Goal: Task Accomplishment & Management: Manage account settings

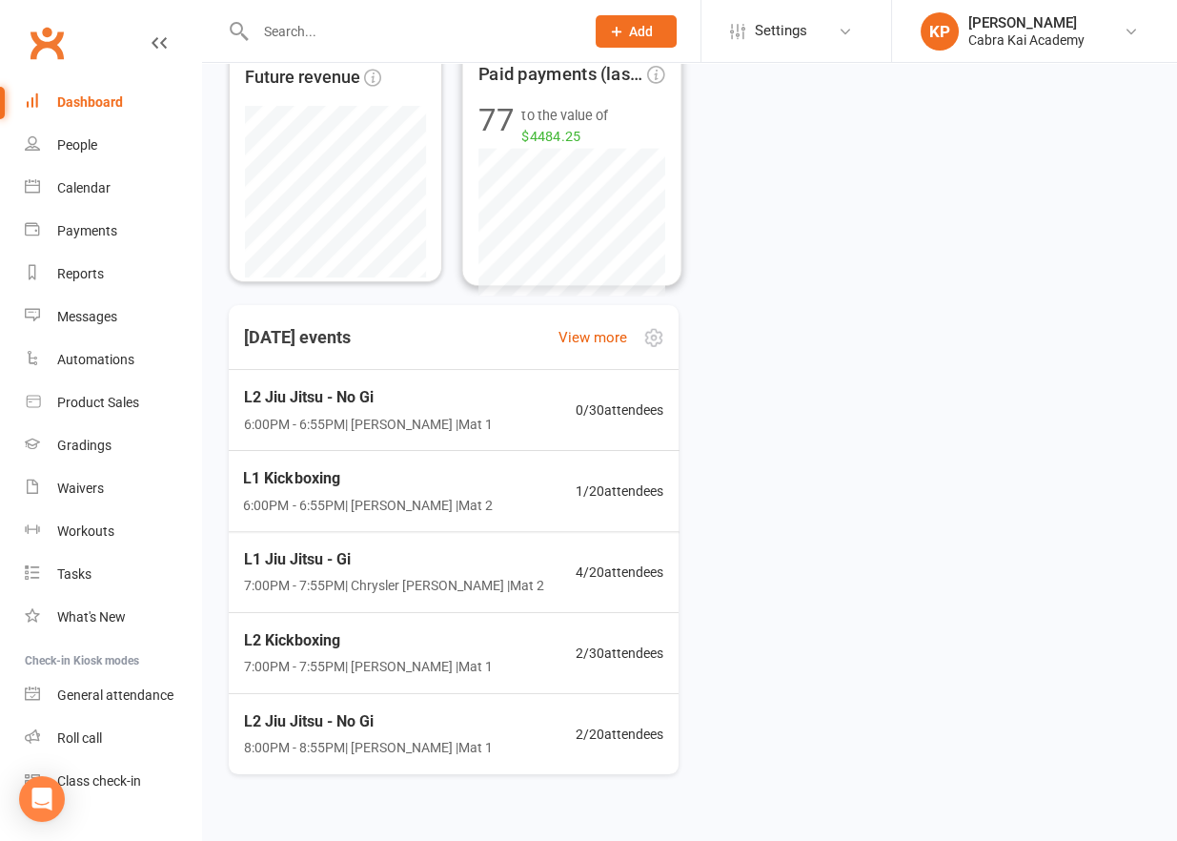
scroll to position [381, 0]
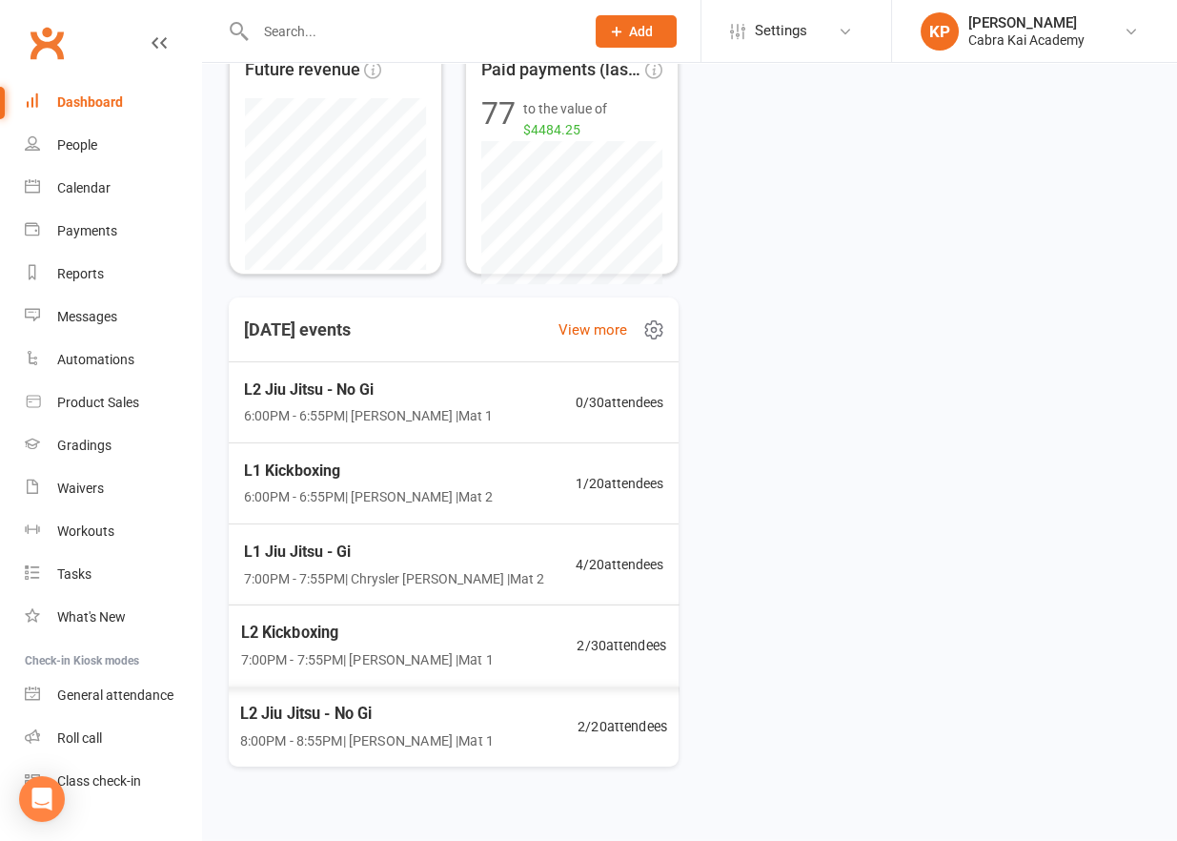
click at [389, 713] on span "L2 Jiu Jitsu - No Gi" at bounding box center [367, 713] width 254 height 25
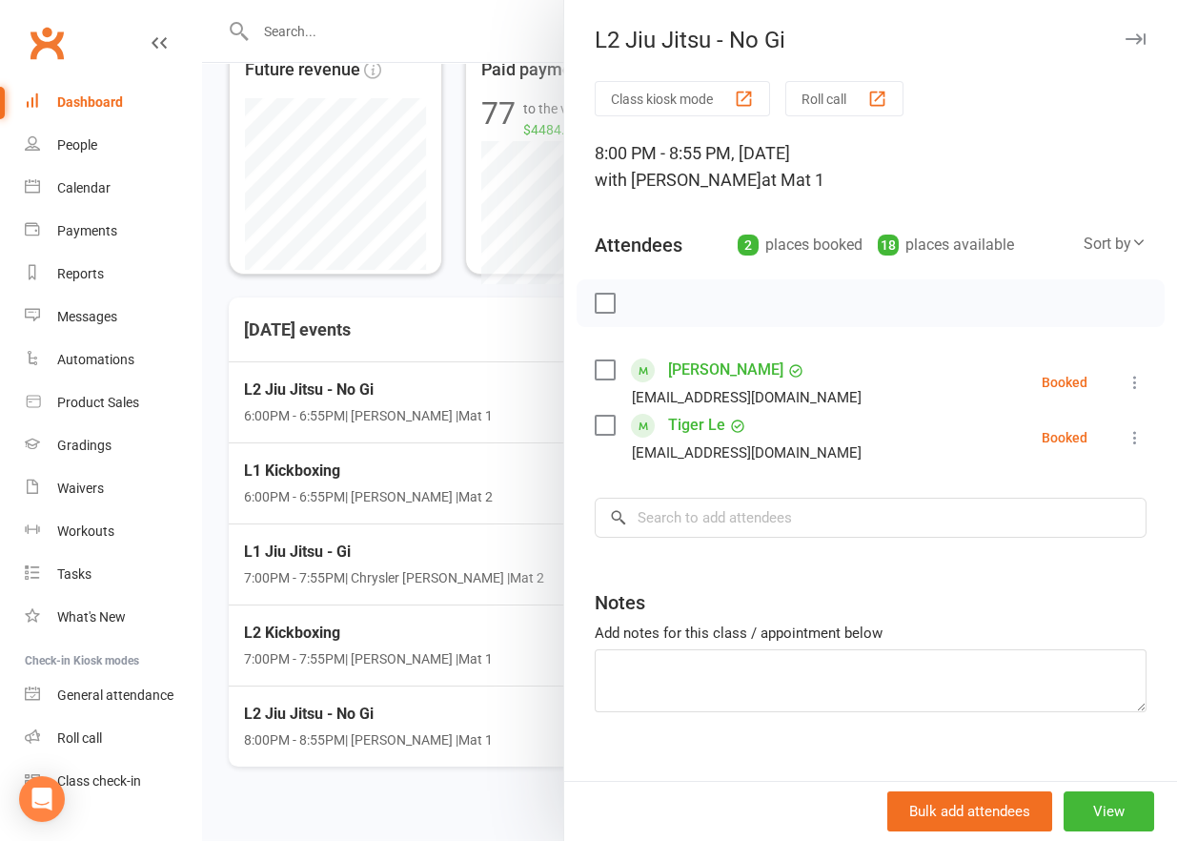
click at [294, 782] on div at bounding box center [689, 420] width 975 height 841
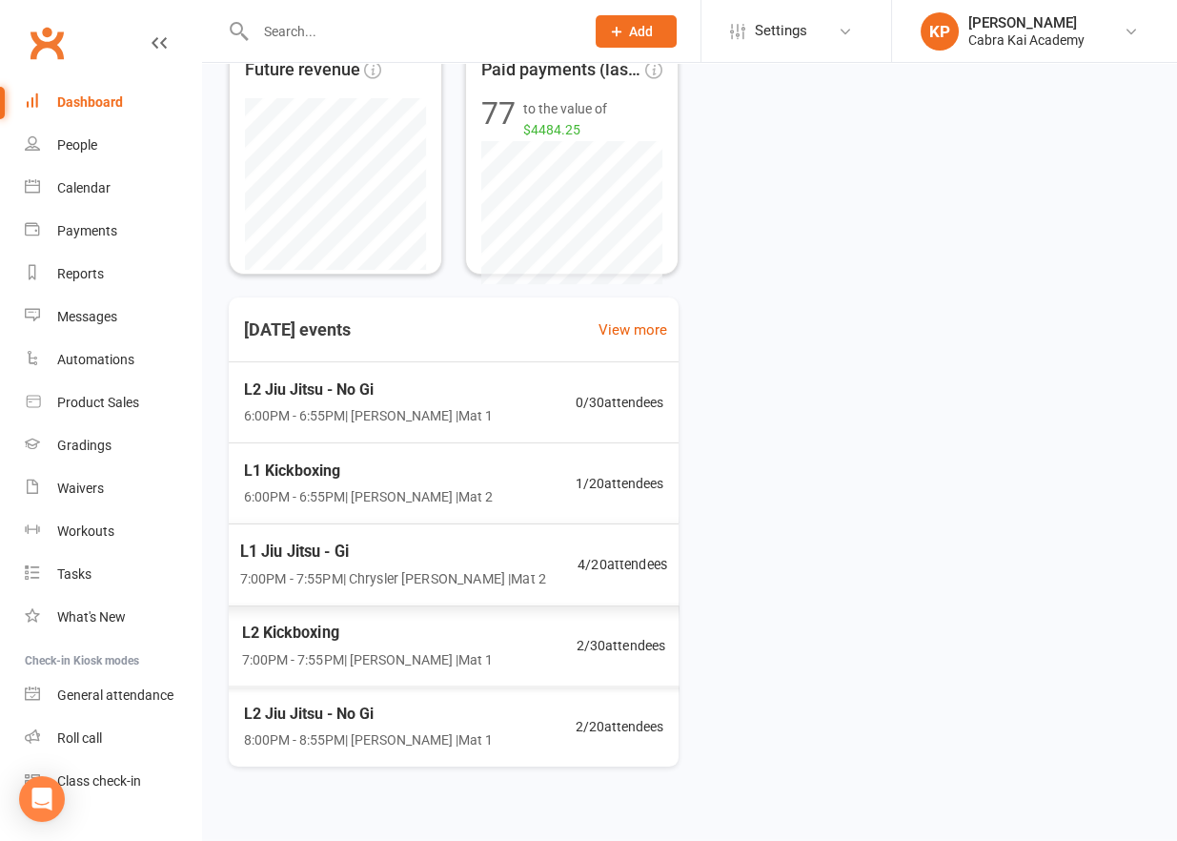
click at [382, 624] on span "L2 Kickboxing" at bounding box center [368, 631] width 252 height 25
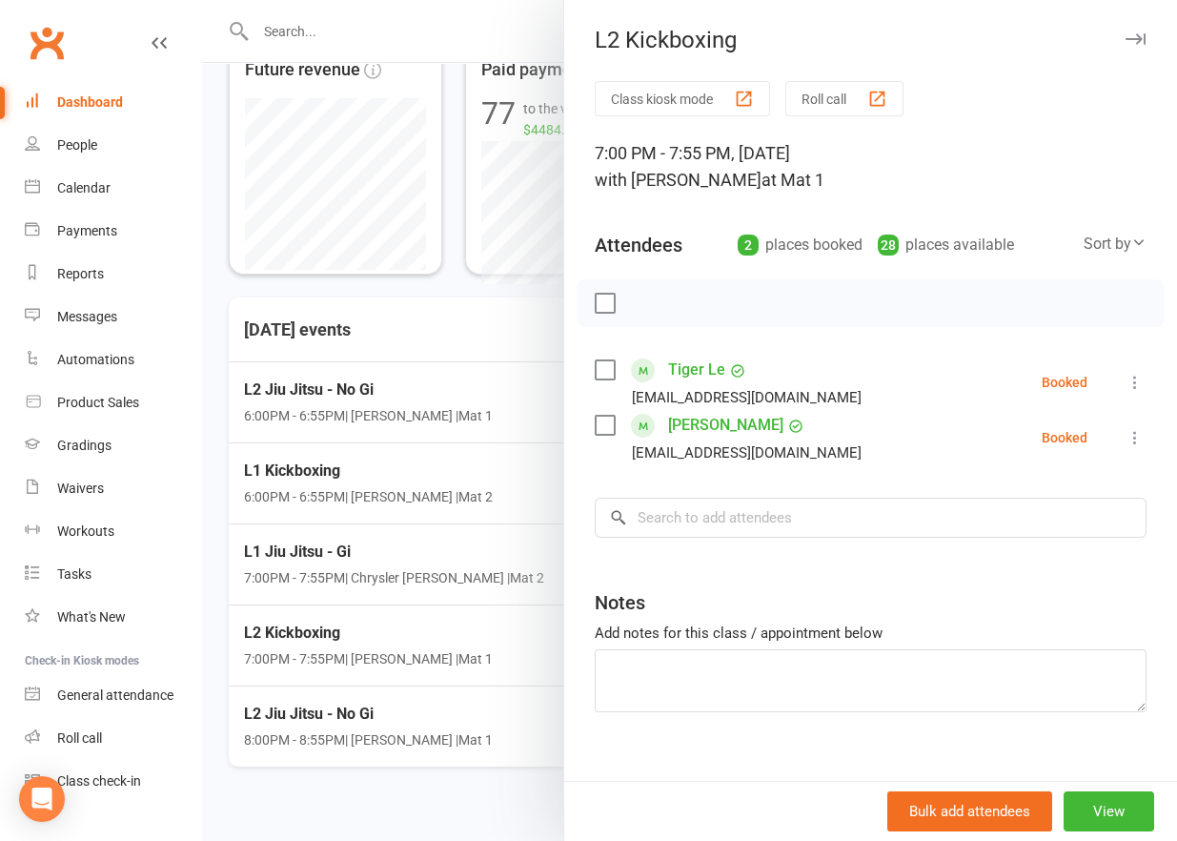
click at [389, 561] on div at bounding box center [689, 420] width 975 height 841
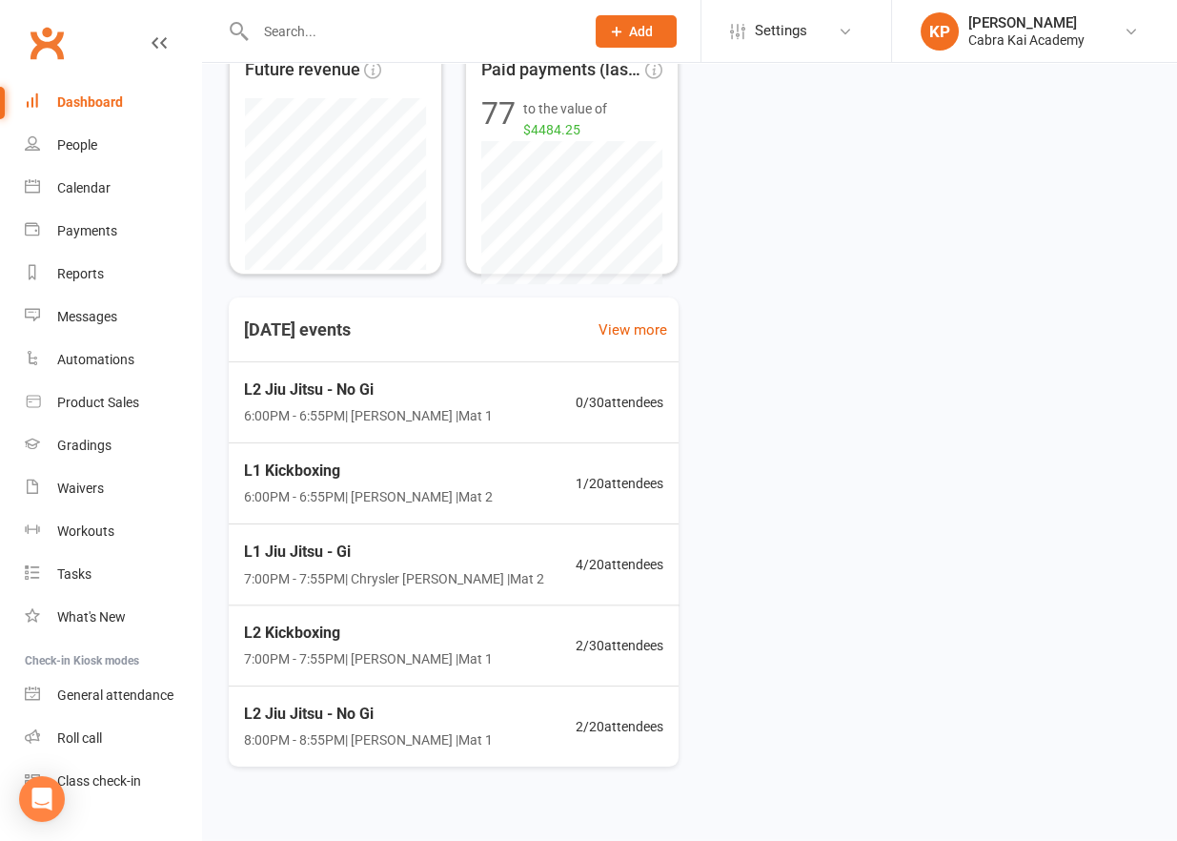
click at [374, 567] on span "7:00PM - 7:55PM | Chrysler [PERSON_NAME] | Mat 2" at bounding box center [394, 577] width 301 height 21
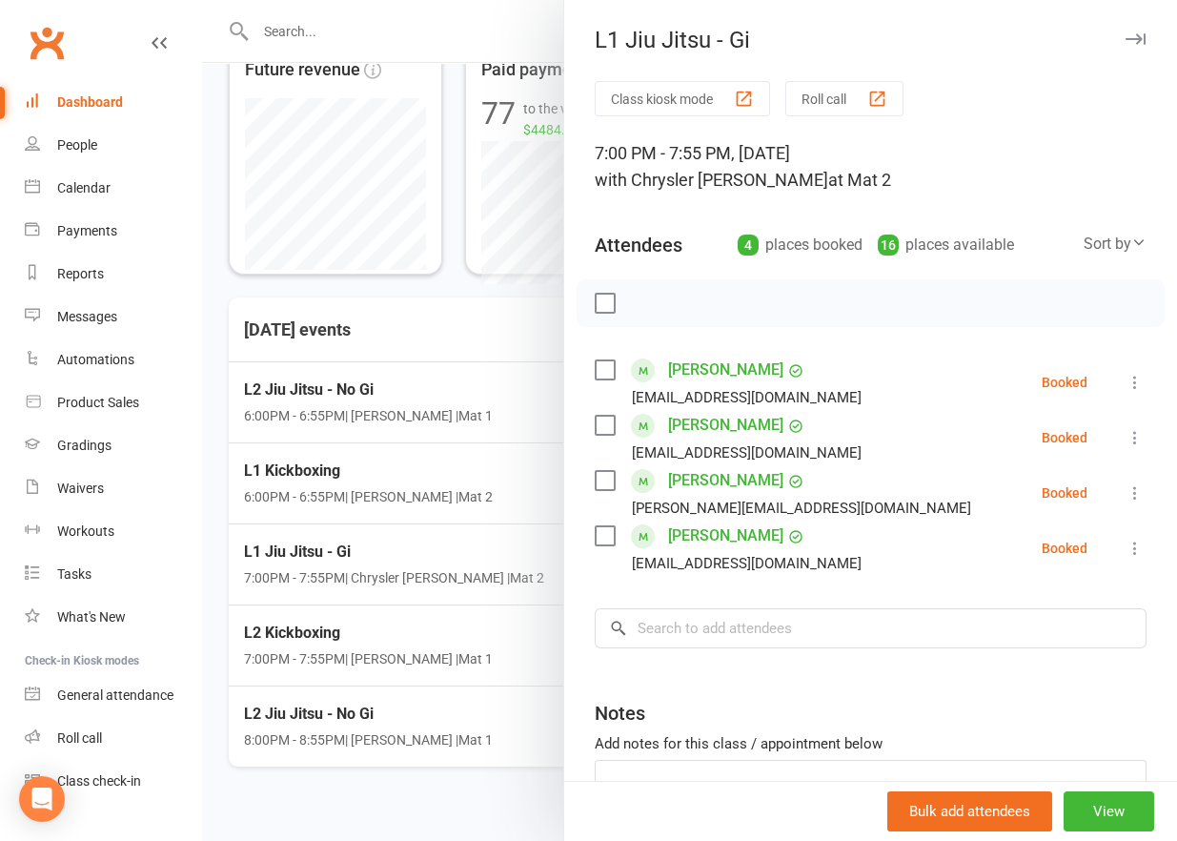
click at [390, 510] on div at bounding box center [689, 420] width 975 height 841
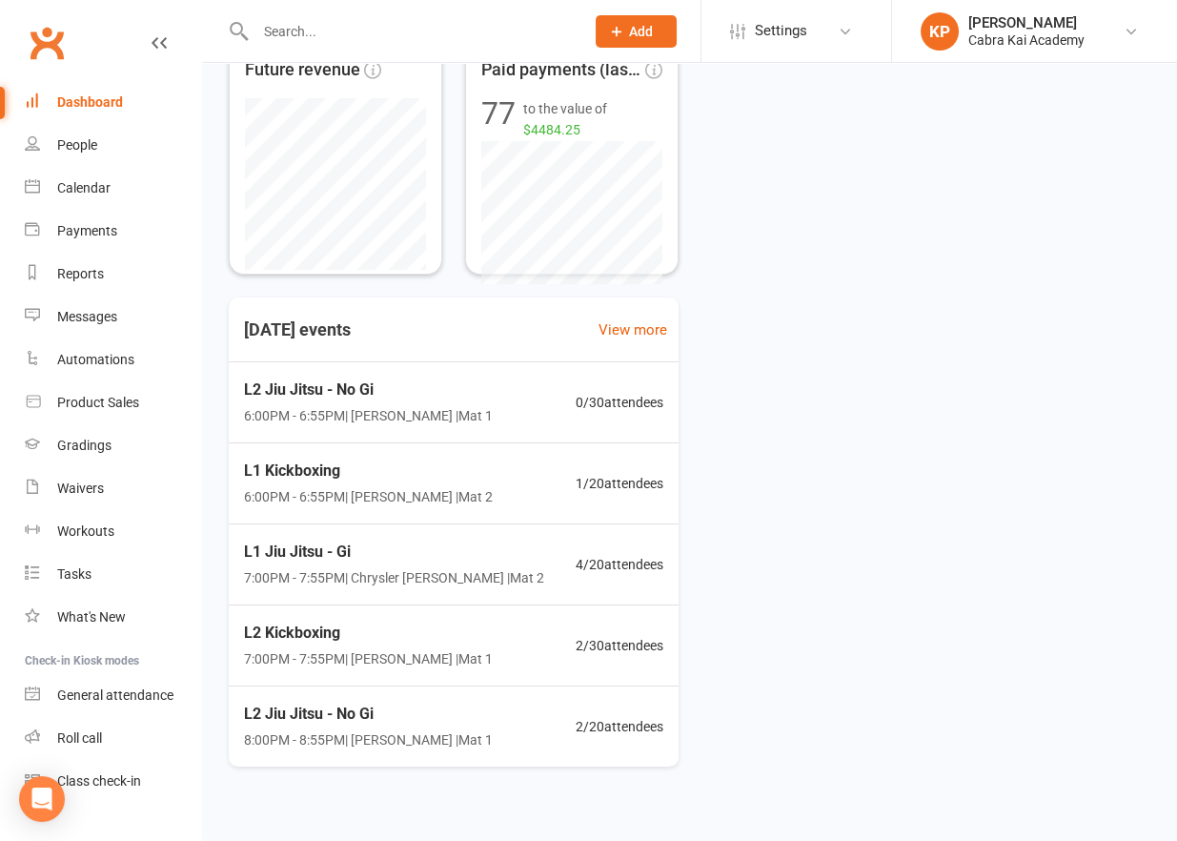
click at [421, 477] on span "L1 Kickboxing" at bounding box center [368, 470] width 249 height 25
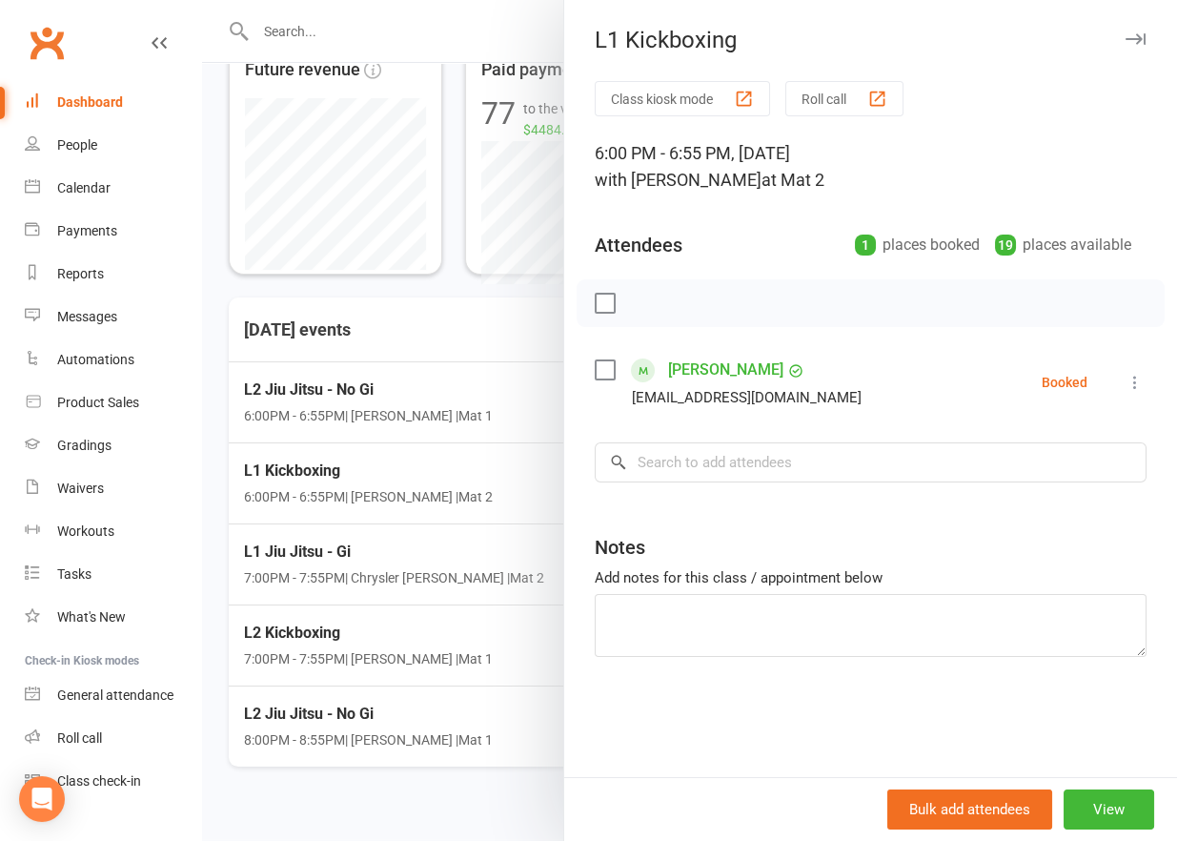
click at [421, 477] on div at bounding box center [689, 420] width 975 height 841
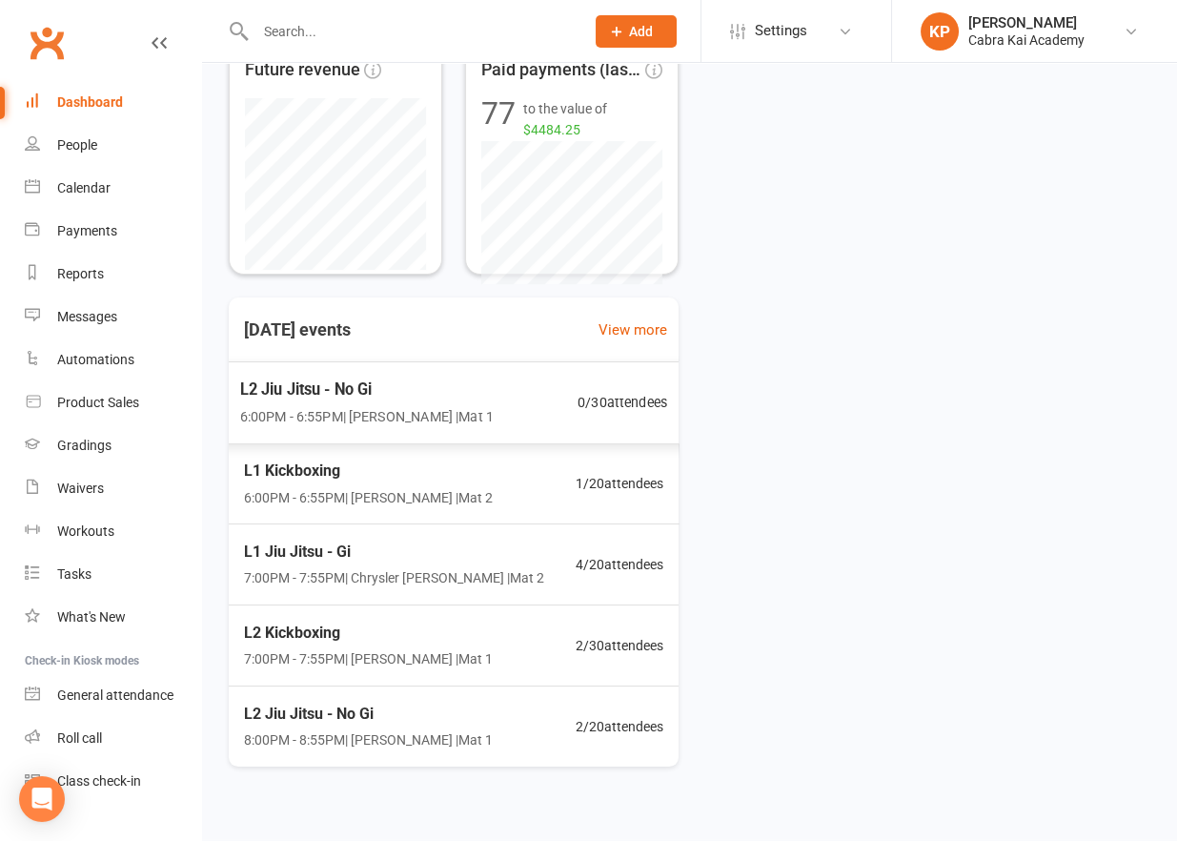
click at [430, 404] on div "L2 Jiu Jitsu - No Gi 6:00PM - 6:55PM | [PERSON_NAME] | Mat 1" at bounding box center [367, 401] width 254 height 51
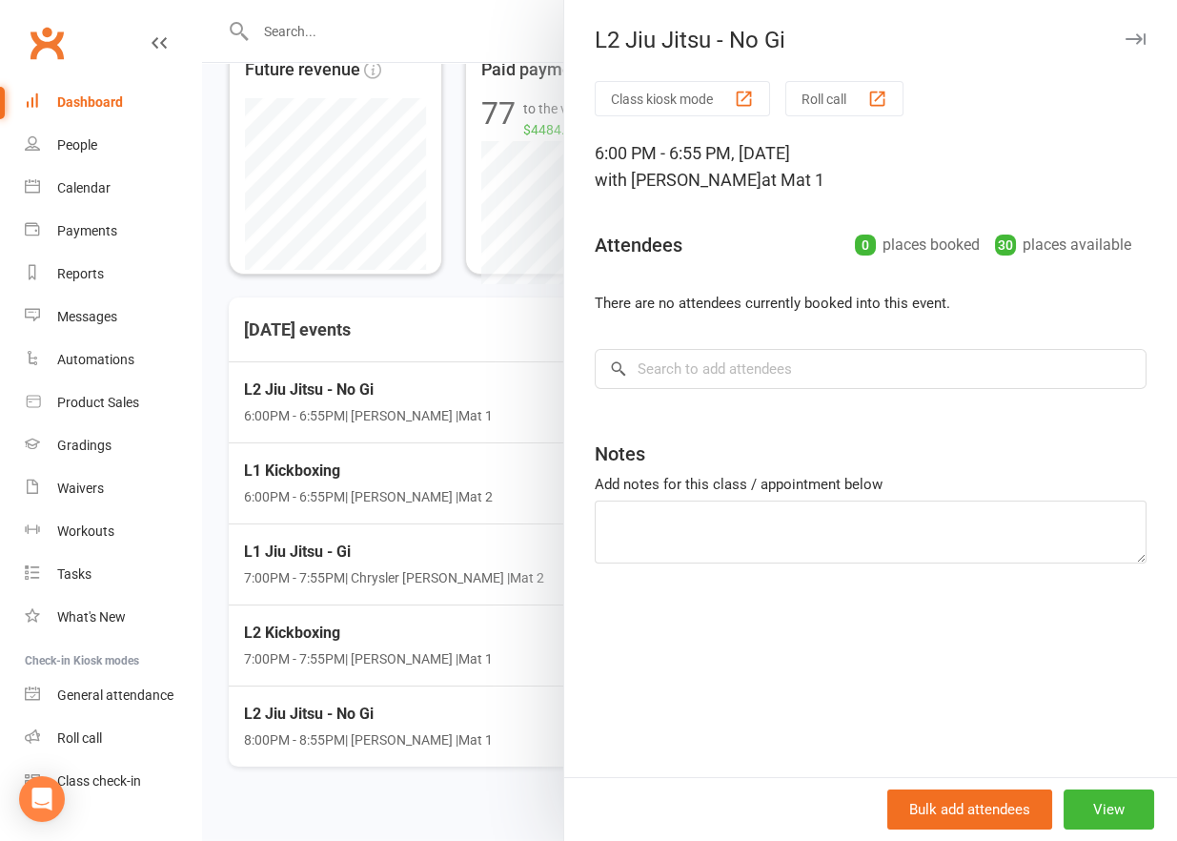
click at [430, 404] on div at bounding box center [689, 420] width 975 height 841
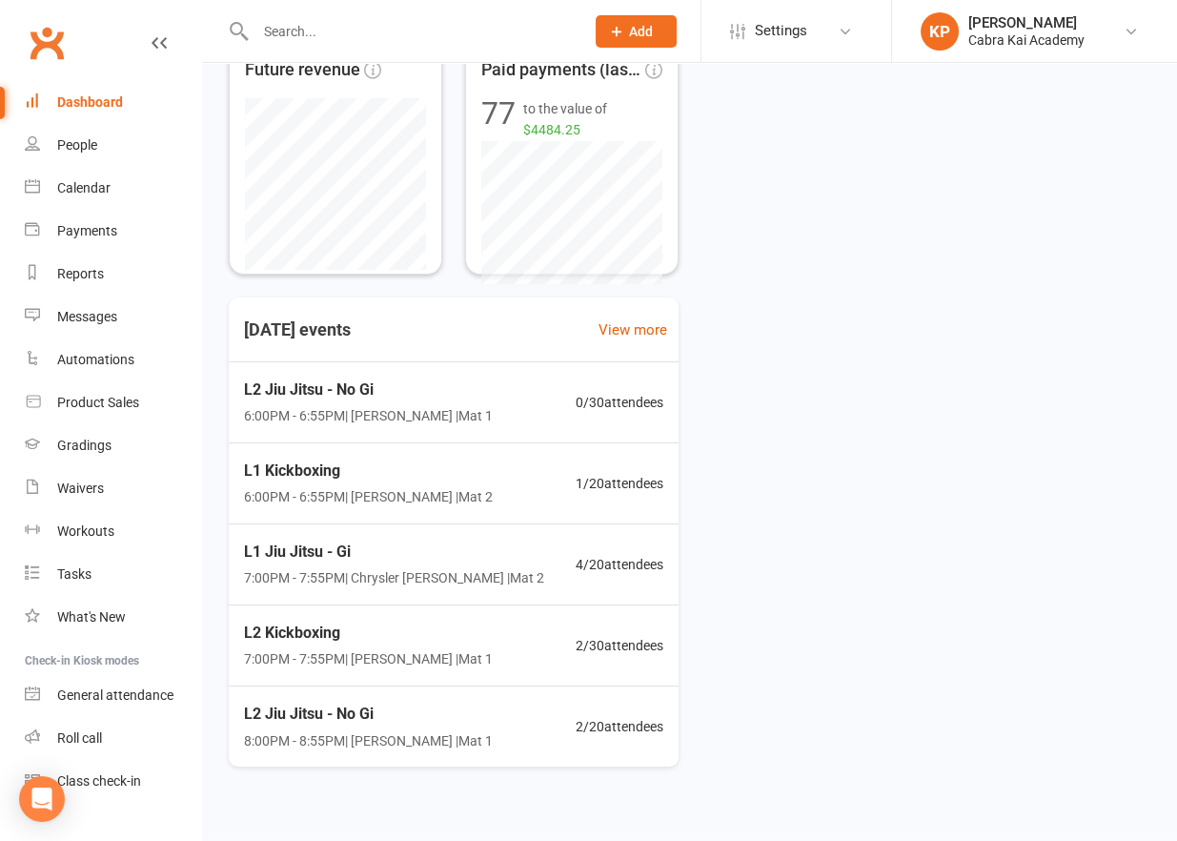
click at [353, 804] on div "Active members 163 +1 Past week 163 of goal of 200 Edit goal Cancelled members …" at bounding box center [689, 280] width 975 height 1064
click at [309, 30] on input "text" at bounding box center [410, 31] width 321 height 27
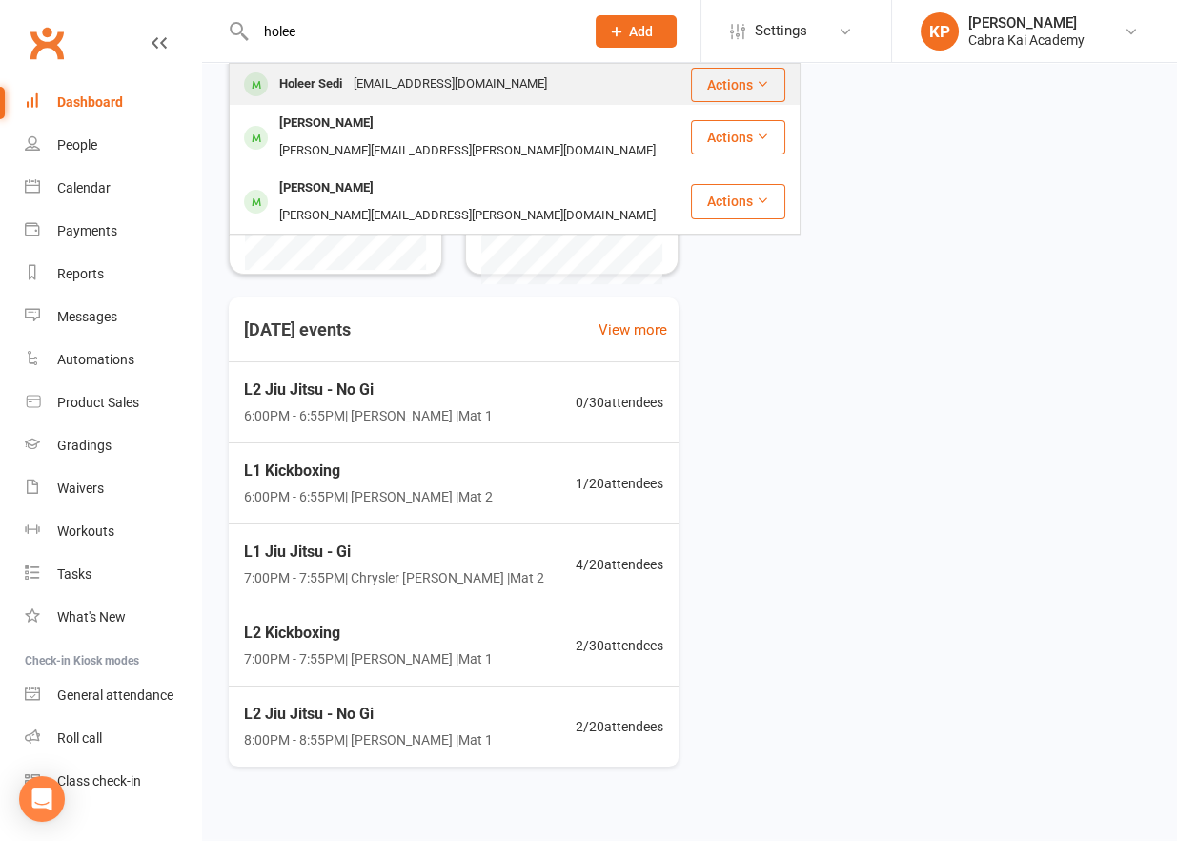
type input "holee"
click at [359, 75] on div "[EMAIL_ADDRESS][DOMAIN_NAME]" at bounding box center [450, 85] width 205 height 28
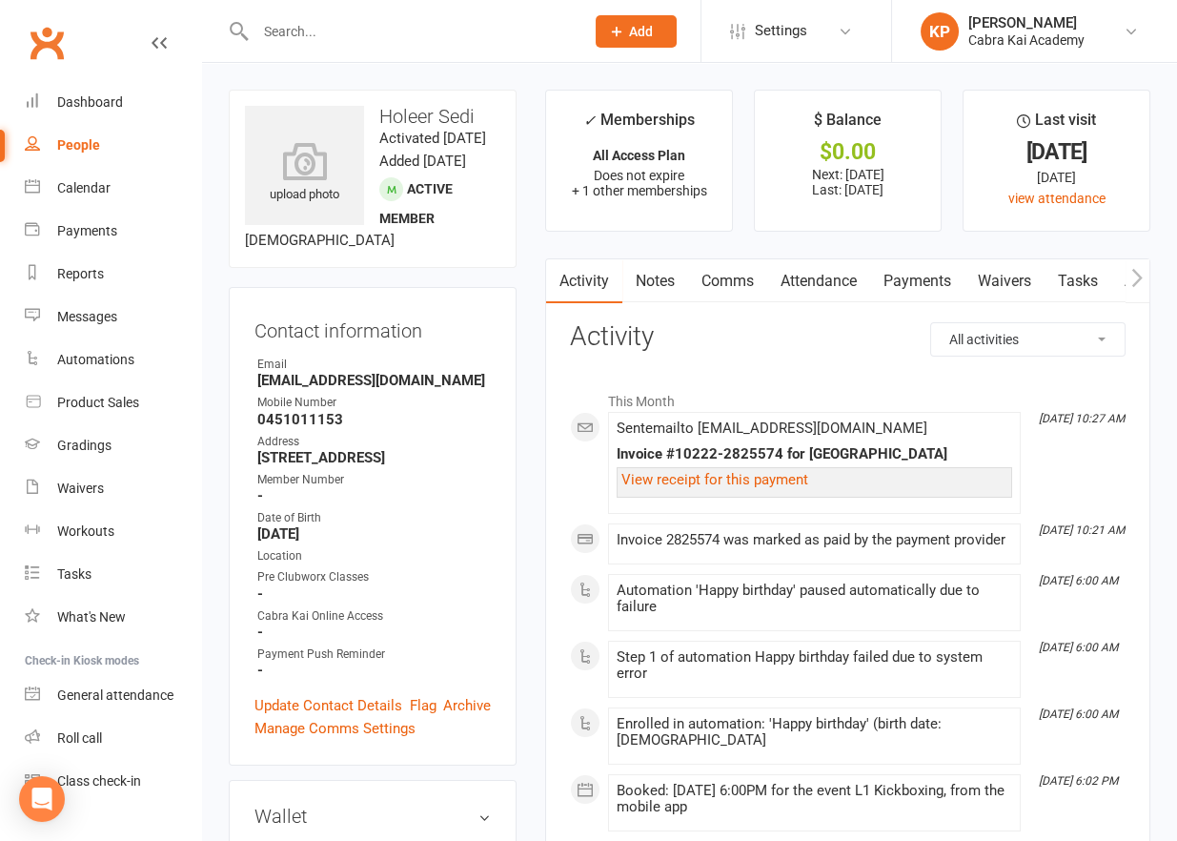
click at [916, 274] on link "Payments" at bounding box center [917, 281] width 94 height 44
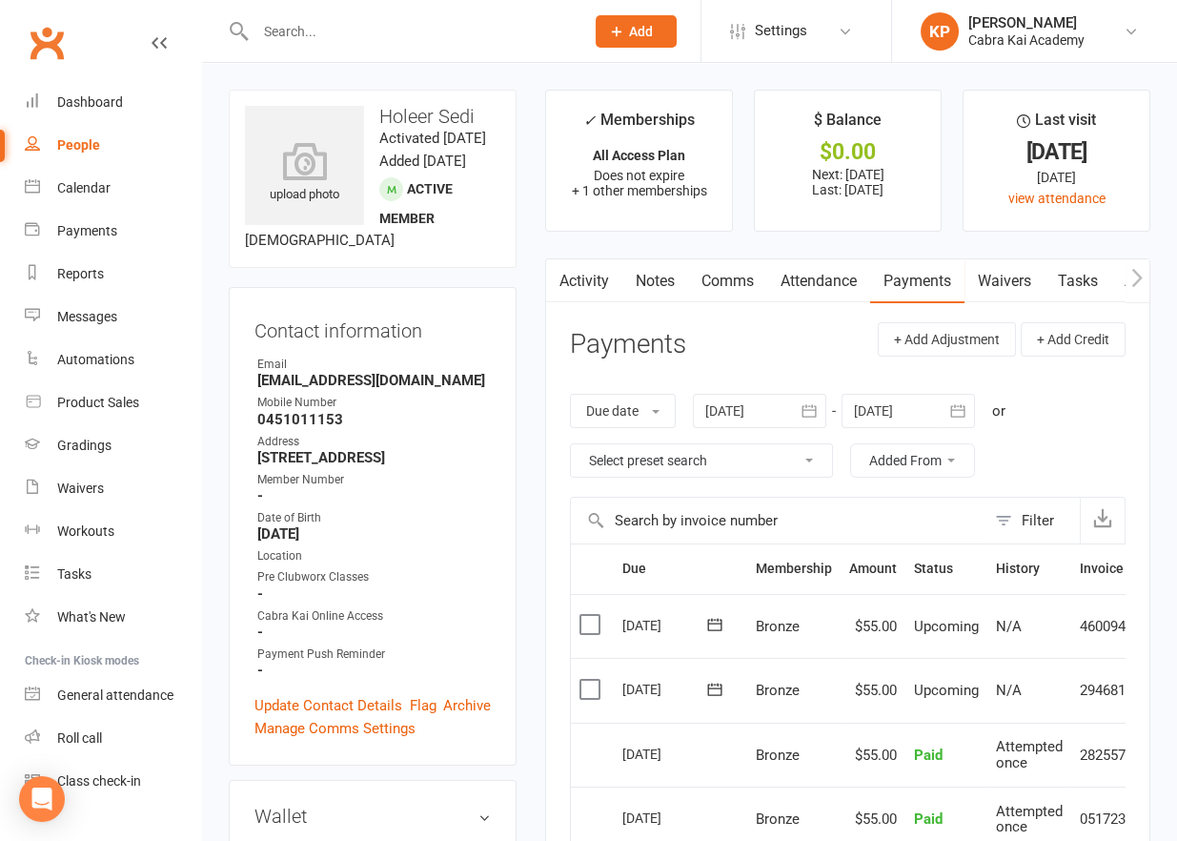
click at [554, 481] on div "Activity Notes Comms Attendance Payments Waivers Tasks Automations Workouts Gra…" at bounding box center [847, 720] width 605 height 925
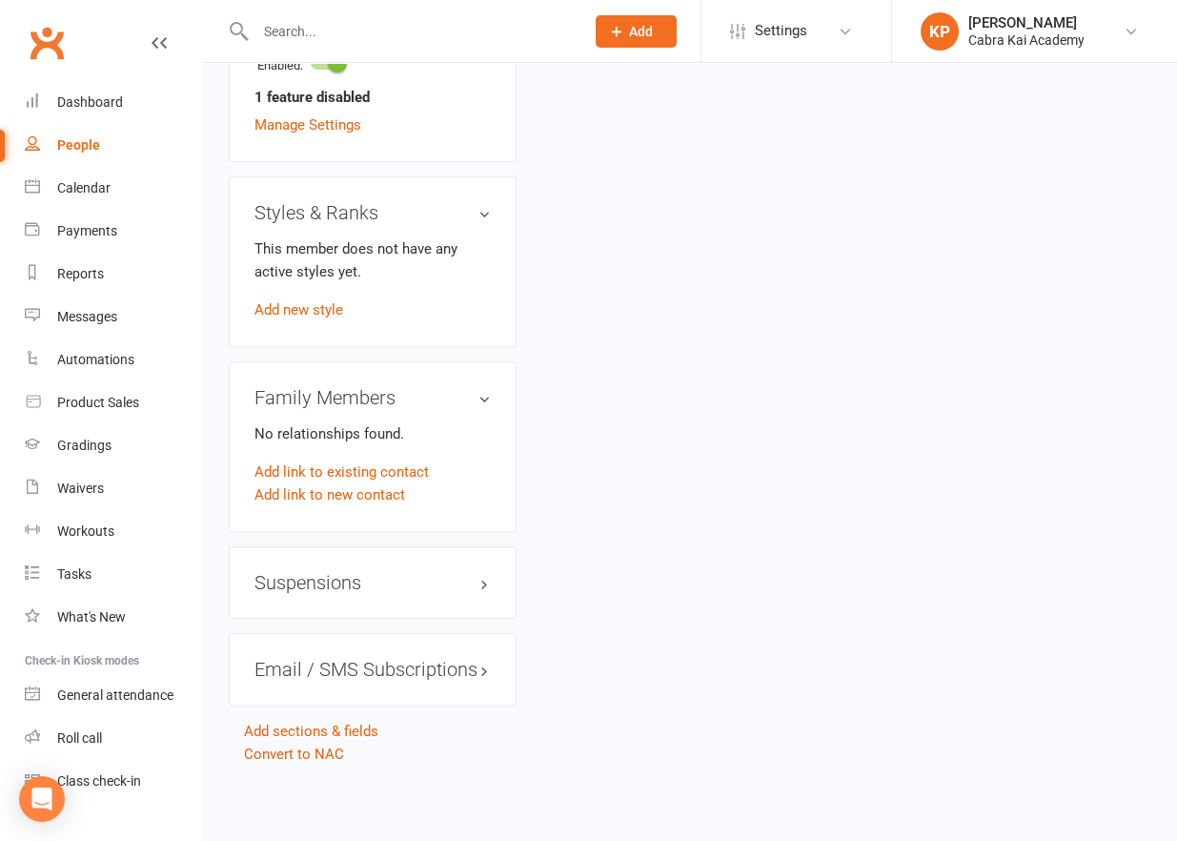
scroll to position [1379, 0]
click at [488, 583] on h3 "Suspensions" at bounding box center [372, 582] width 236 height 21
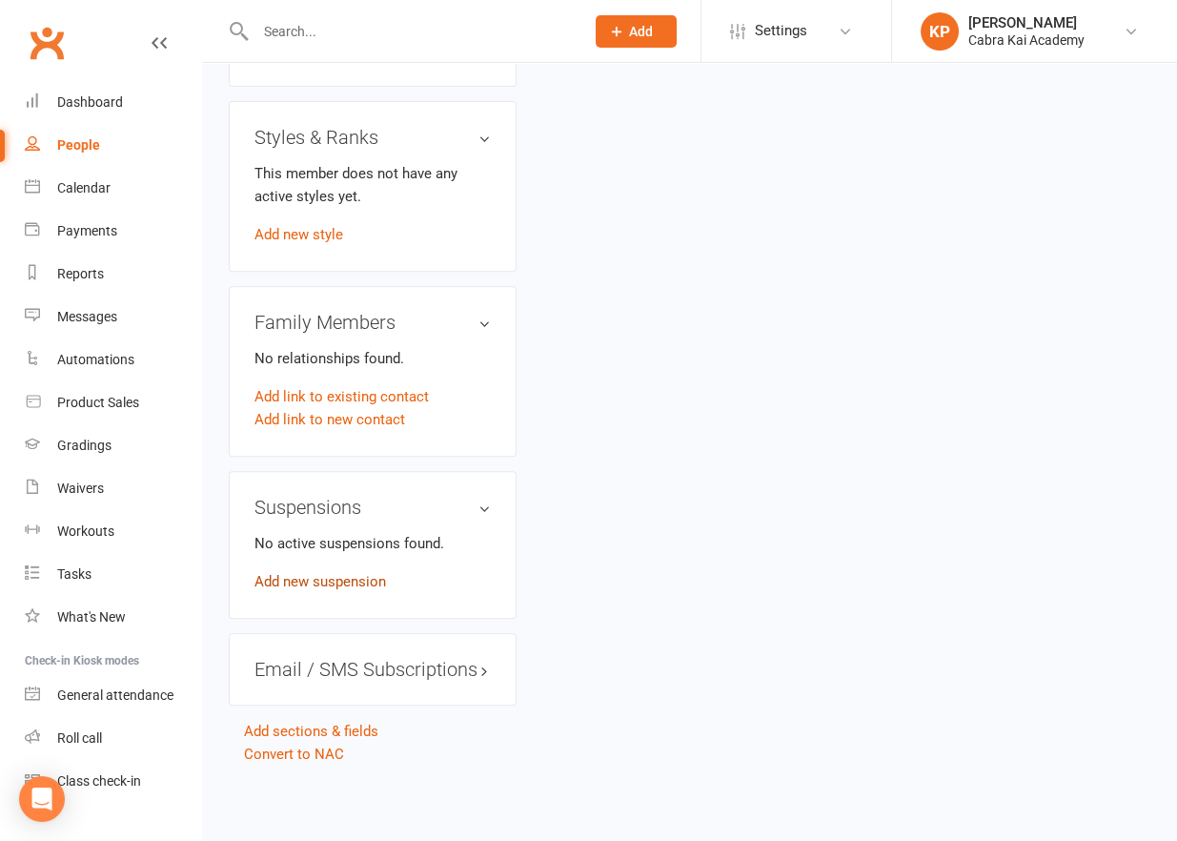
click at [357, 590] on link "Add new suspension" at bounding box center [320, 581] width 132 height 17
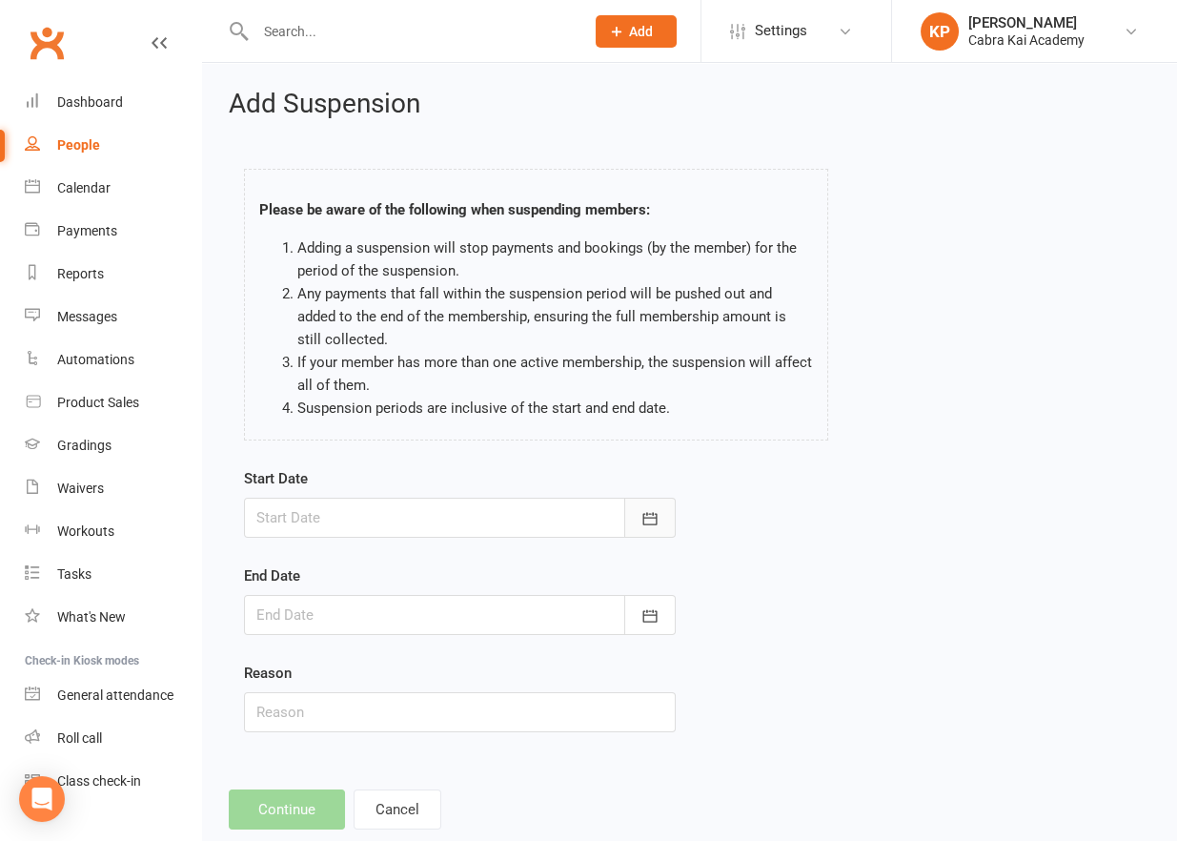
click at [661, 515] on button "button" at bounding box center [649, 518] width 51 height 40
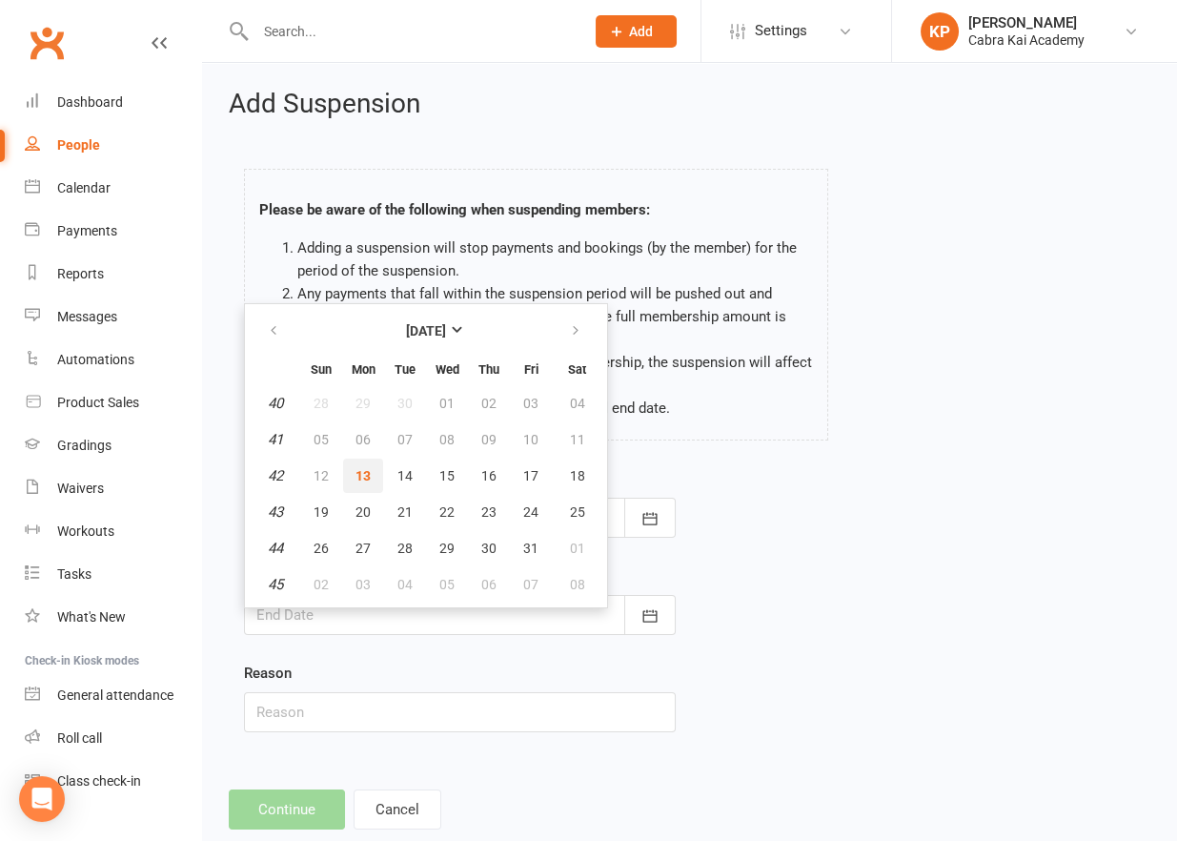
click at [361, 469] on span "13" at bounding box center [362, 475] width 15 height 15
type input "[DATE]"
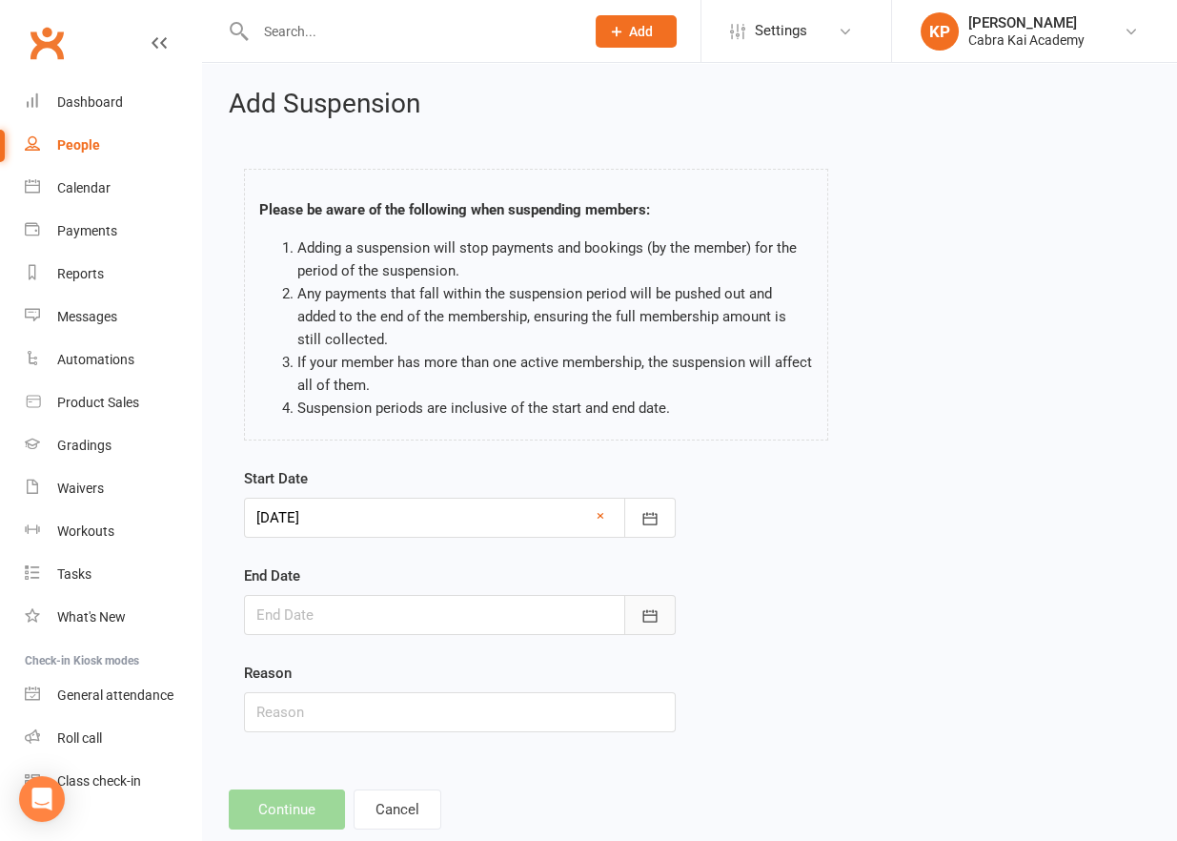
click at [660, 606] on button "button" at bounding box center [649, 615] width 51 height 40
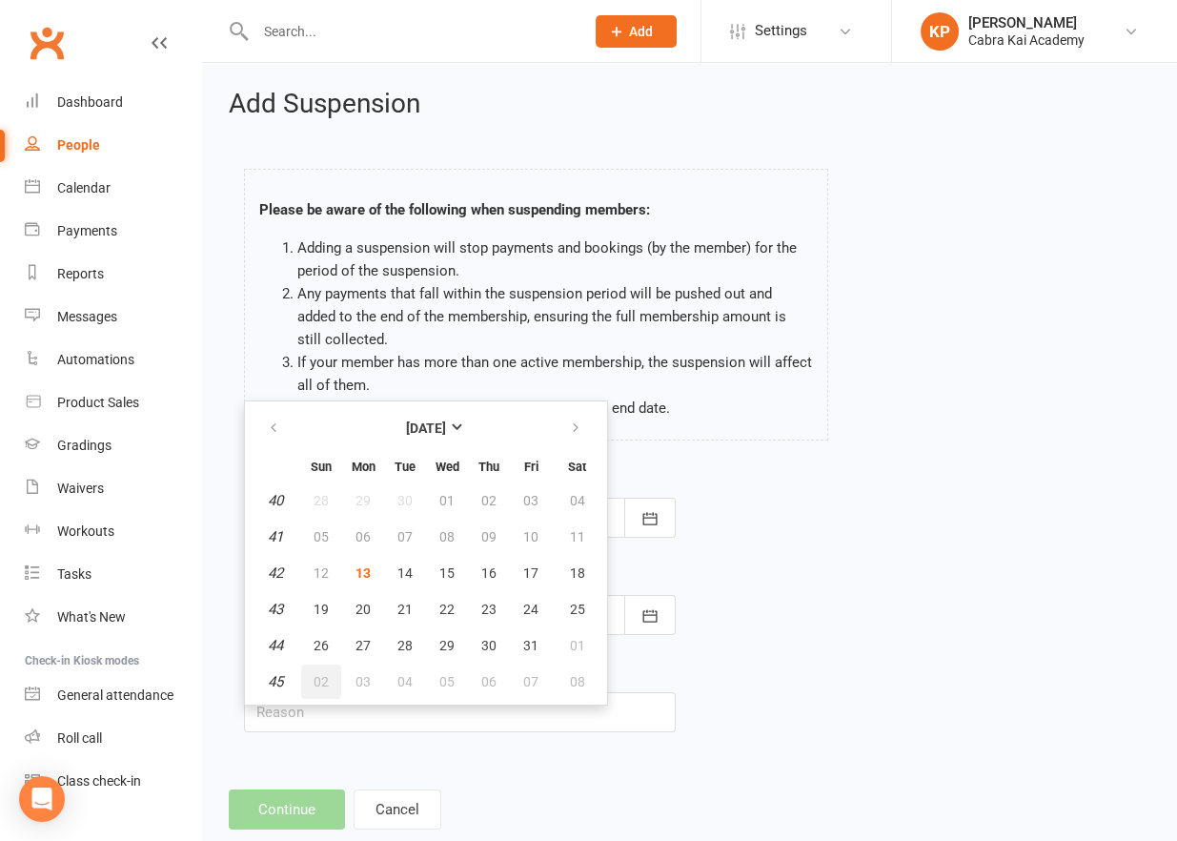
click at [320, 675] on span "02" at bounding box center [321, 681] width 15 height 15
type input "[DATE]"
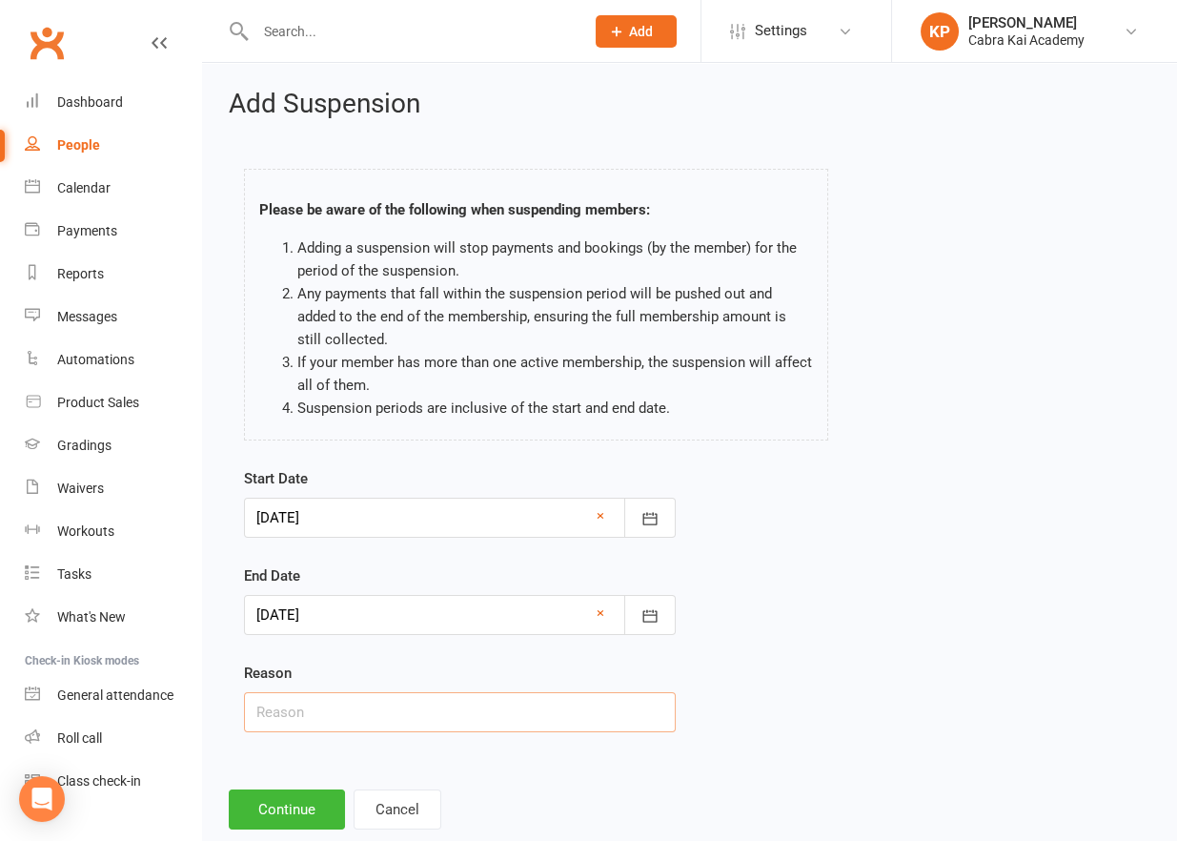
click at [346, 720] on input "text" at bounding box center [460, 712] width 432 height 40
paste input "Going on holiday"
type input "Going on holiday"
click at [902, 652] on div "Start Date [DATE] [DATE] Sun Mon Tue Wed Thu Fri Sat 40 28 29 30 01 02 03 04 41…" at bounding box center [690, 613] width 920 height 292
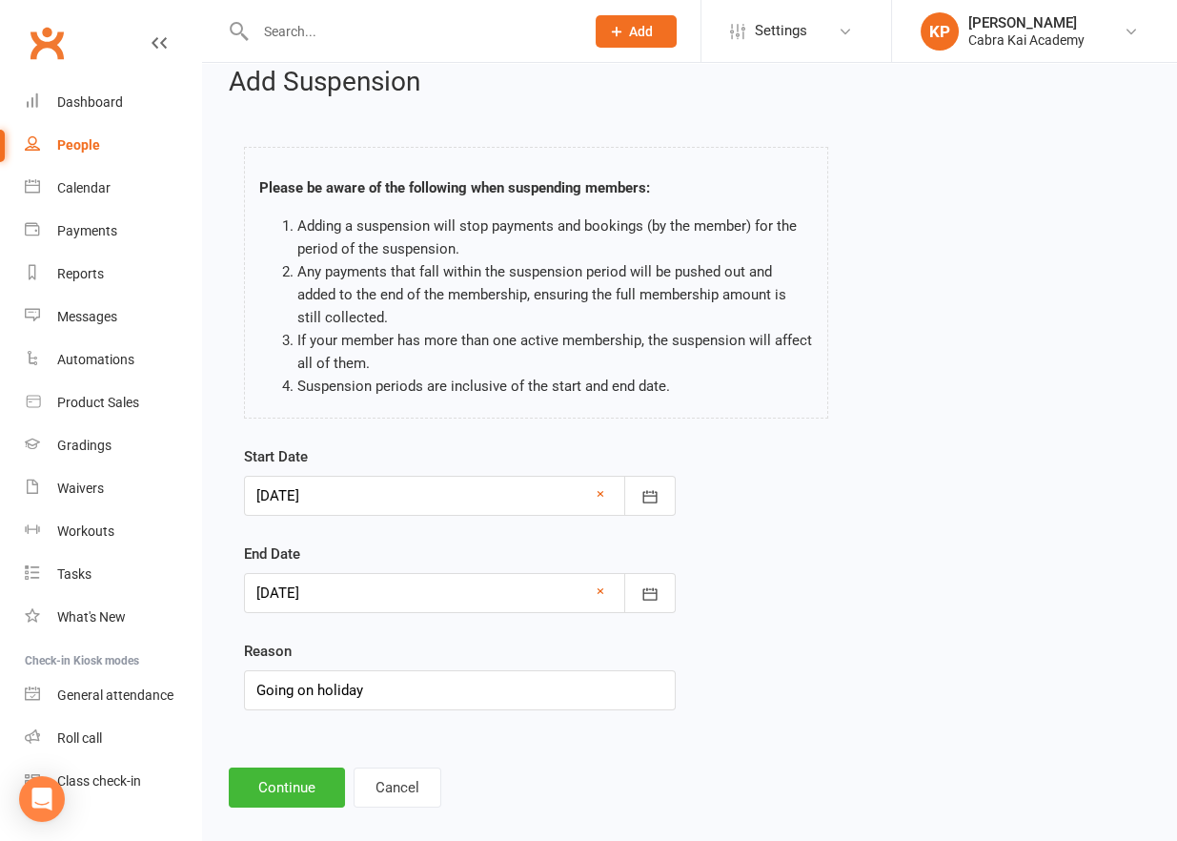
scroll to position [40, 0]
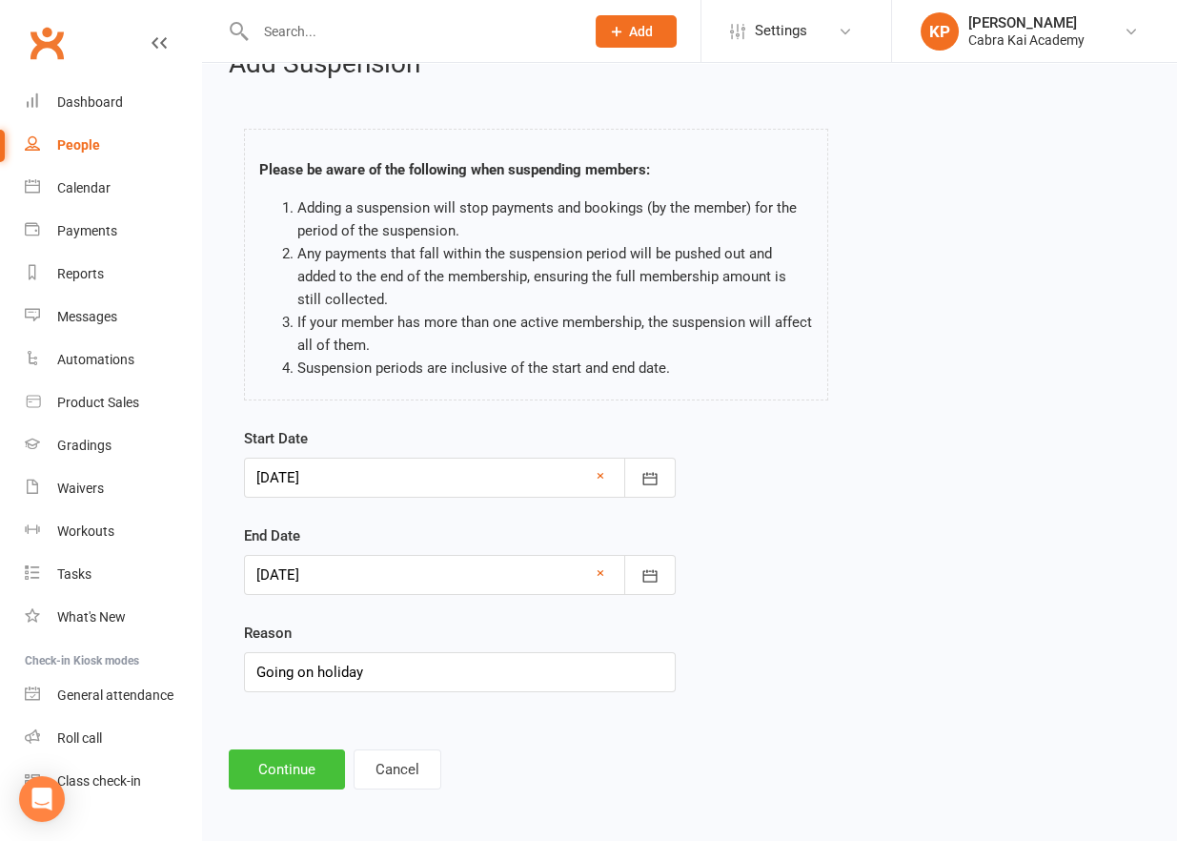
click at [279, 764] on button "Continue" at bounding box center [287, 769] width 116 height 40
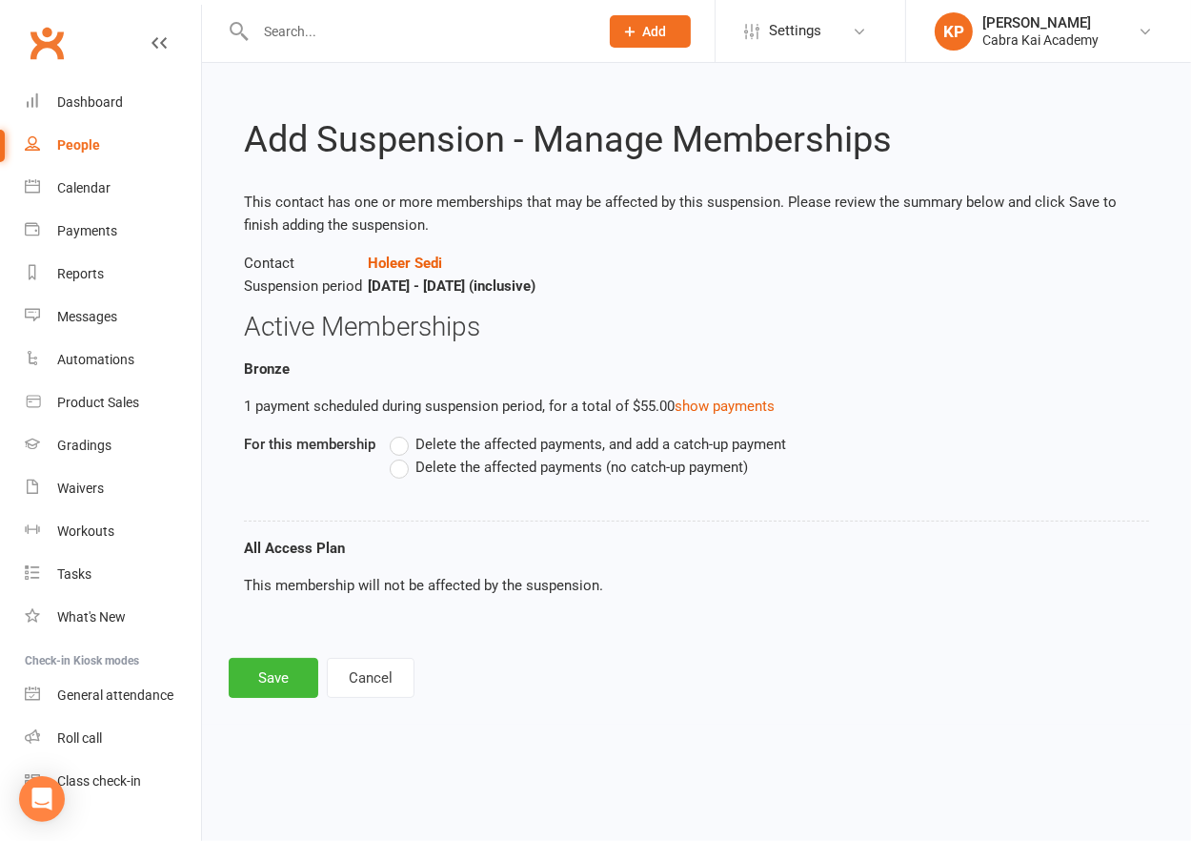
click at [459, 464] on span "Delete the affected payments (no catch-up payment)" at bounding box center [582, 466] width 333 height 20
click at [402, 456] on input "Delete the affected payments (no catch-up payment)" at bounding box center [396, 456] width 12 height 0
click at [274, 680] on button "Save" at bounding box center [274, 678] width 90 height 40
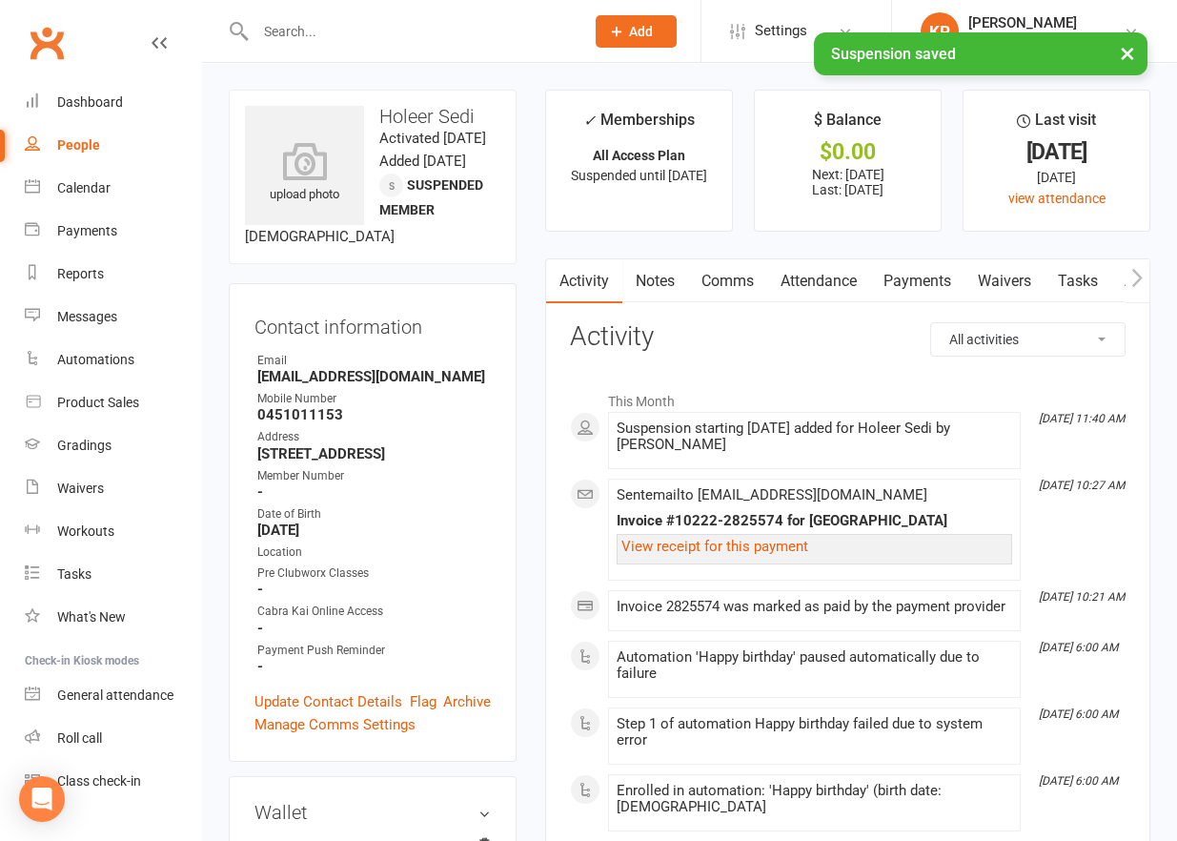
click at [913, 275] on link "Payments" at bounding box center [917, 281] width 94 height 44
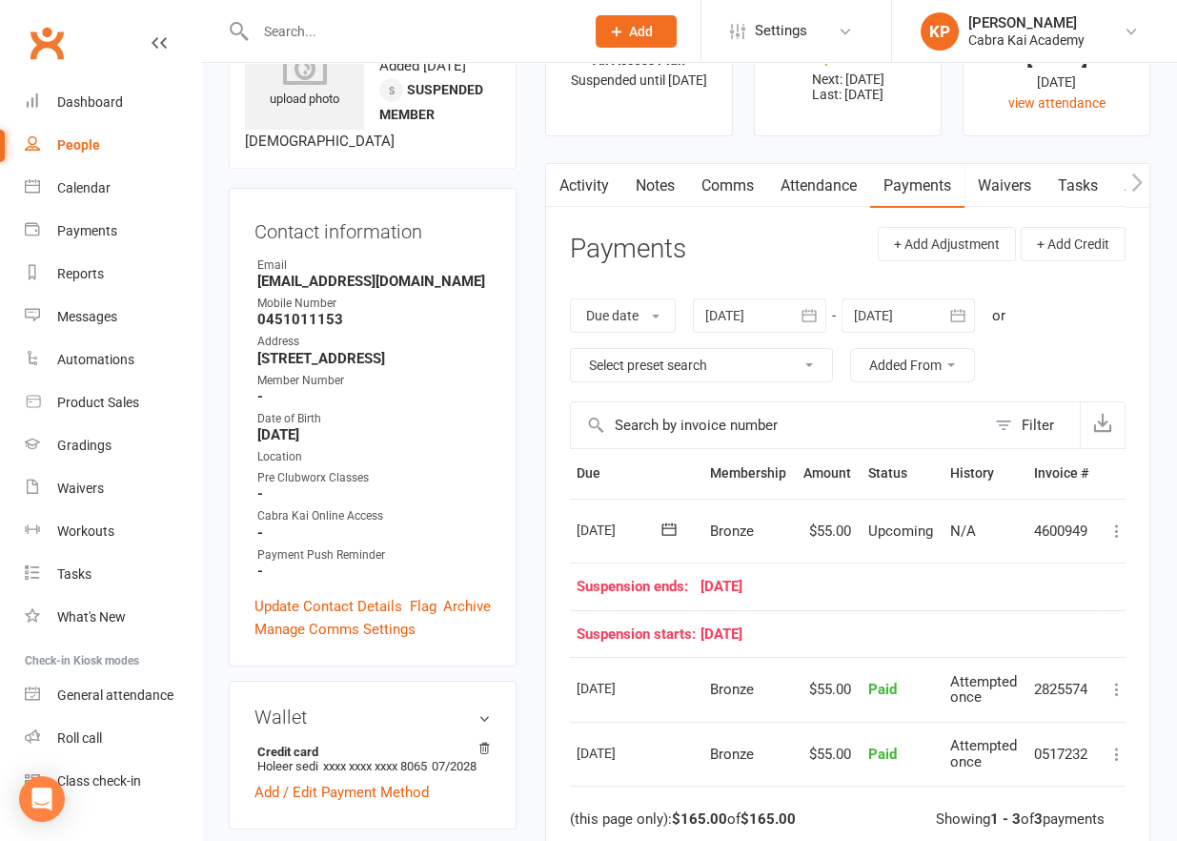
scroll to position [0, 58]
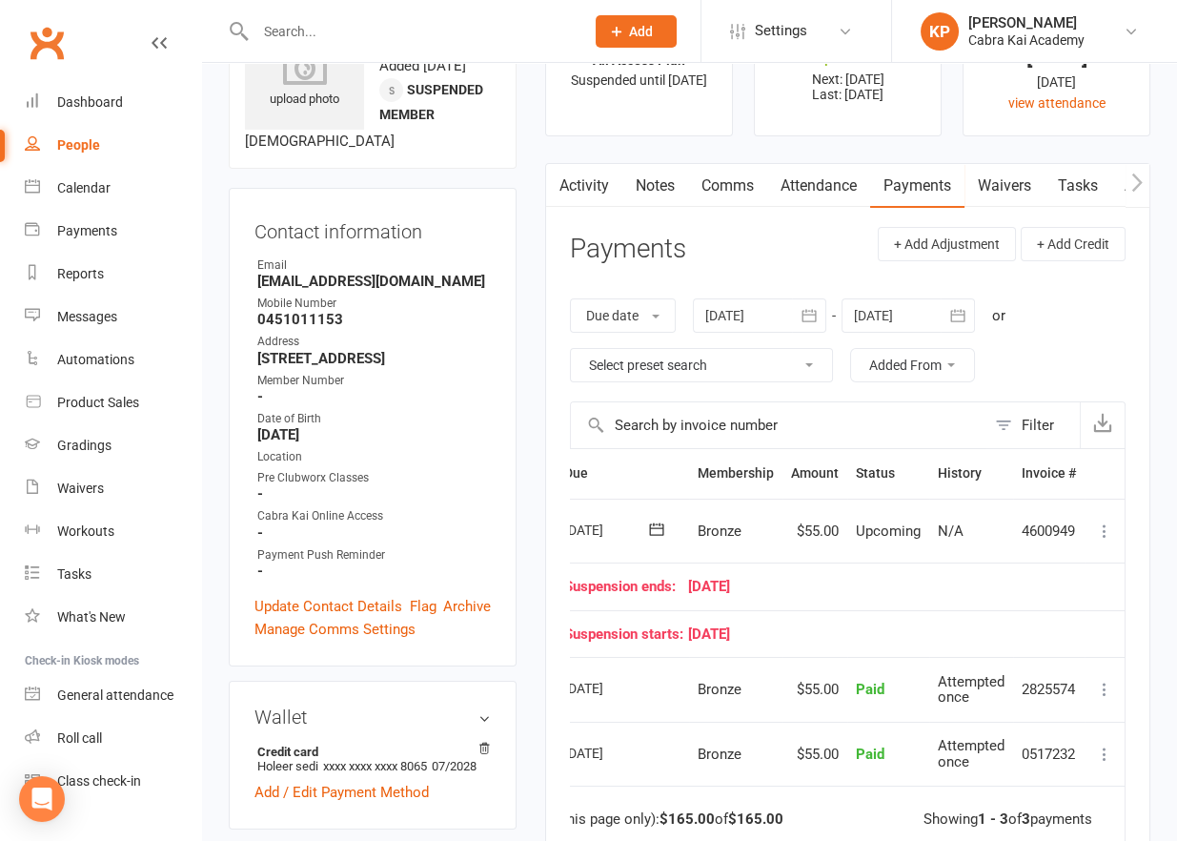
click at [1106, 531] on icon at bounding box center [1104, 530] width 19 height 19
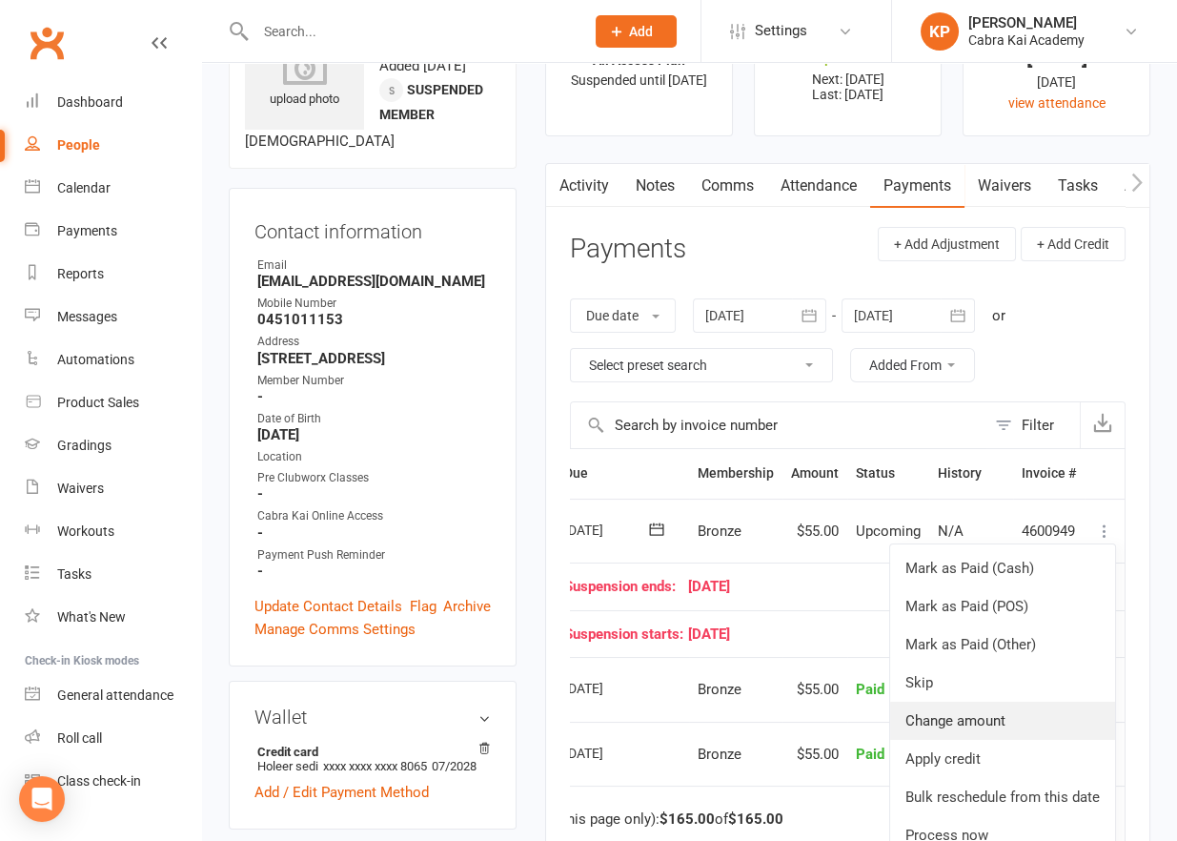
click at [966, 725] on link "Change amount" at bounding box center [1002, 720] width 225 height 38
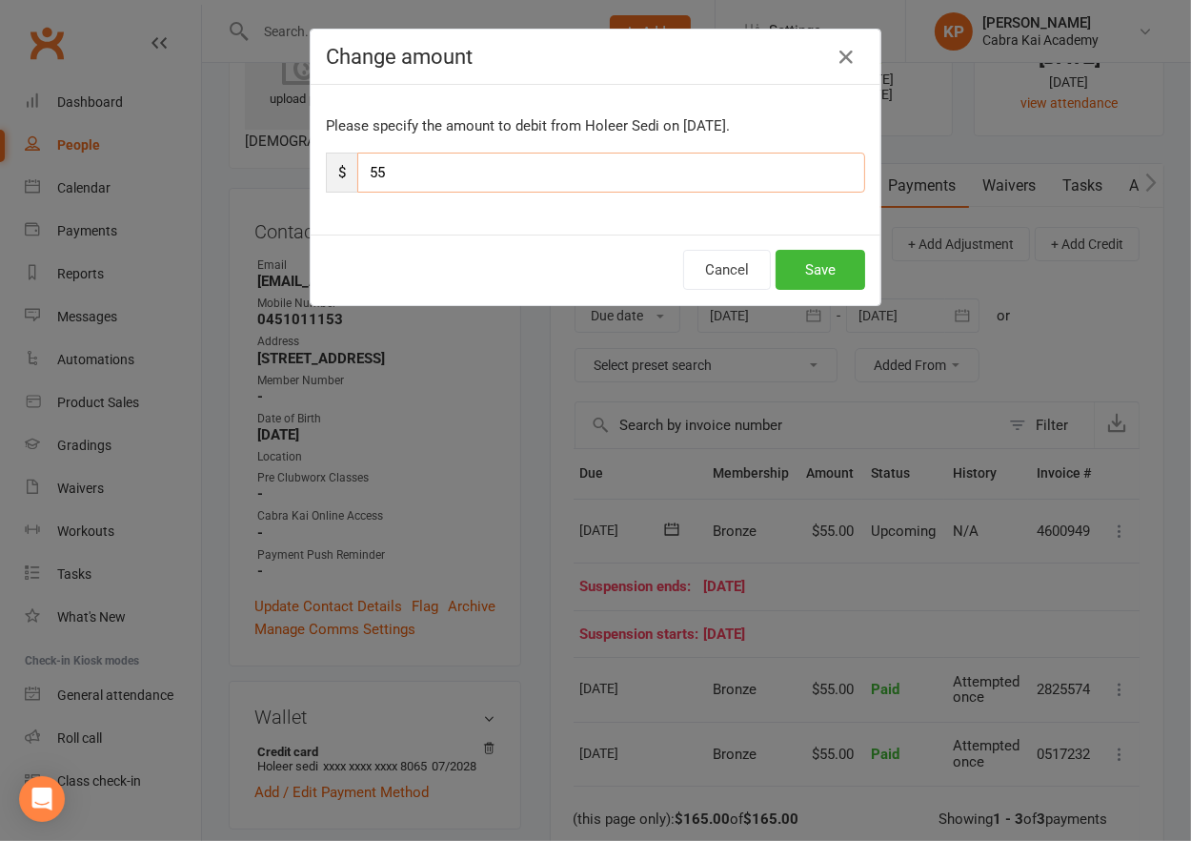
drag, startPoint x: 399, startPoint y: 171, endPoint x: 268, endPoint y: 160, distance: 131.9
click at [268, 160] on div "Change amount Please specify the amount to debit from Holeer Sedi on [DATE]. $ …" at bounding box center [595, 420] width 1191 height 841
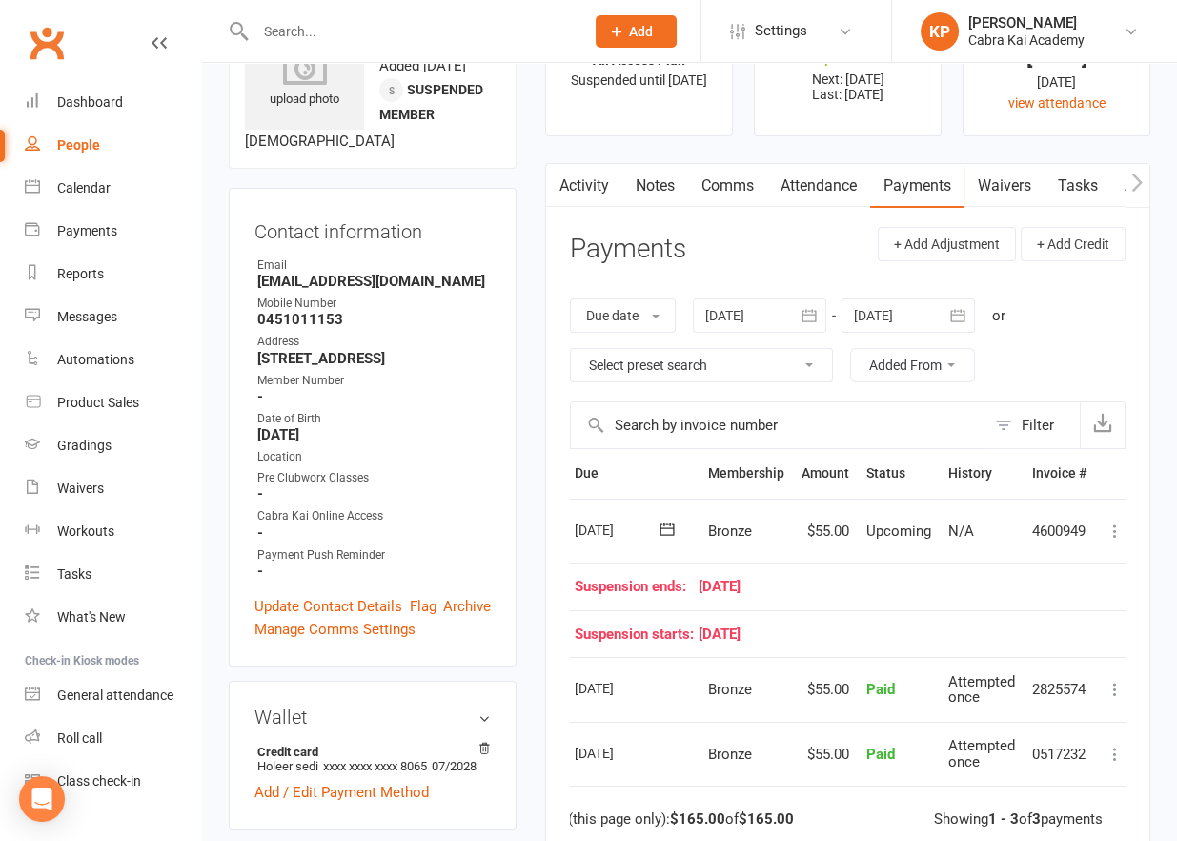
click at [1116, 527] on icon at bounding box center [1115, 530] width 19 height 19
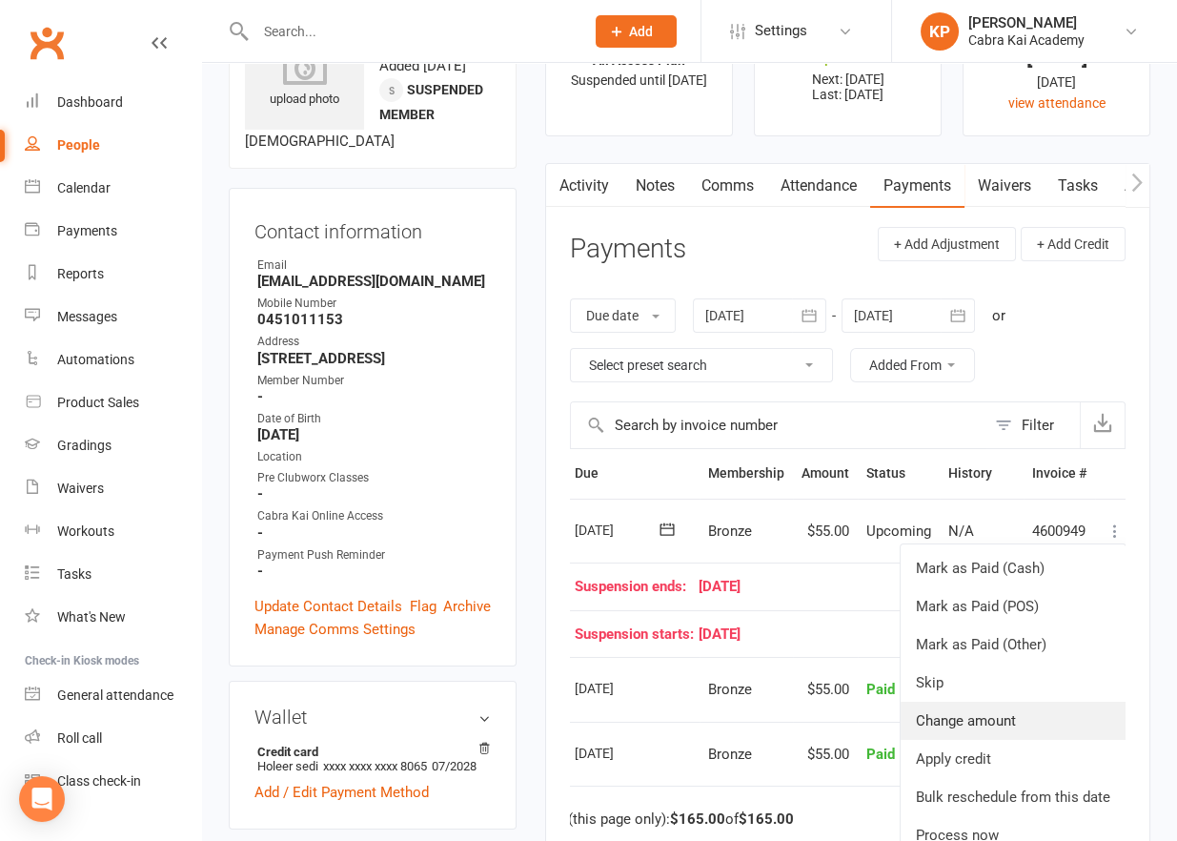
click at [963, 716] on link "Change amount" at bounding box center [1013, 720] width 225 height 38
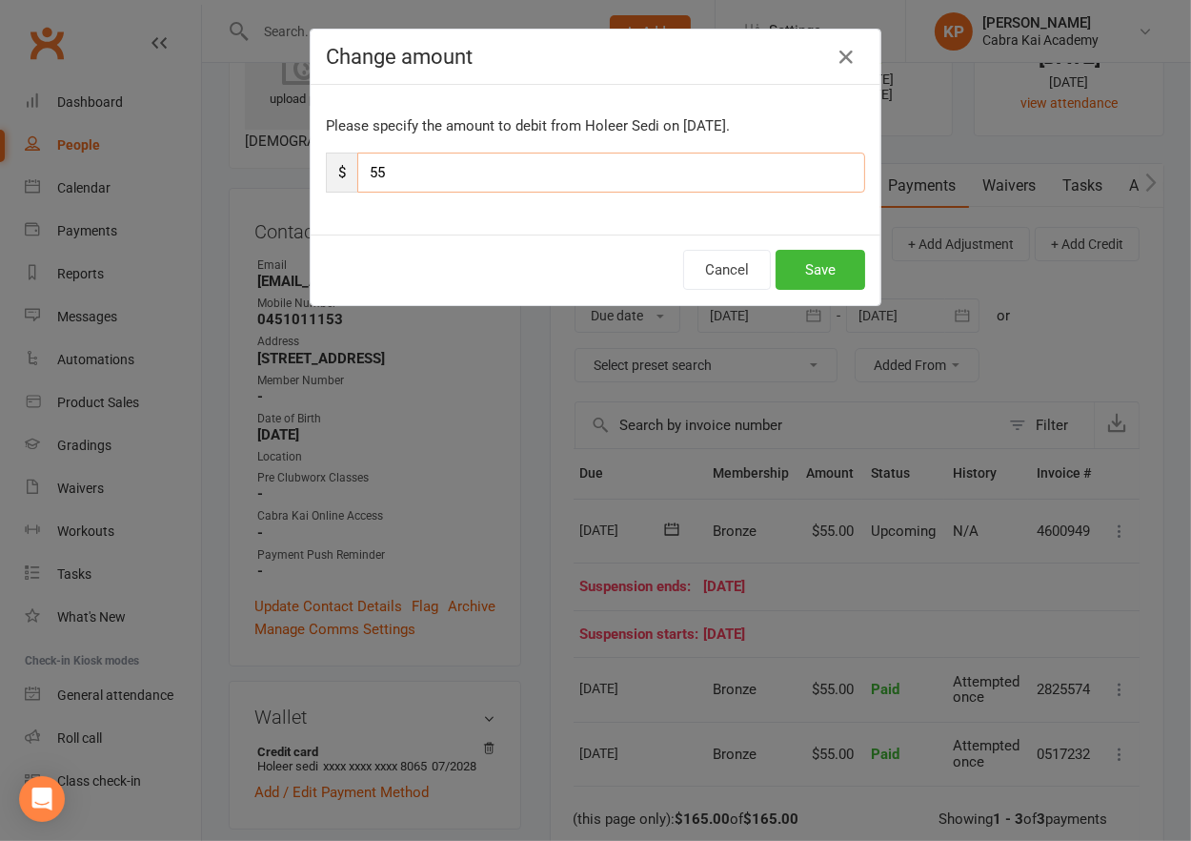
click at [402, 171] on input "55" at bounding box center [611, 172] width 508 height 40
type input "5"
type input "27.50"
click at [815, 271] on button "Save" at bounding box center [821, 270] width 90 height 40
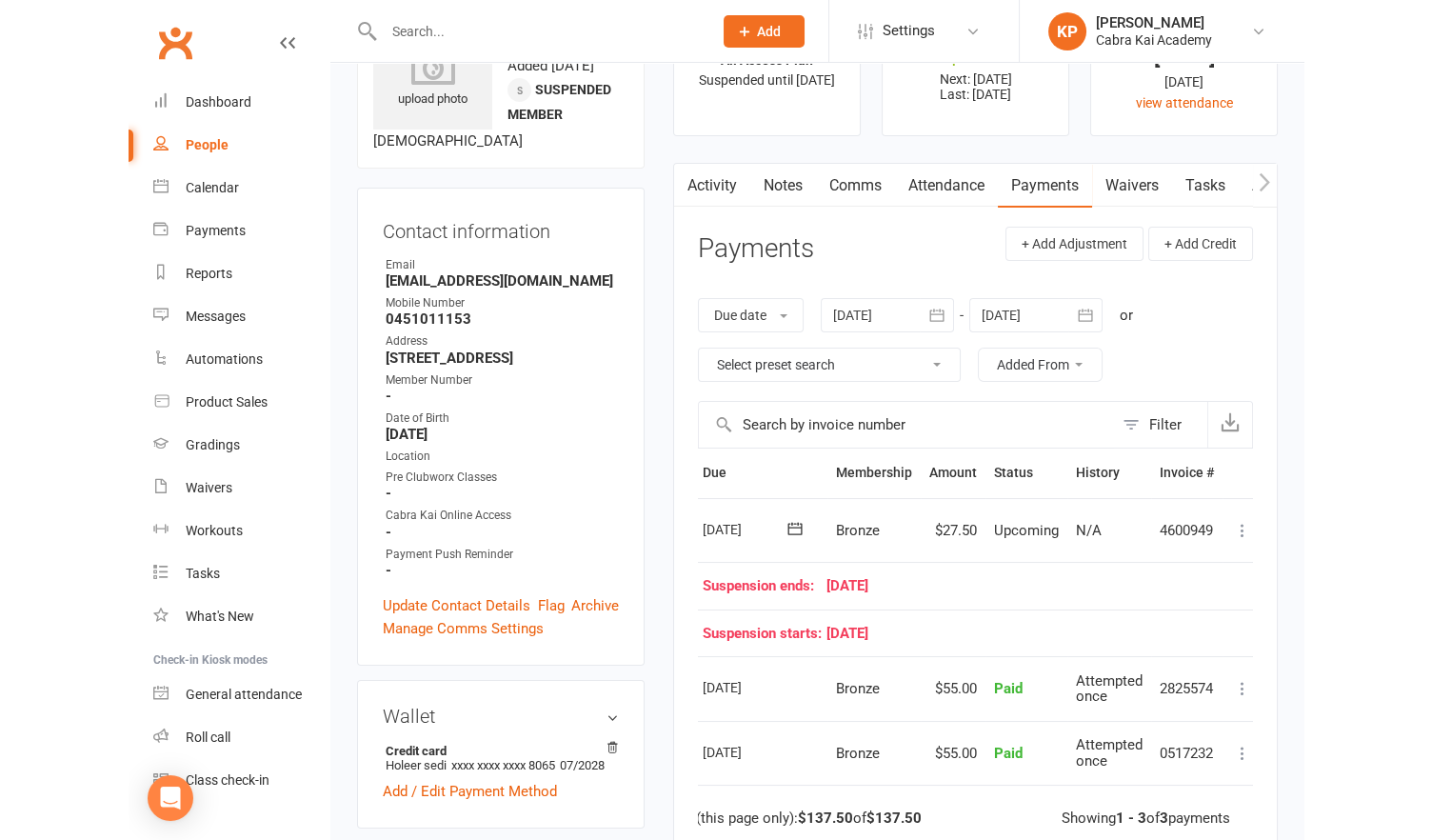
scroll to position [0, 0]
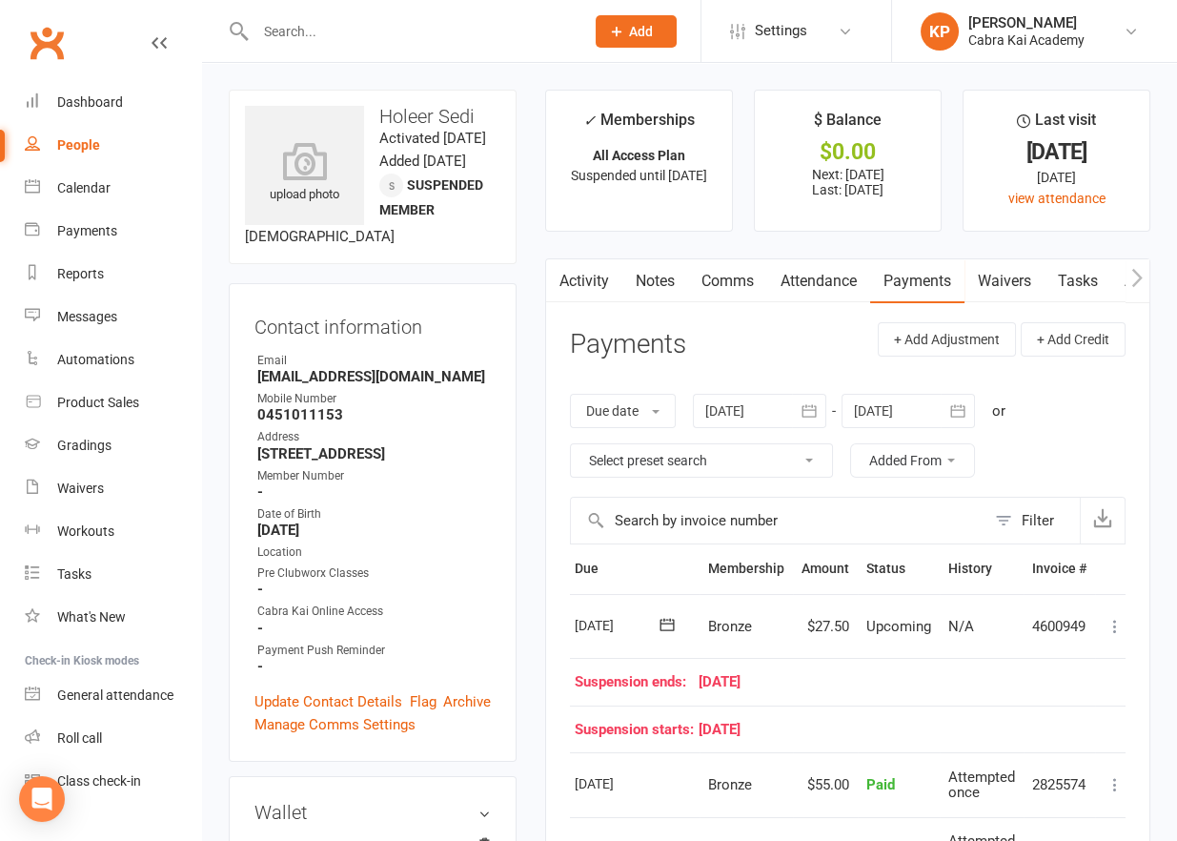
click at [744, 278] on link "Comms" at bounding box center [727, 281] width 79 height 44
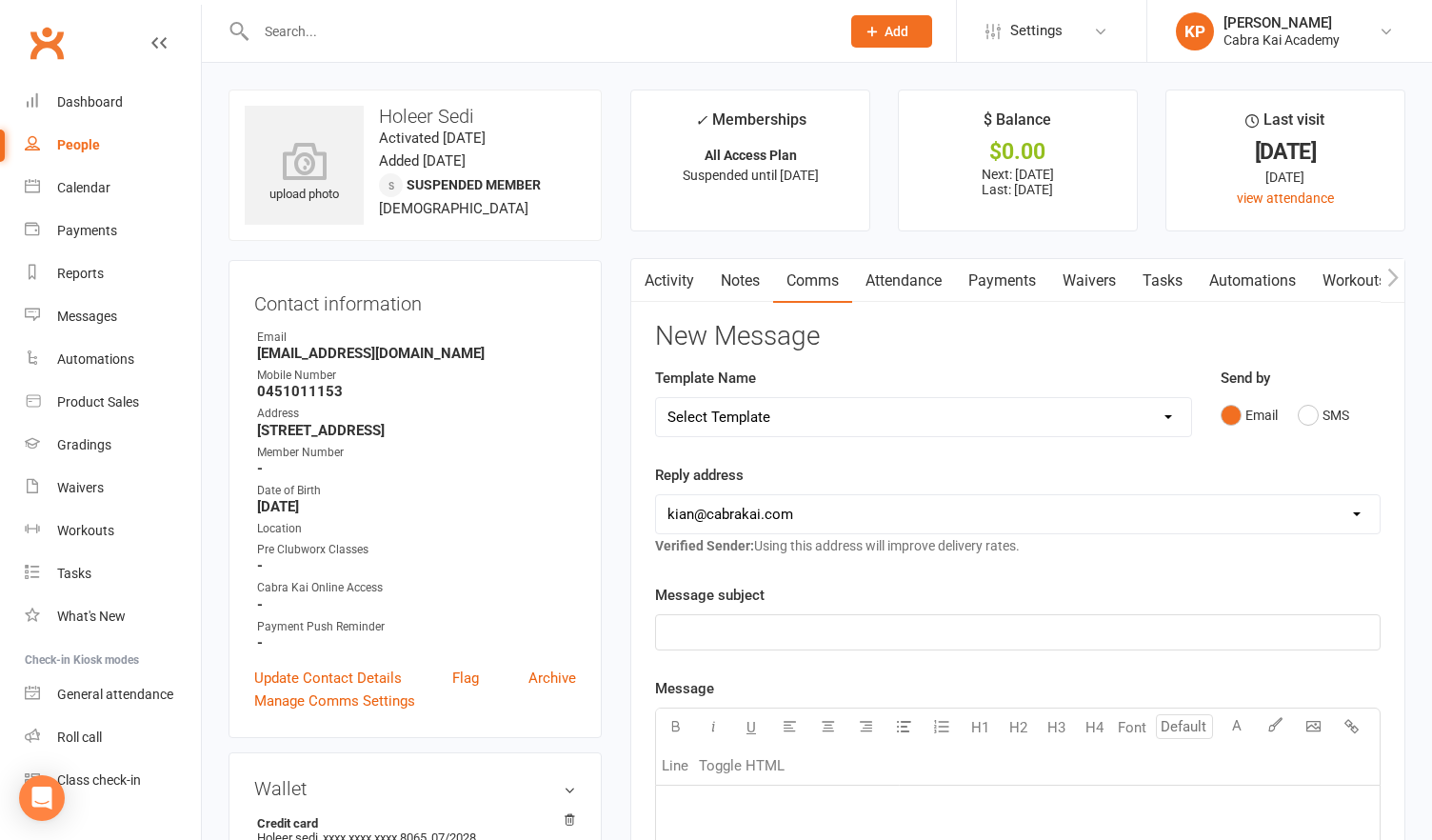
click at [972, 468] on div "Reply address [EMAIL_ADDRESS][DOMAIN_NAME] [EMAIL_ADDRESS][DOMAIN_NAME] Verifie…" at bounding box center [1018, 509] width 725 height 93
click at [660, 283] on link "Activity" at bounding box center [670, 281] width 76 height 44
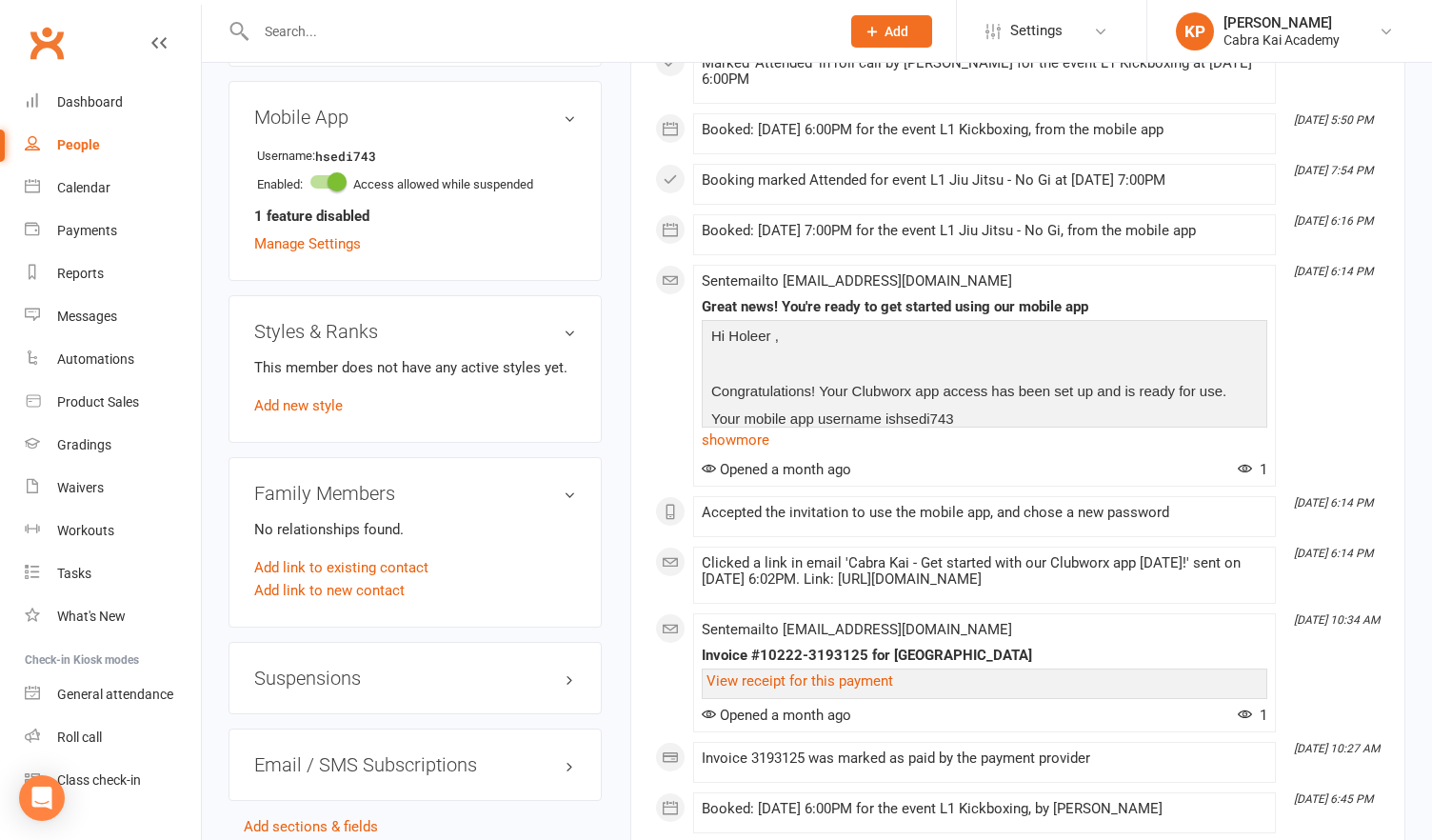
scroll to position [1143, 0]
click at [317, 251] on link "Manage Settings" at bounding box center [307, 242] width 107 height 17
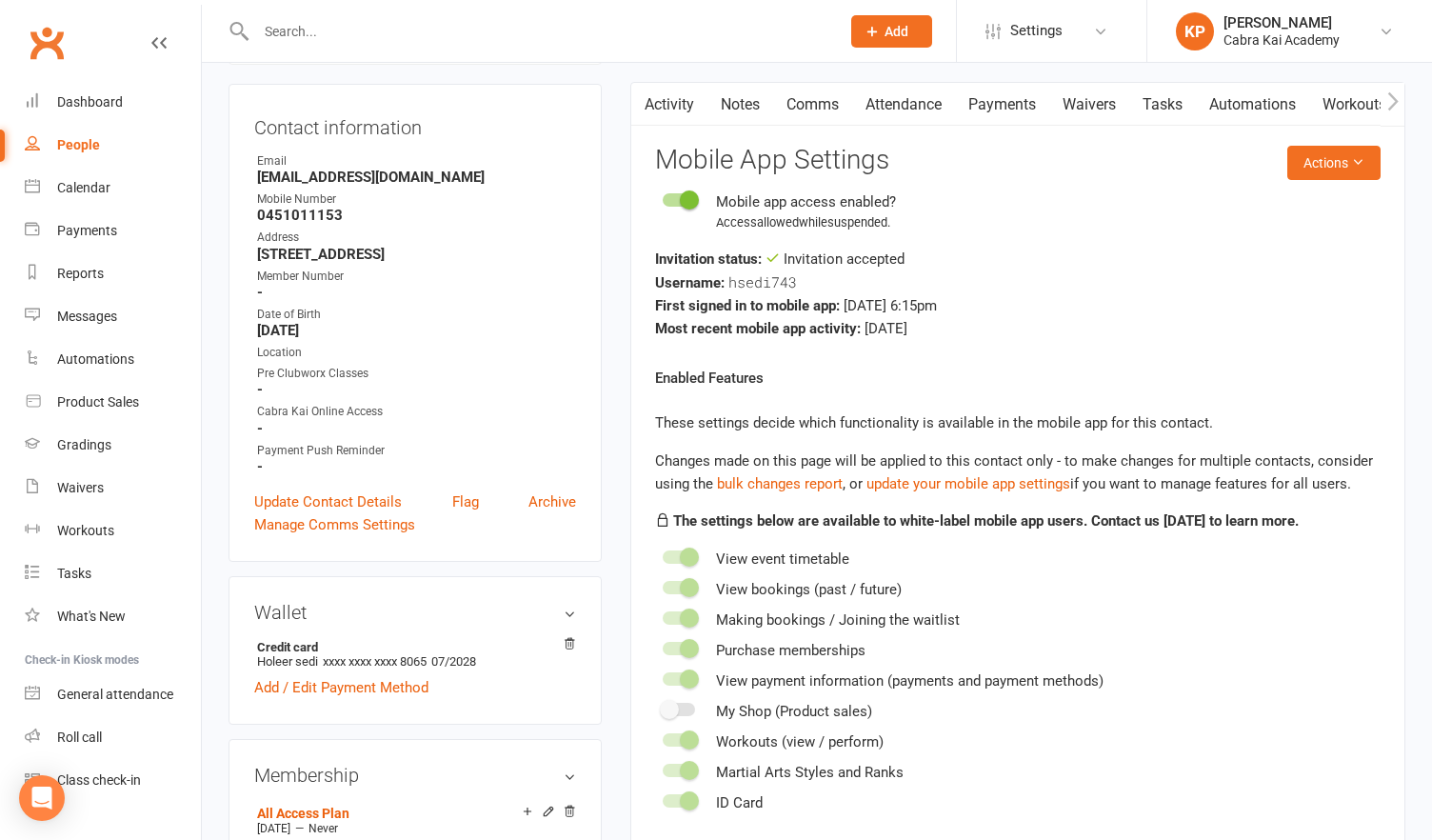
scroll to position [162, 0]
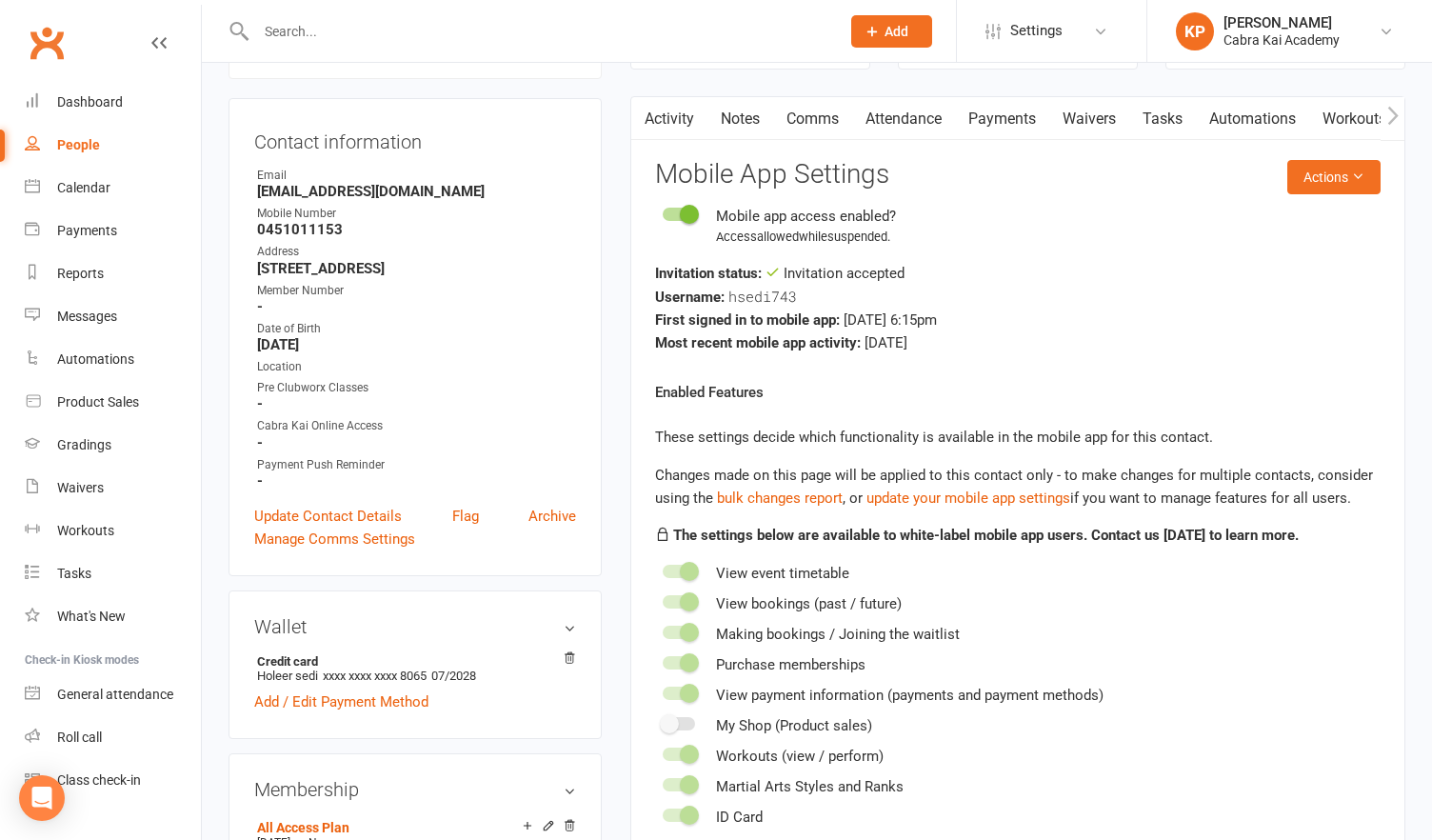
click at [1163, 410] on div "Enabled Features These settings decide which functionality is available in the …" at bounding box center [1018, 604] width 725 height 447
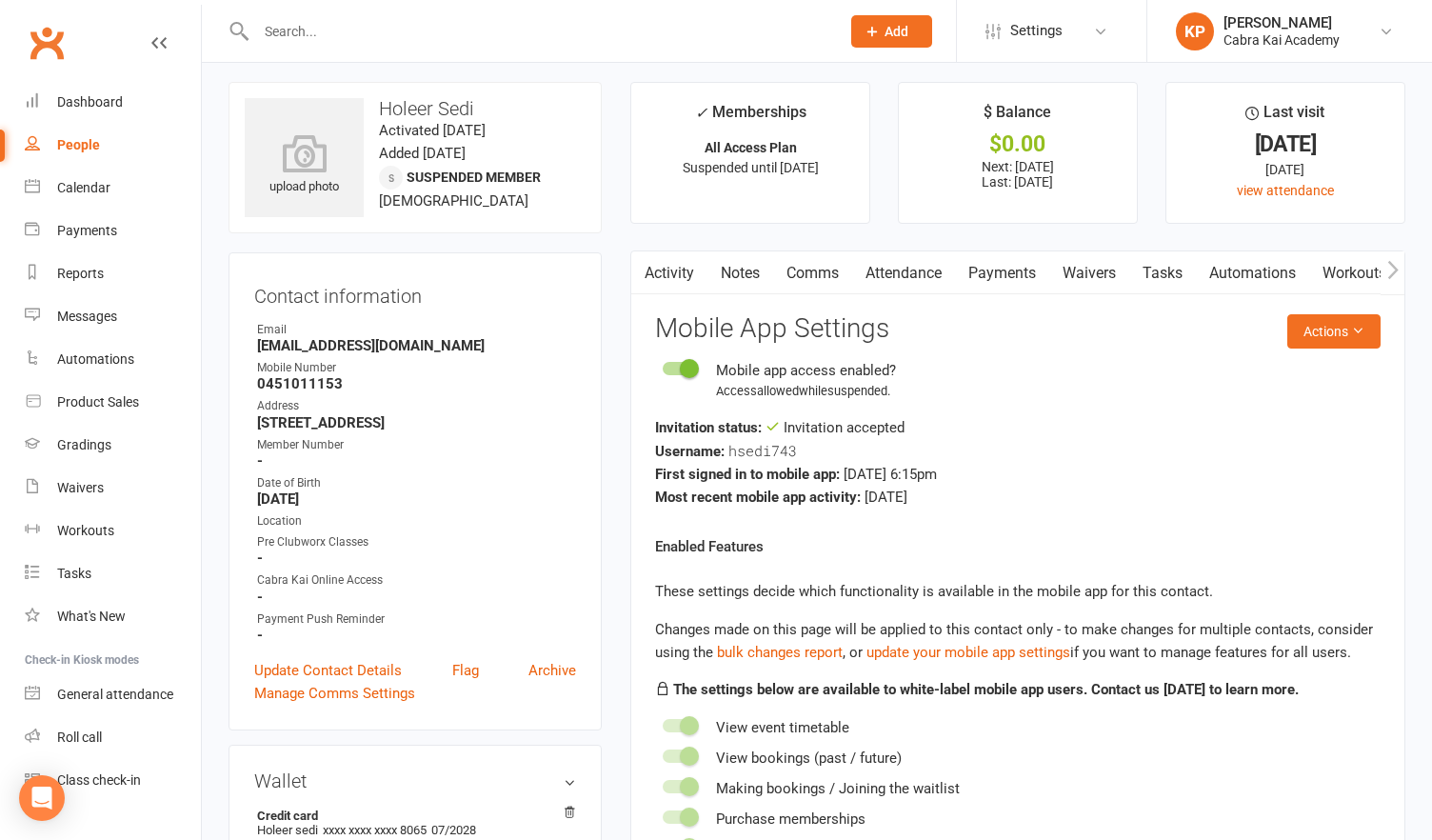
scroll to position [0, 0]
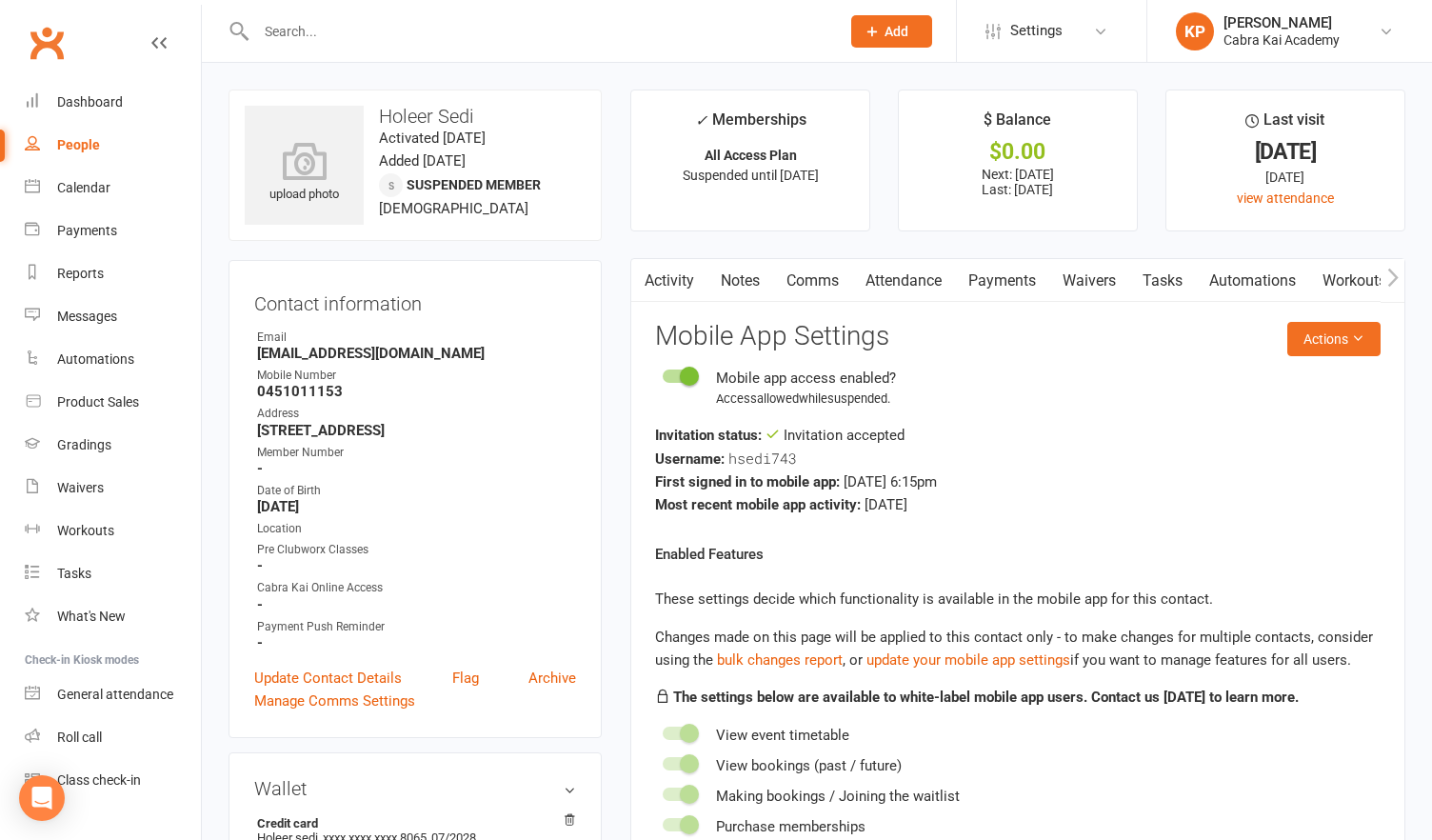
click at [689, 281] on link "Activity" at bounding box center [670, 281] width 76 height 44
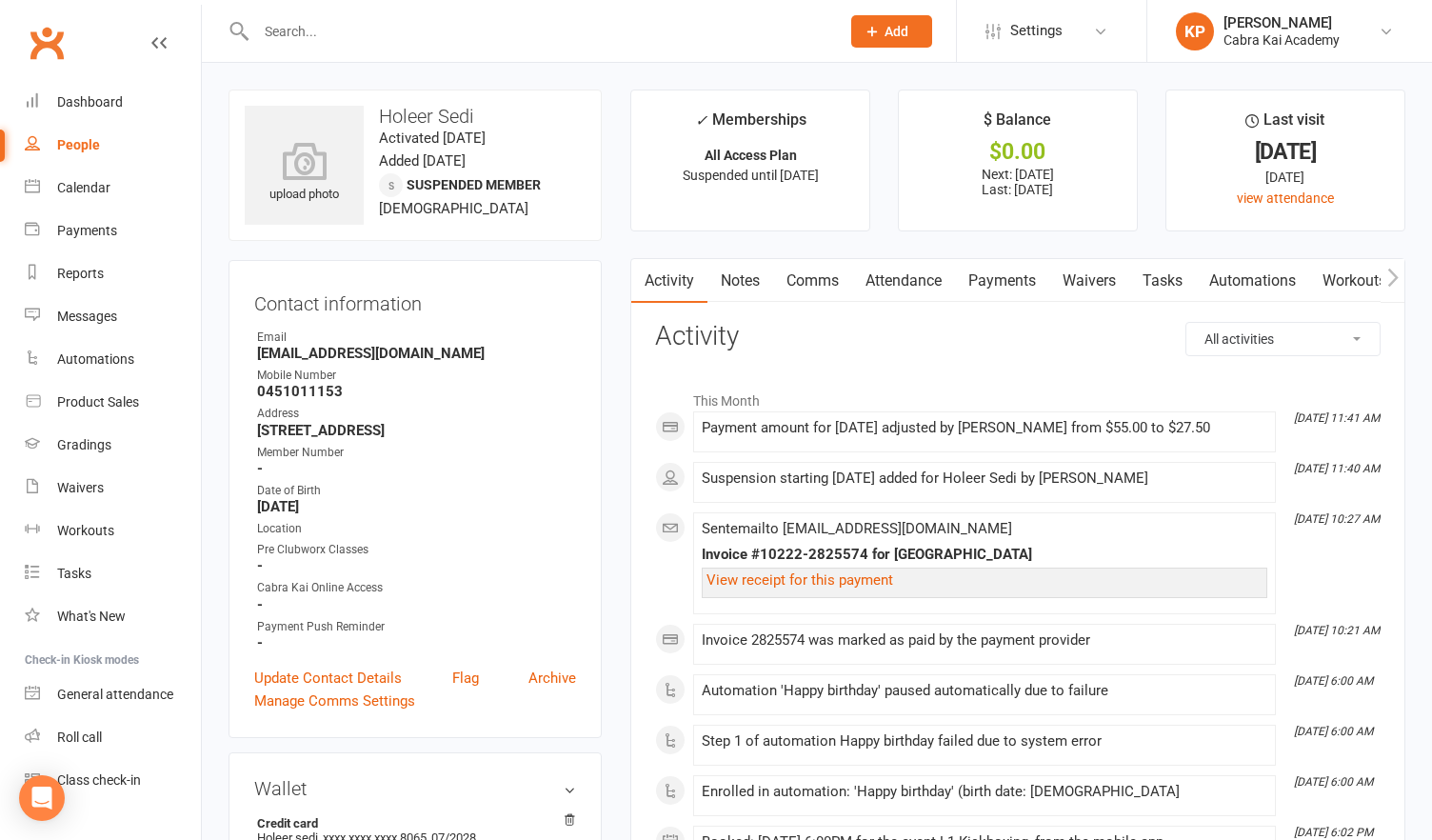
click at [810, 274] on link "Comms" at bounding box center [812, 281] width 79 height 44
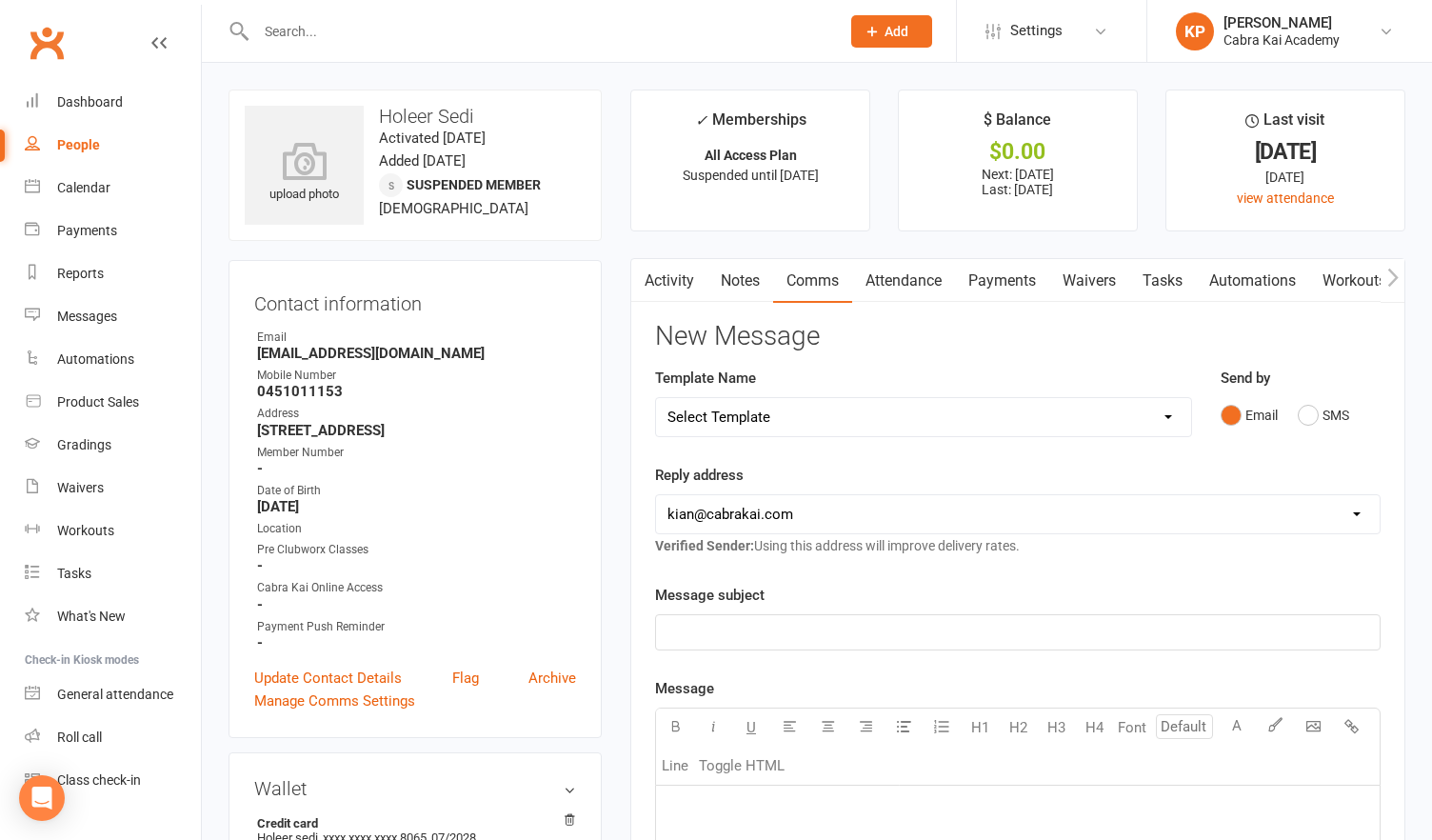
click at [1163, 411] on select "Select Template [SMS] [Default template - review before using] Appointment remi…" at bounding box center [924, 417] width 536 height 38
click at [1097, 474] on div "Reply address [EMAIL_ADDRESS][DOMAIN_NAME] [EMAIL_ADDRESS][DOMAIN_NAME] Verifie…" at bounding box center [1018, 509] width 725 height 93
click at [1055, 412] on select "Select Template [SMS] [Default template - review before using] Appointment remi…" at bounding box center [924, 417] width 536 height 38
select select "15"
click at [657, 398] on select "Select Template [SMS] [Default template - review before using] Appointment remi…" at bounding box center [924, 417] width 536 height 38
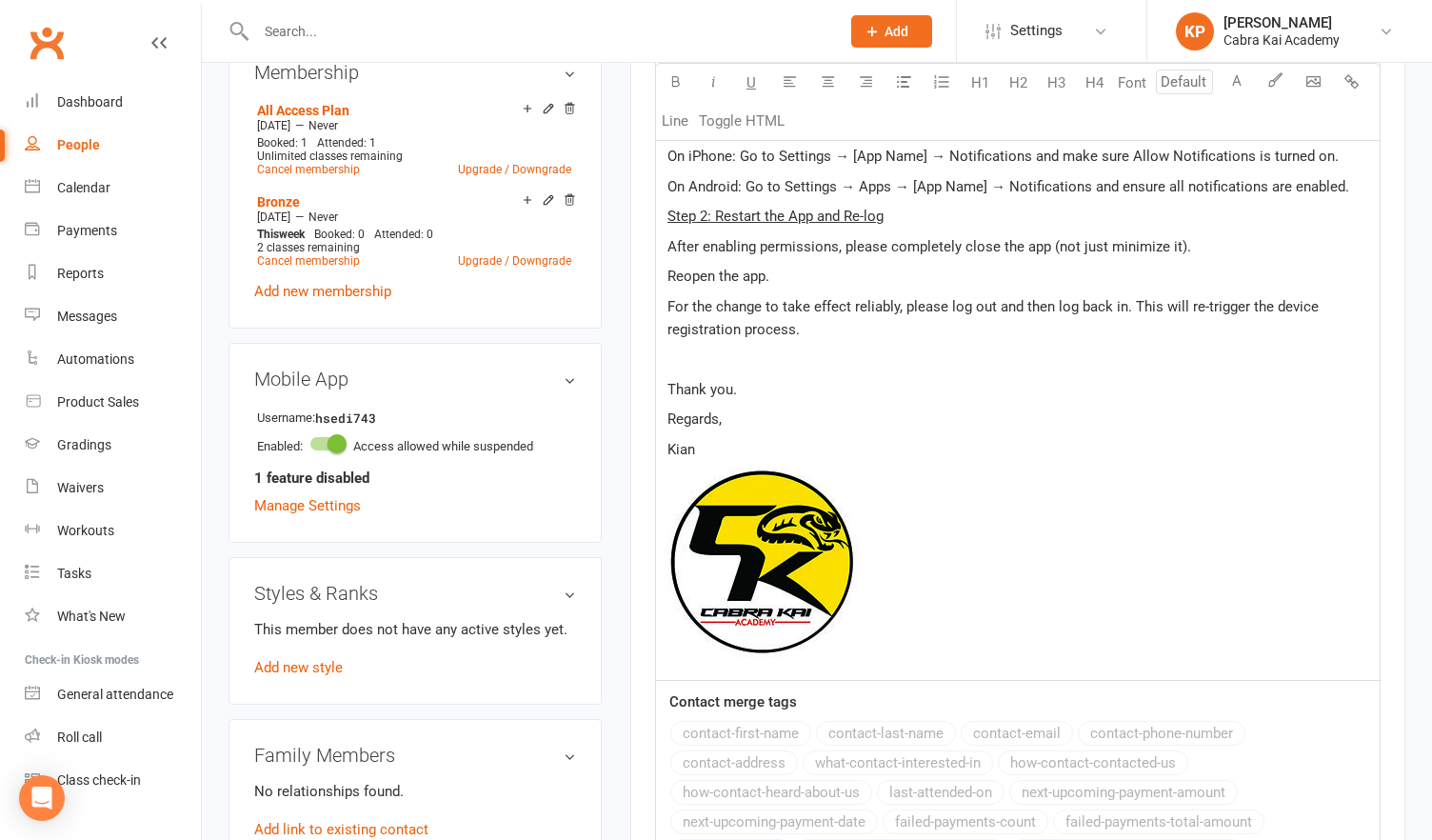
scroll to position [1143, 0]
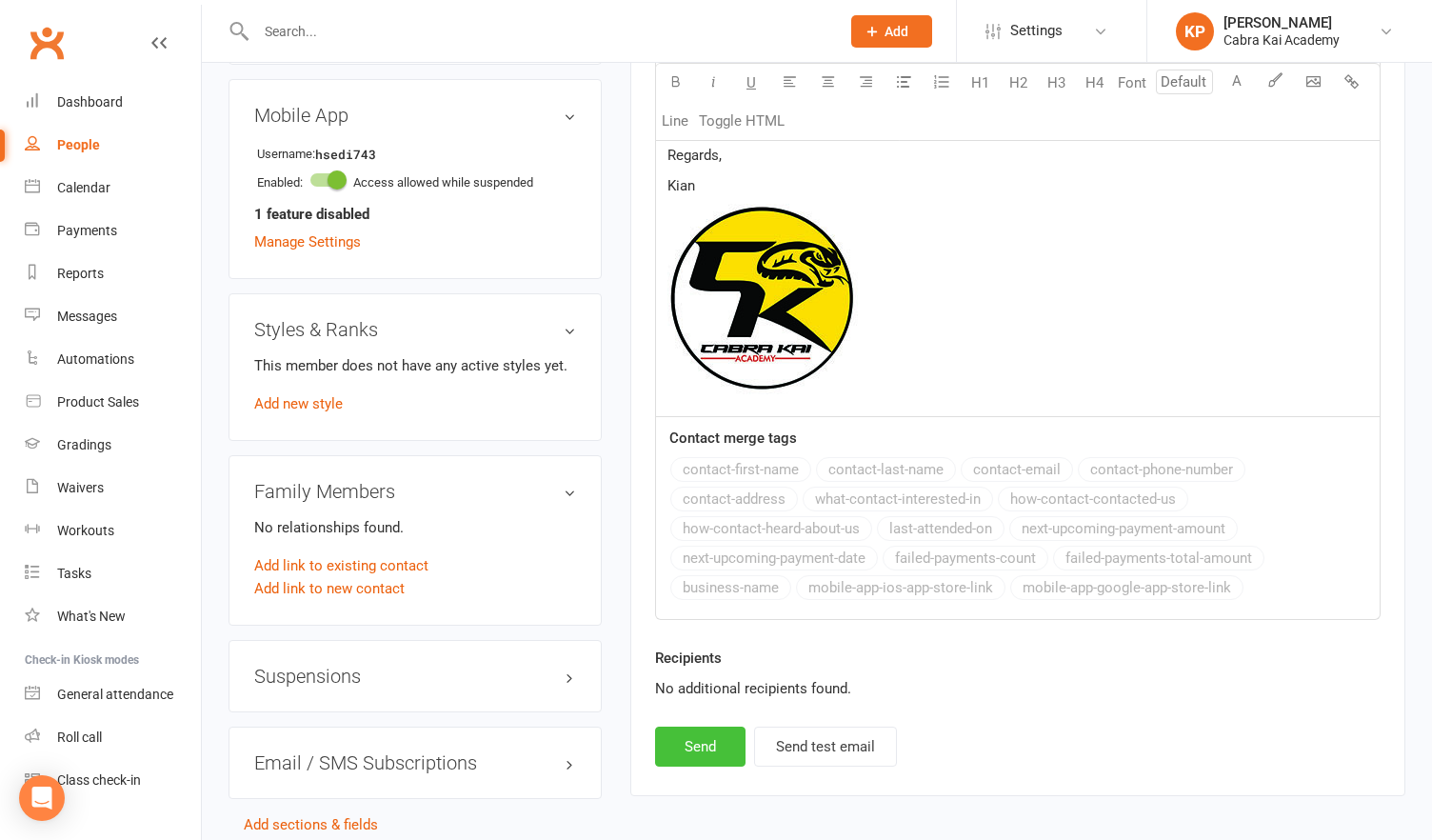
click at [703, 740] on button "Send" at bounding box center [701, 746] width 91 height 40
select select
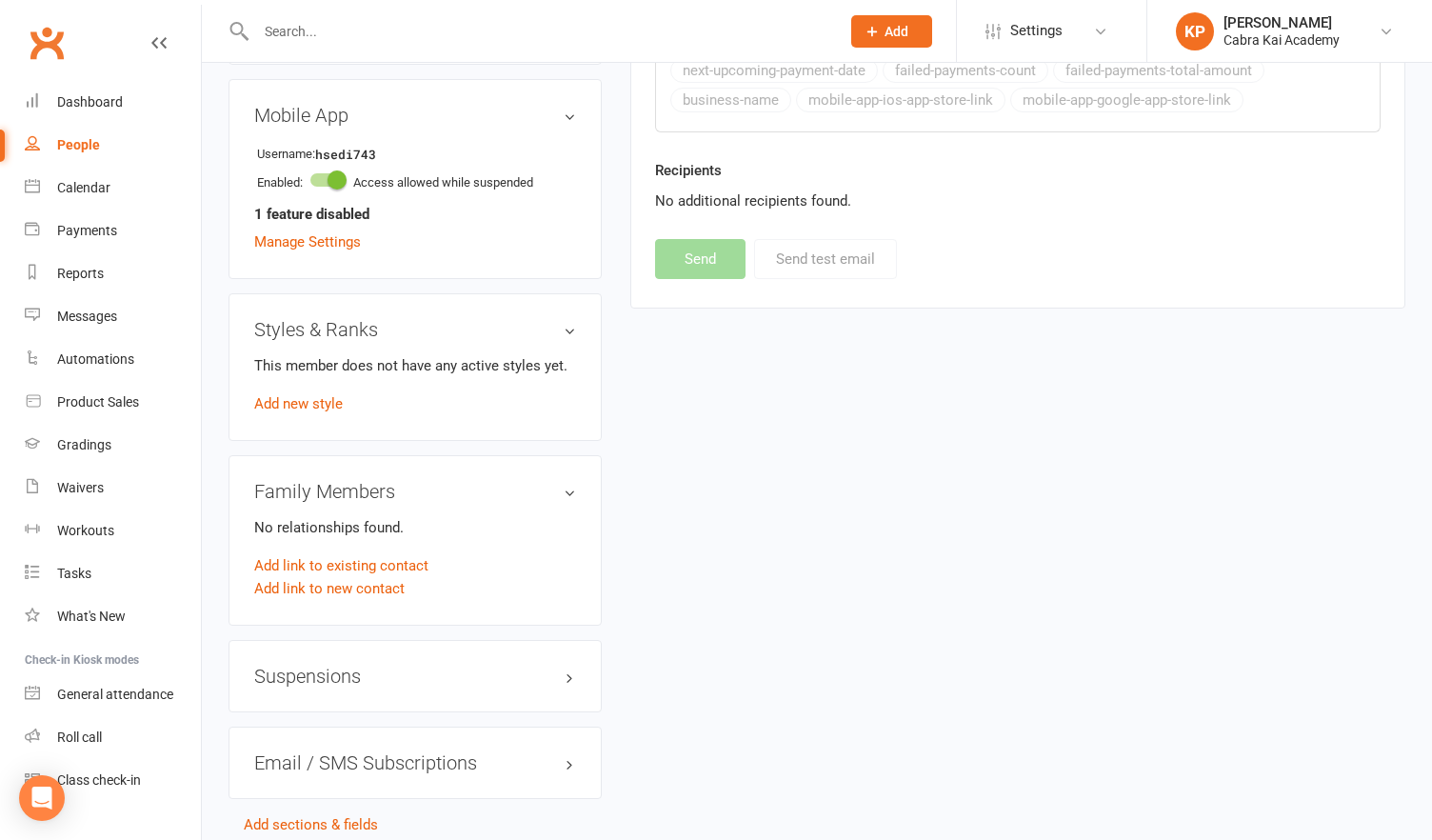
drag, startPoint x: 0, startPoint y: 210, endPoint x: 347, endPoint y: 34, distance: 389.1
click at [354, 41] on input "text" at bounding box center [539, 31] width 577 height 27
click at [328, 34] on input "text" at bounding box center [539, 31] width 577 height 27
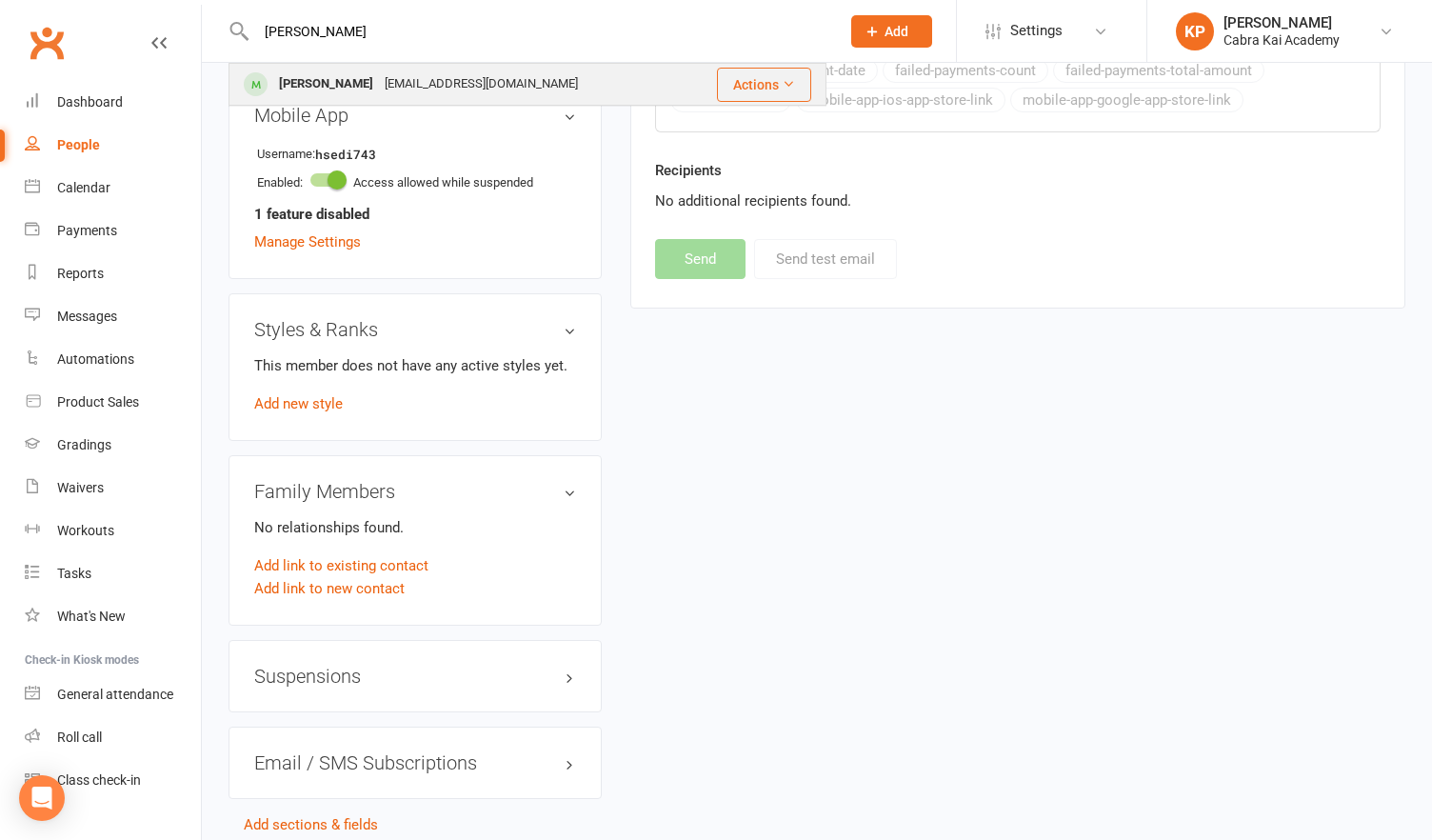
type input "[PERSON_NAME]"
click at [403, 88] on div "[EMAIL_ADDRESS][DOMAIN_NAME]" at bounding box center [481, 85] width 205 height 28
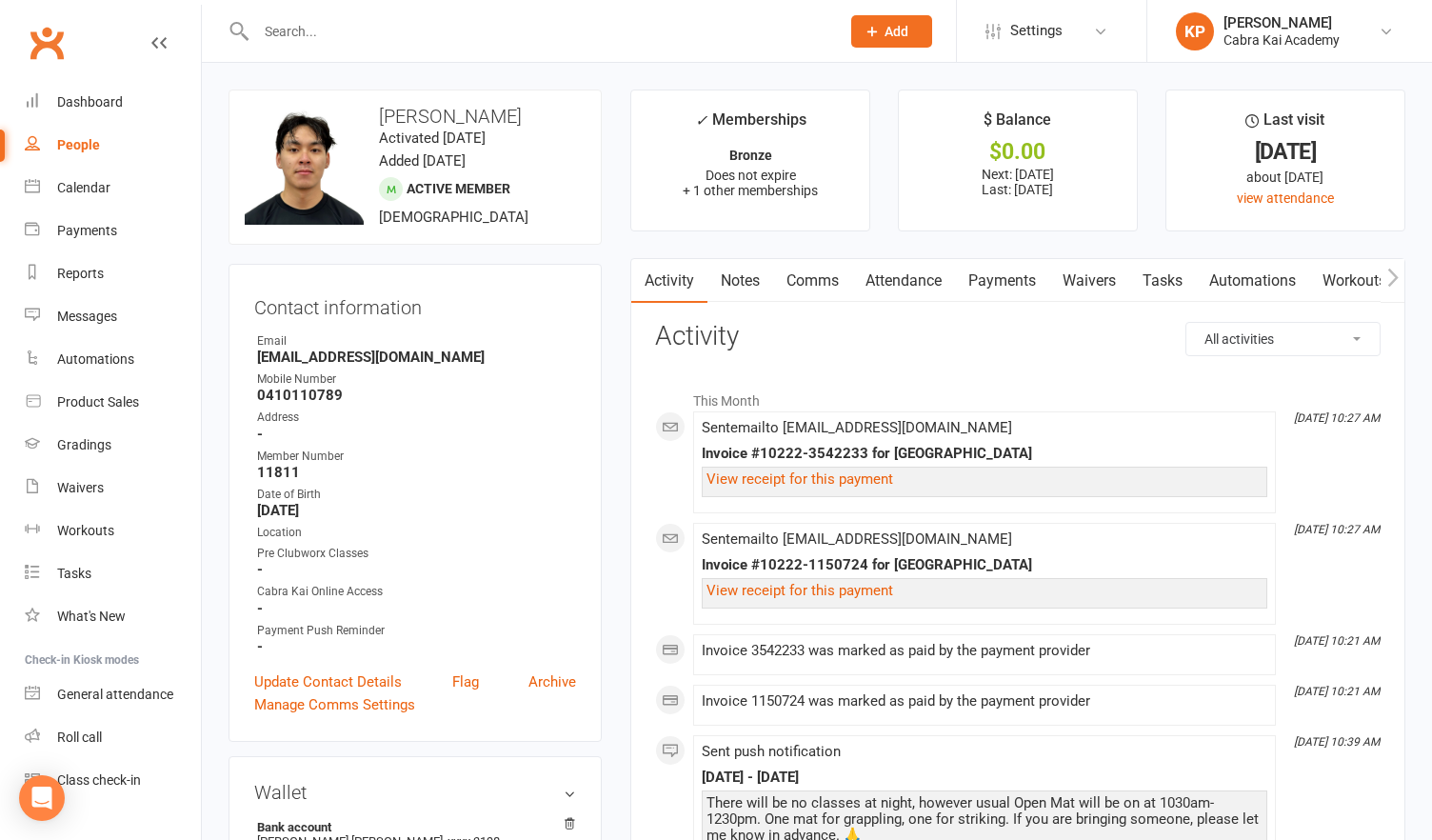
click at [1003, 274] on link "Payments" at bounding box center [1002, 281] width 94 height 44
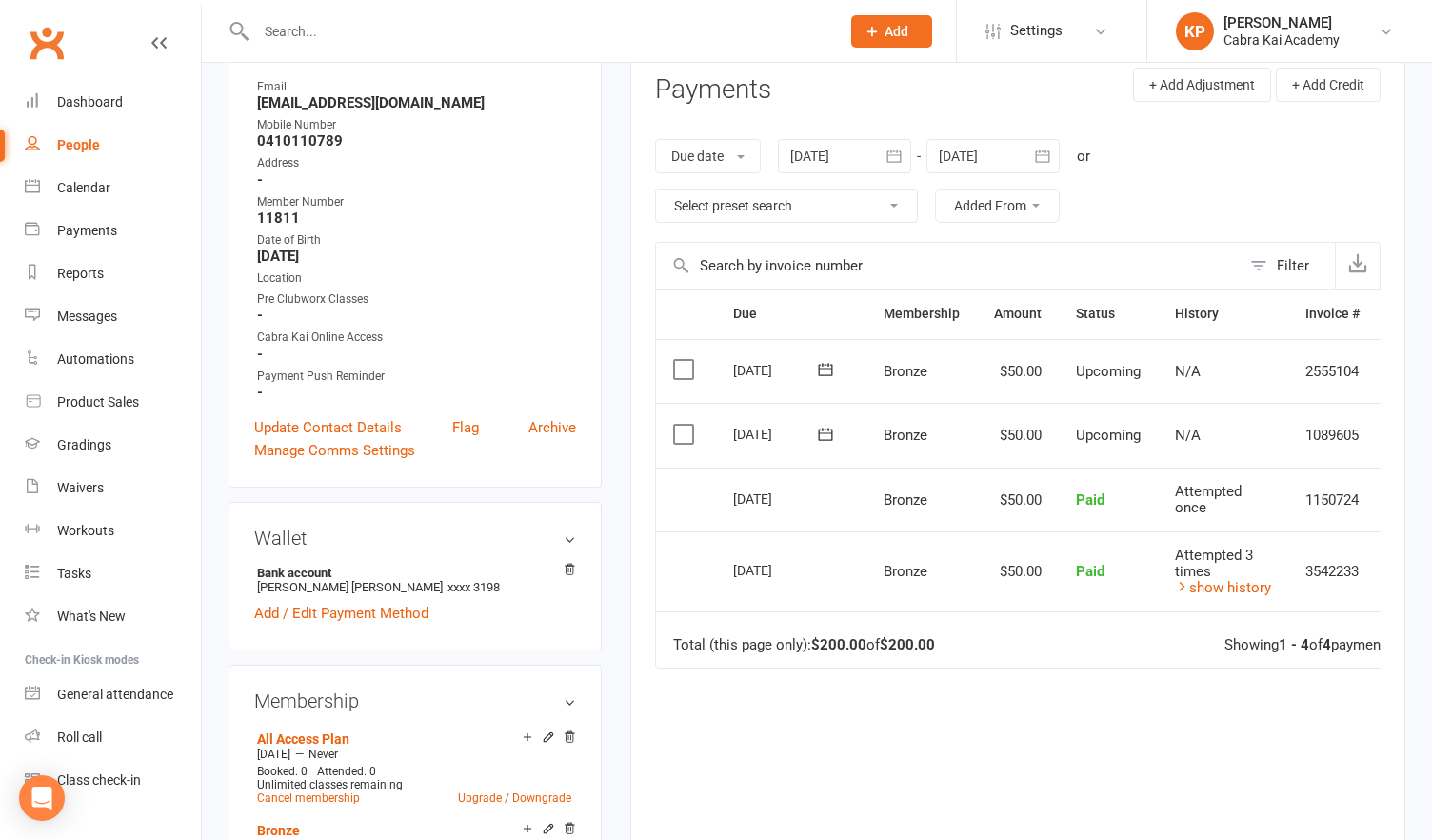
scroll to position [286, 0]
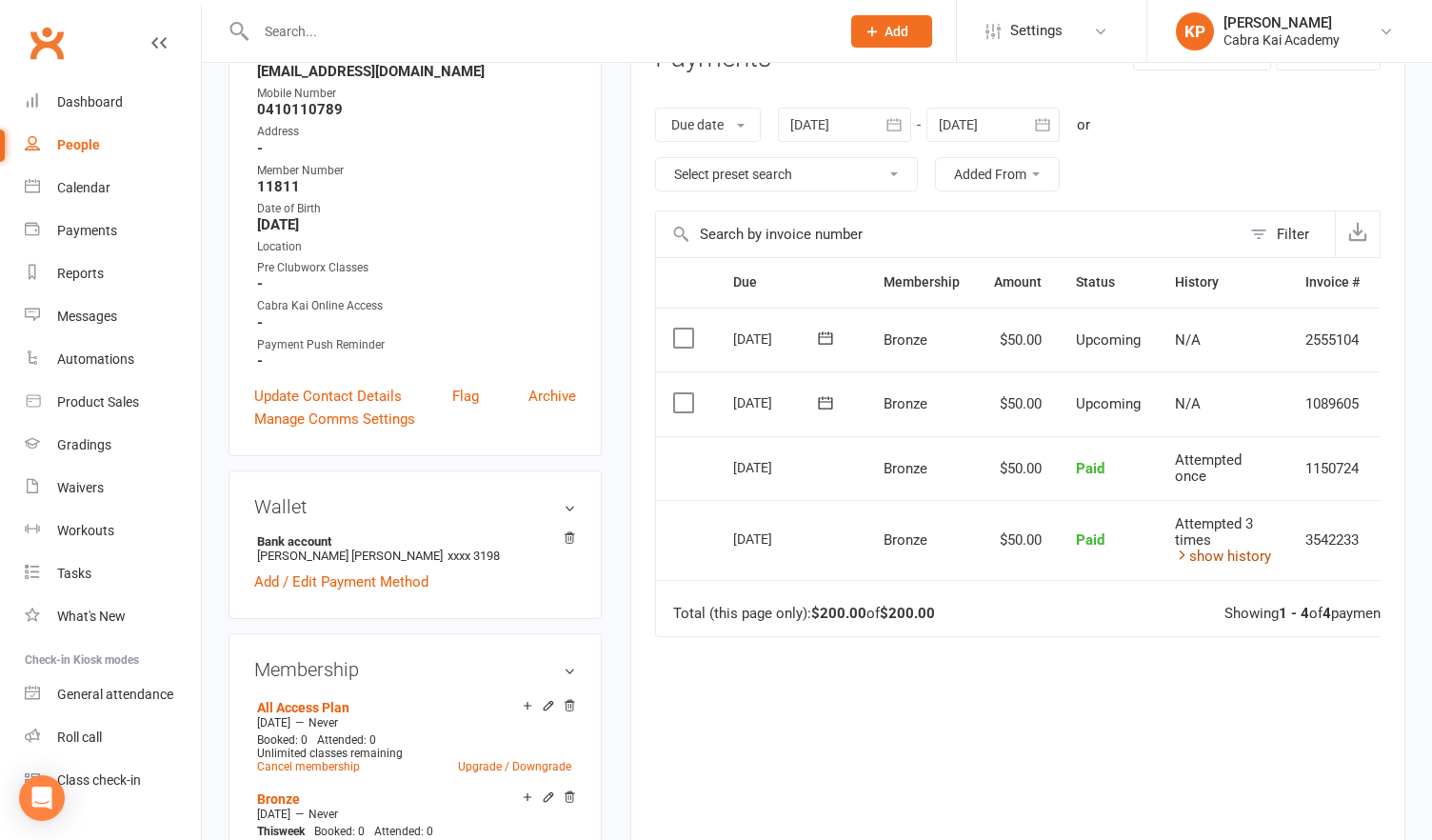
click at [1239, 552] on link "show history" at bounding box center [1223, 555] width 96 height 17
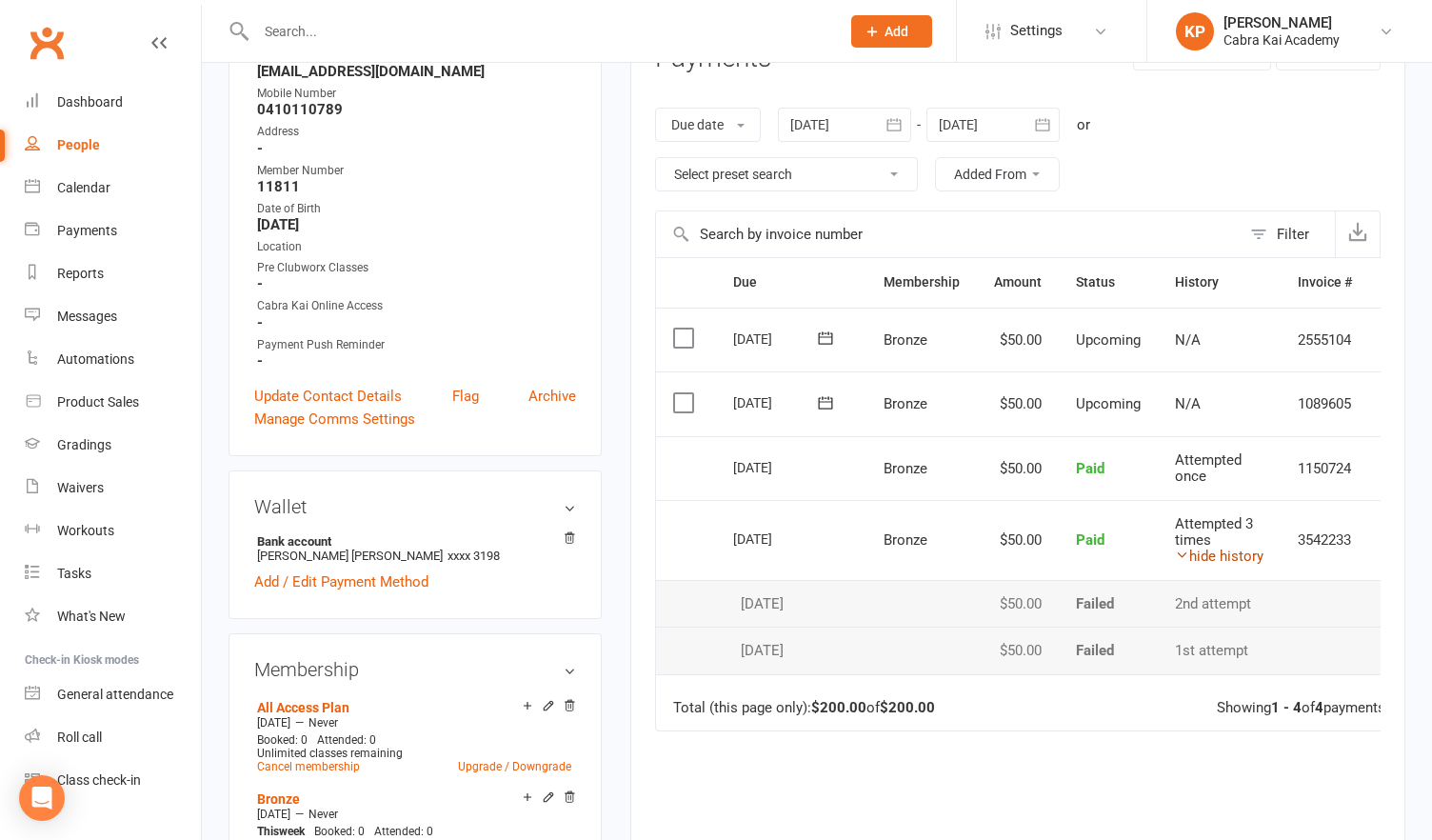
click at [1239, 552] on link "hide history" at bounding box center [1219, 555] width 89 height 17
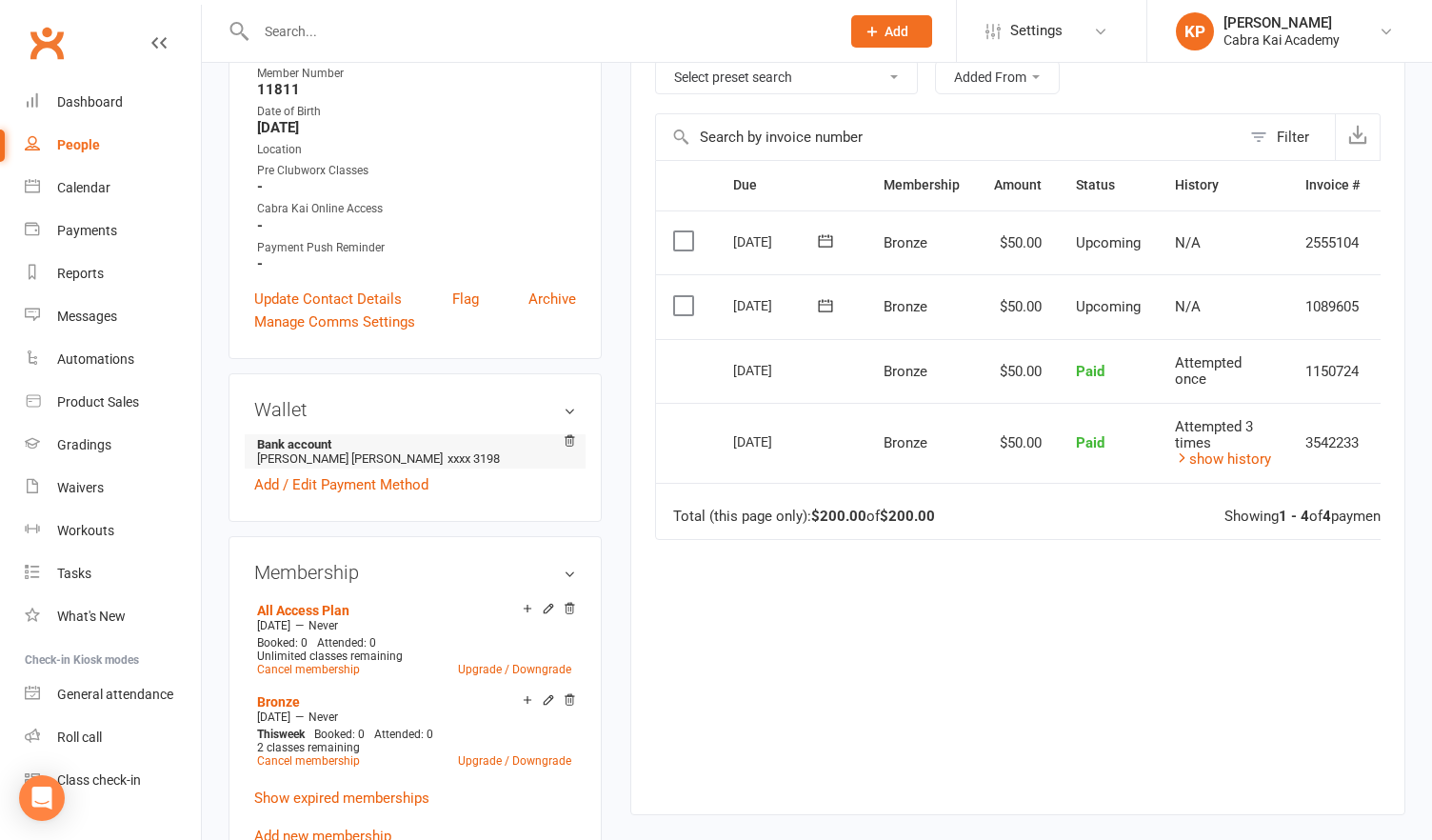
scroll to position [476, 0]
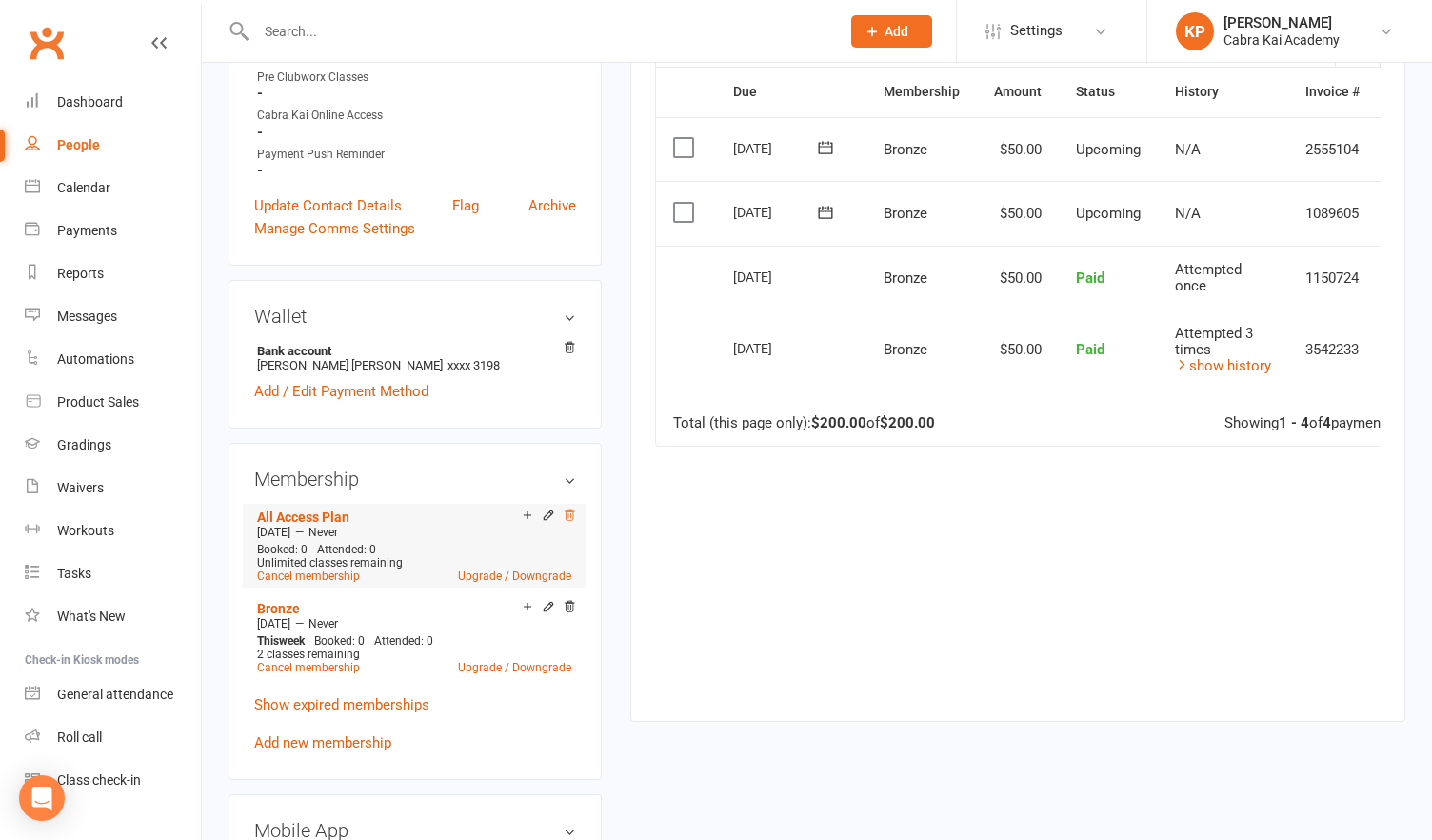
click at [572, 515] on icon at bounding box center [569, 514] width 13 height 13
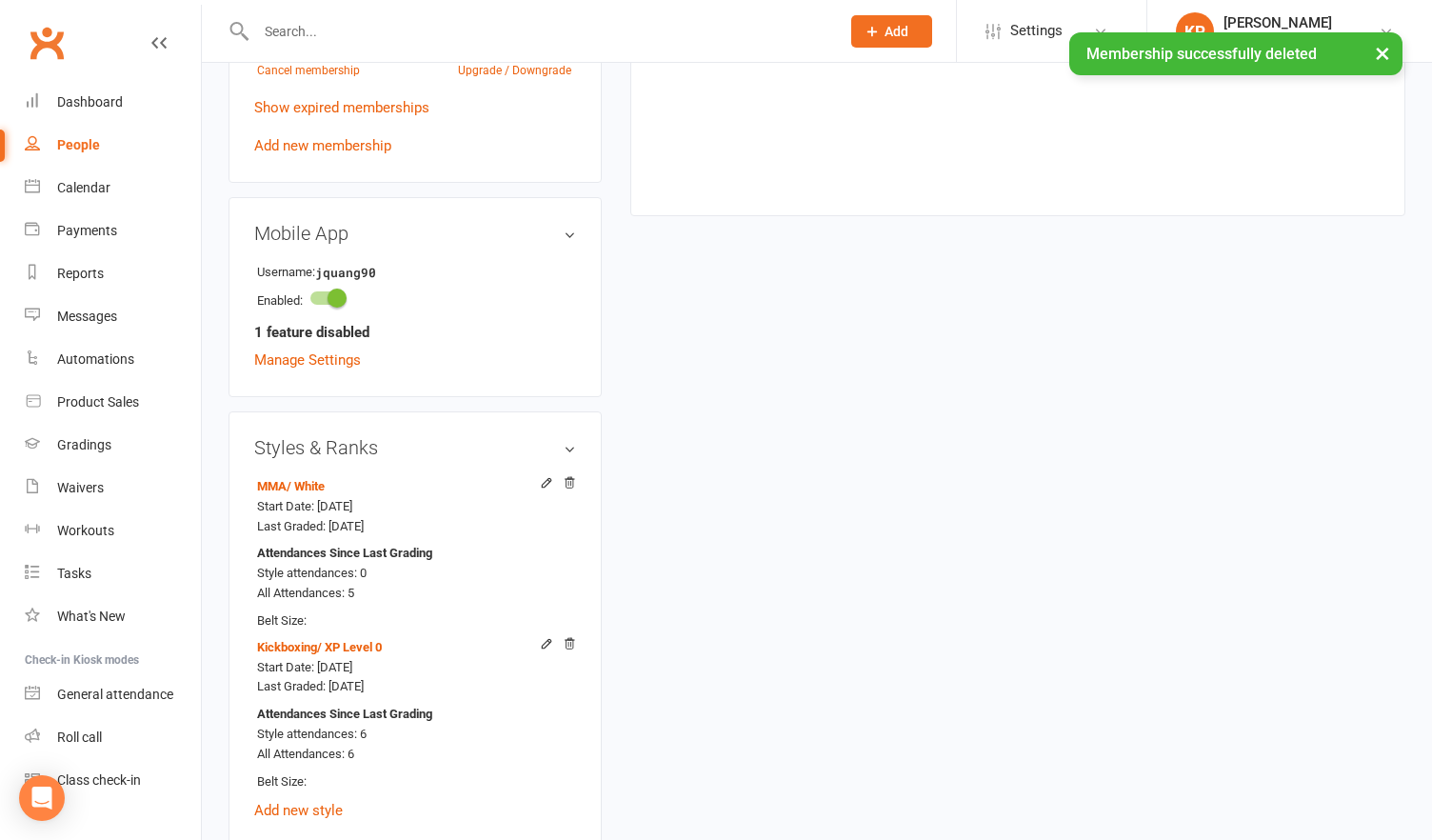
scroll to position [666, 0]
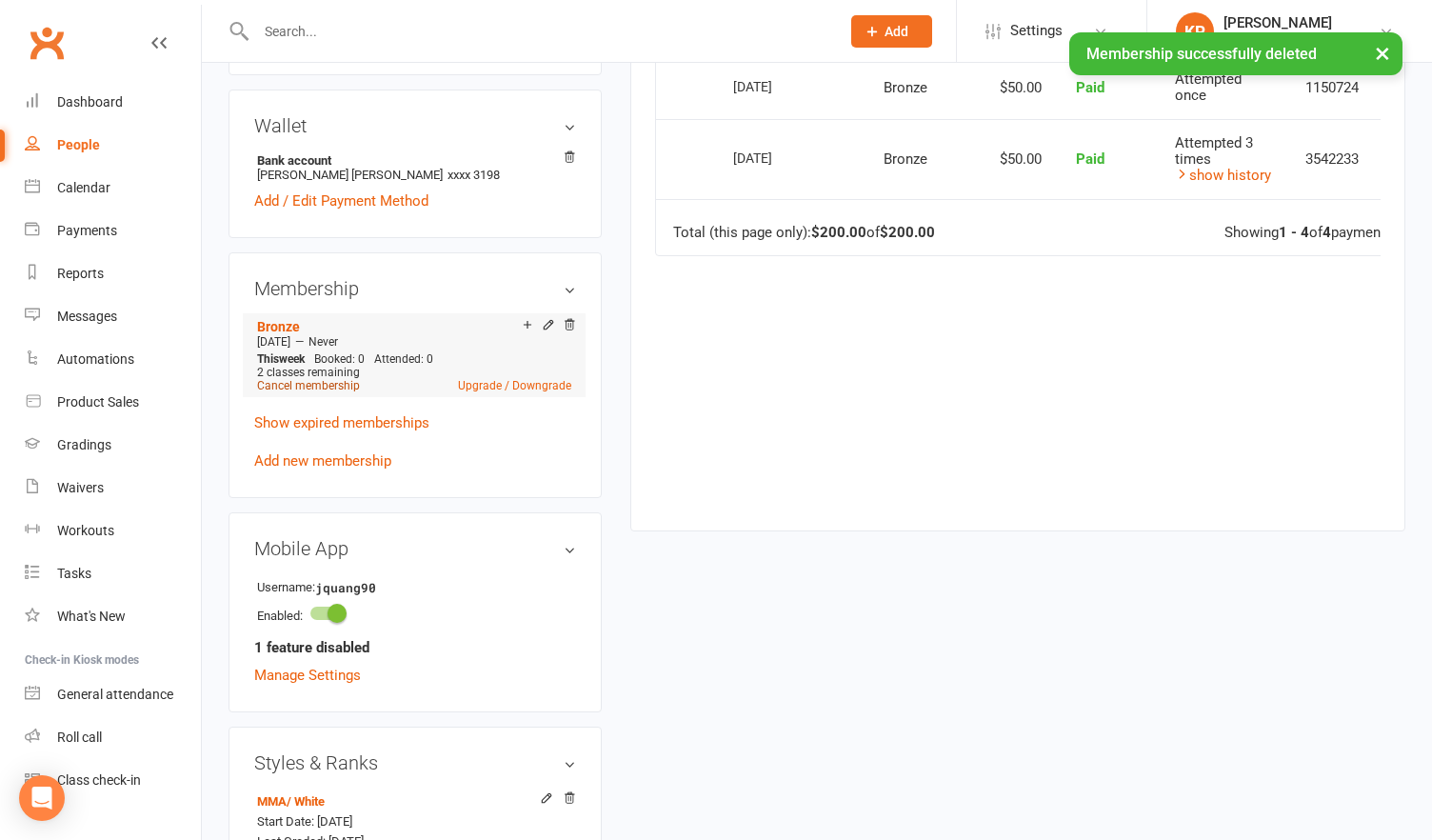
click at [306, 381] on link "Cancel membership" at bounding box center [308, 385] width 103 height 13
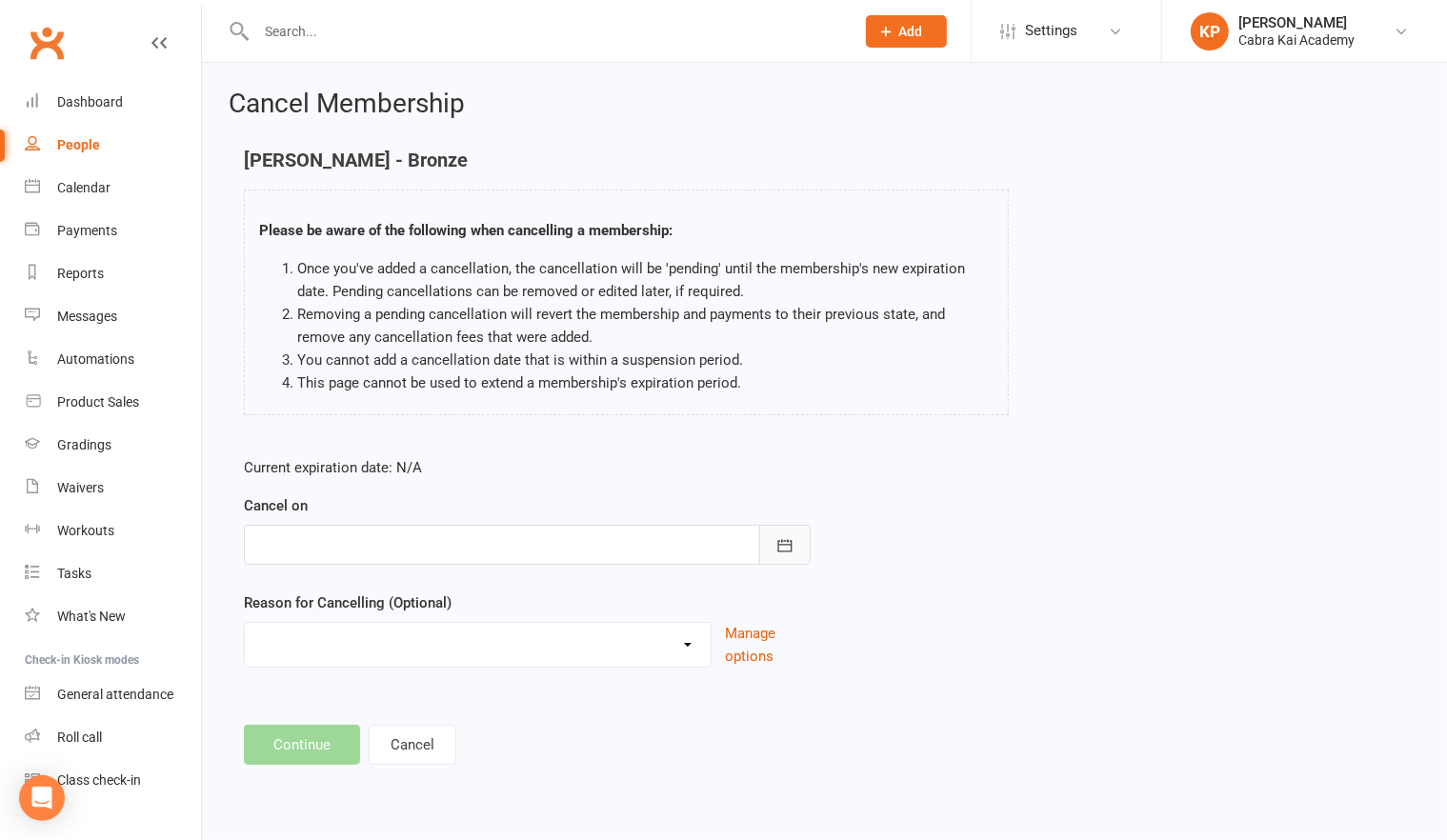
click at [793, 549] on icon "button" at bounding box center [784, 545] width 19 height 19
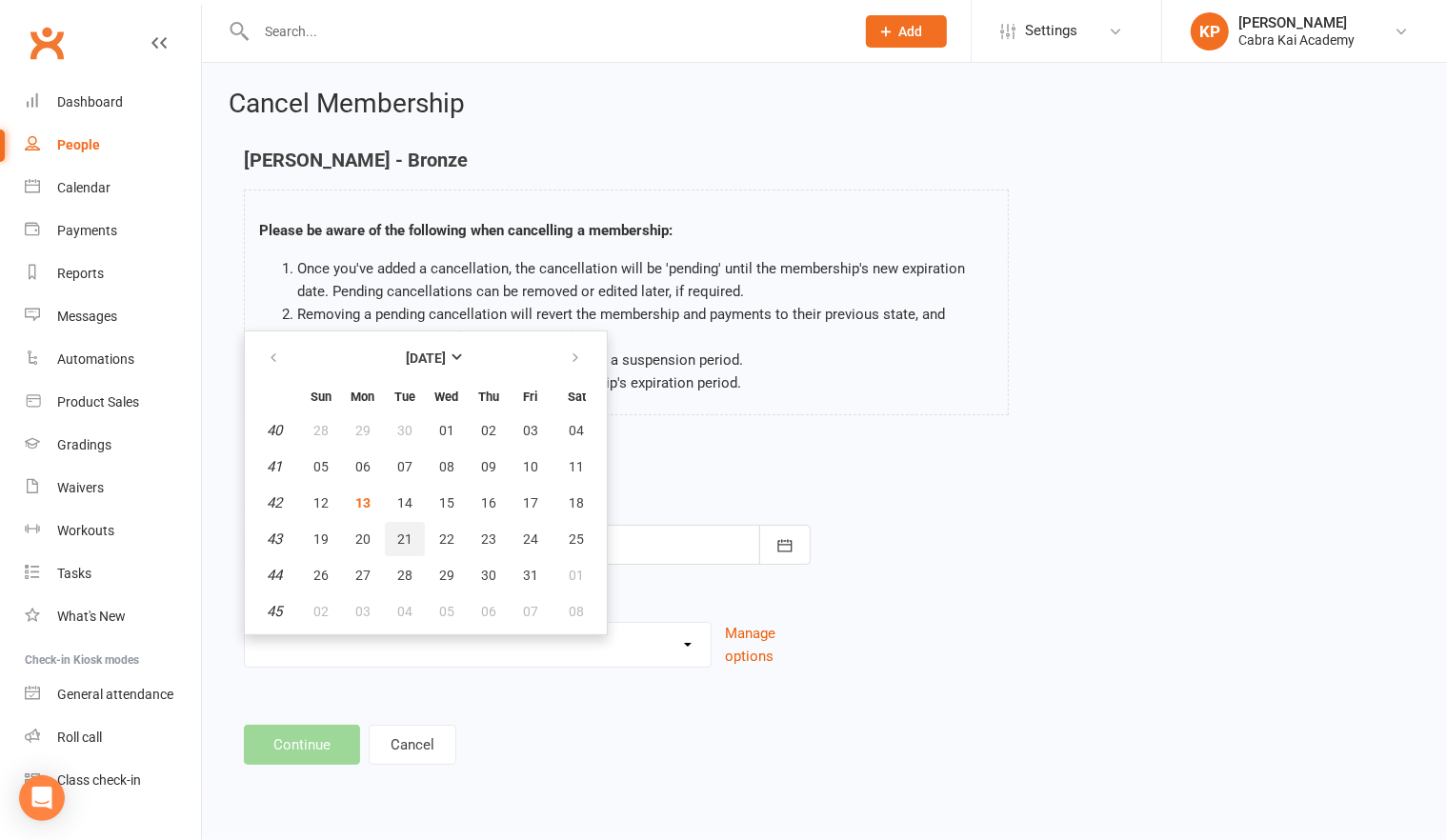
click at [404, 537] on span "21" at bounding box center [404, 538] width 15 height 15
type input "[DATE]"
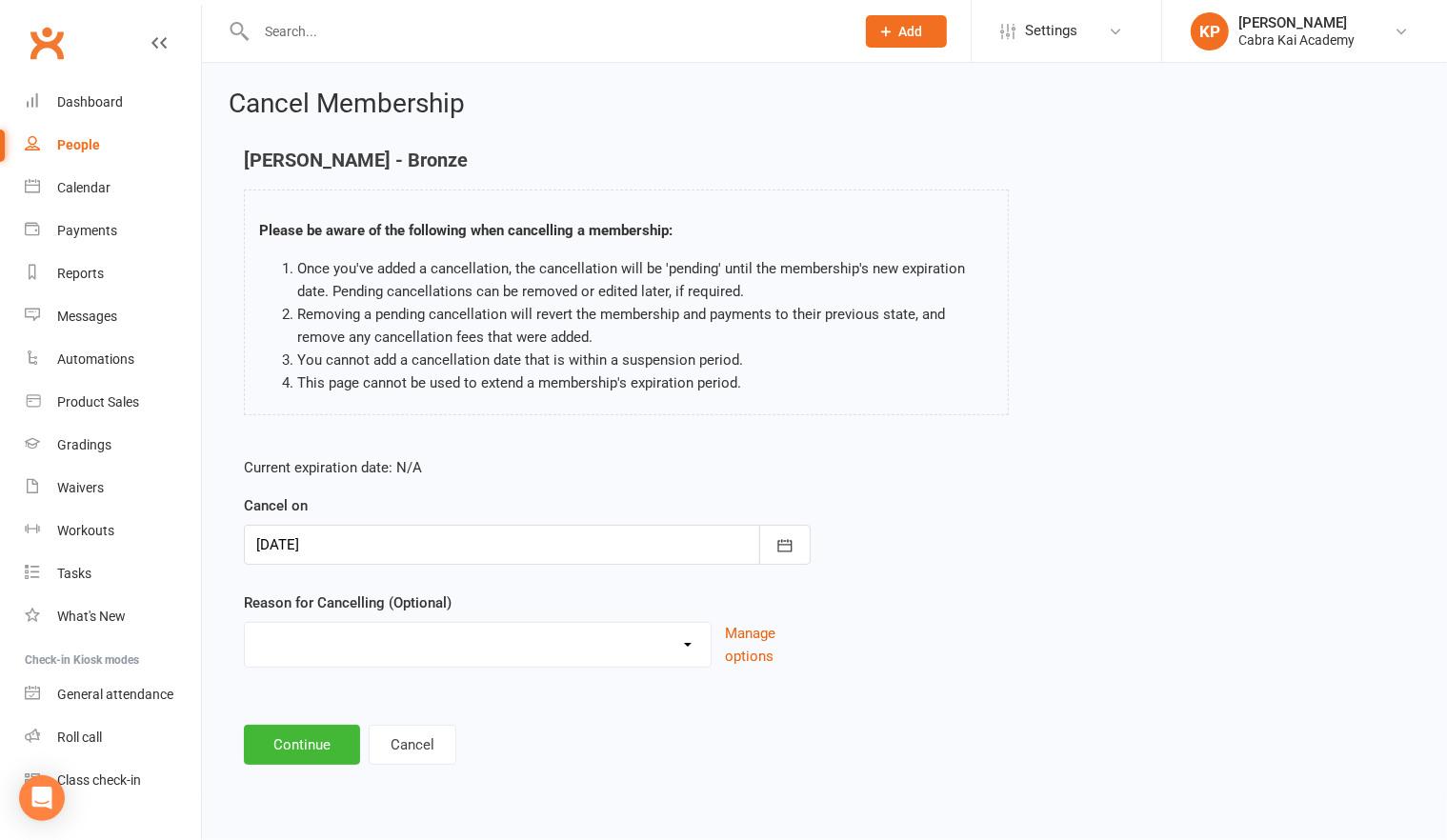
click at [706, 640] on select "Changed Gyms Family Financial Health Holiday Injury Issues No time/busy Relocat…" at bounding box center [478, 641] width 466 height 38
select select "7"
click at [245, 622] on select "Changed Gyms Family Financial Health Holiday Injury Issues No time/busy Relocat…" at bounding box center [478, 641] width 466 height 38
click at [572, 759] on footer "Continue Cancel" at bounding box center [824, 744] width 1161 height 40
click at [297, 740] on button "Continue" at bounding box center [302, 744] width 116 height 40
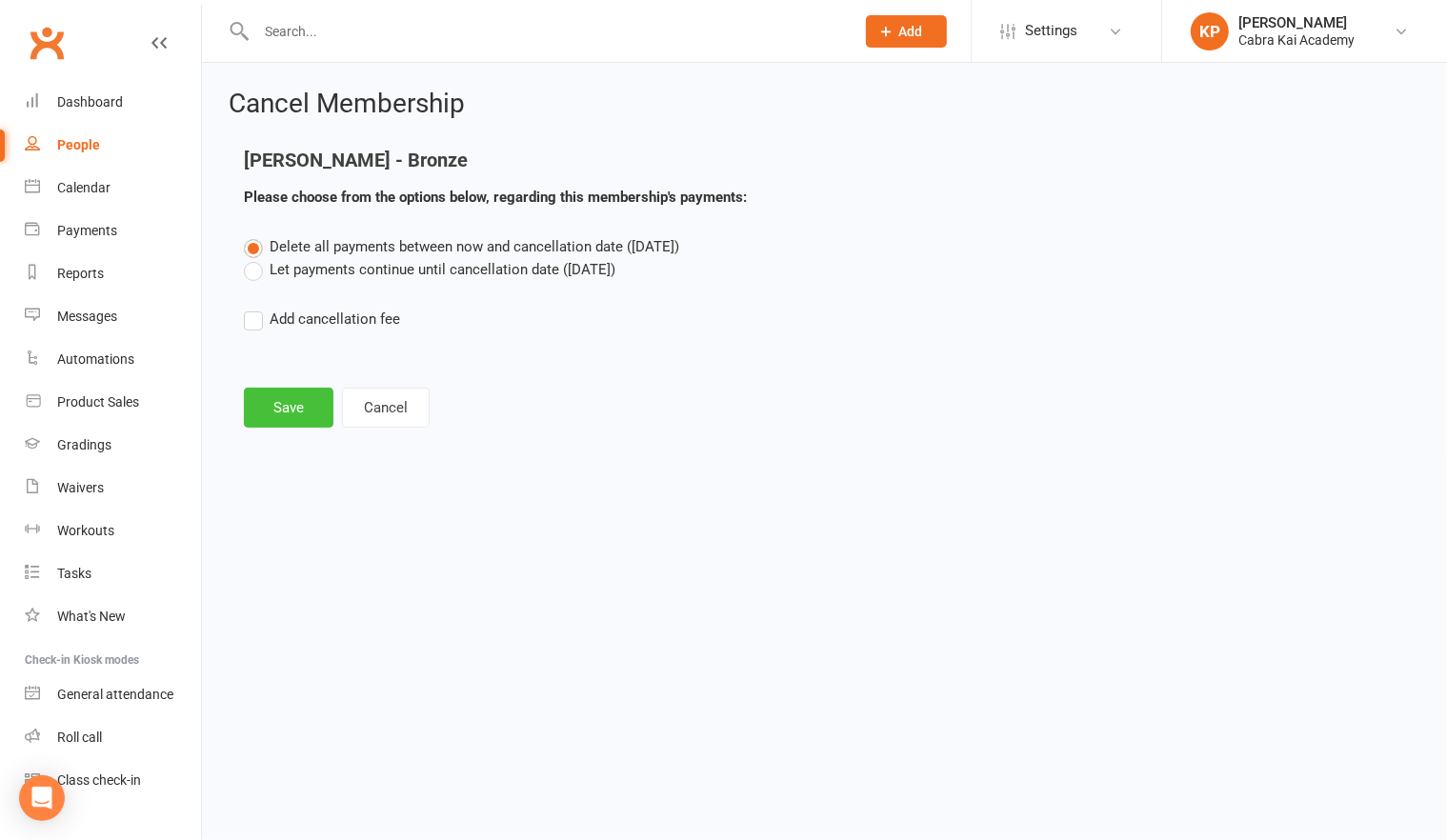
click at [284, 417] on button "Save" at bounding box center [289, 408] width 90 height 40
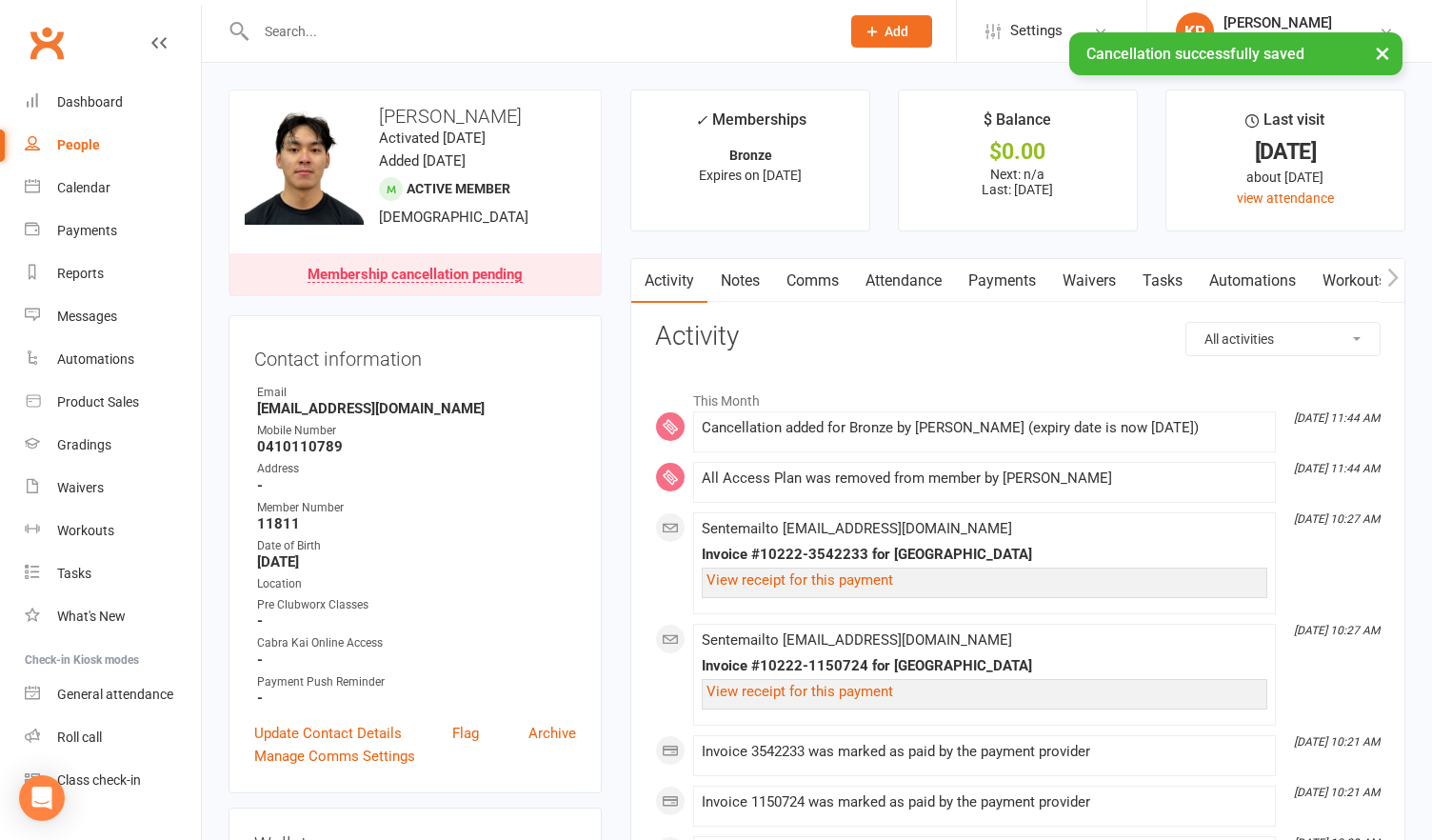
click at [835, 279] on link "Comms" at bounding box center [812, 281] width 79 height 44
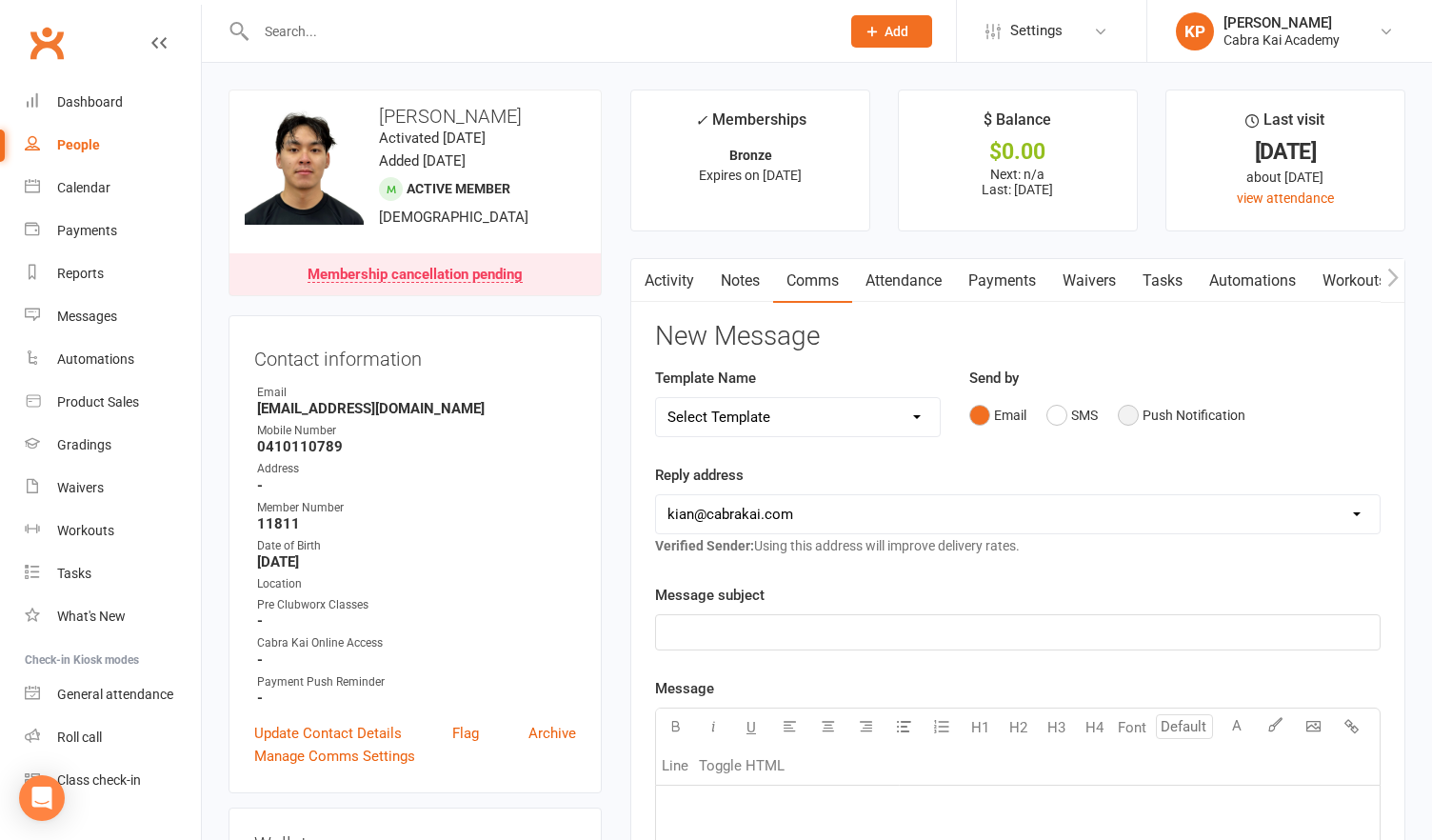
click at [1139, 420] on button "Push Notification" at bounding box center [1182, 415] width 128 height 36
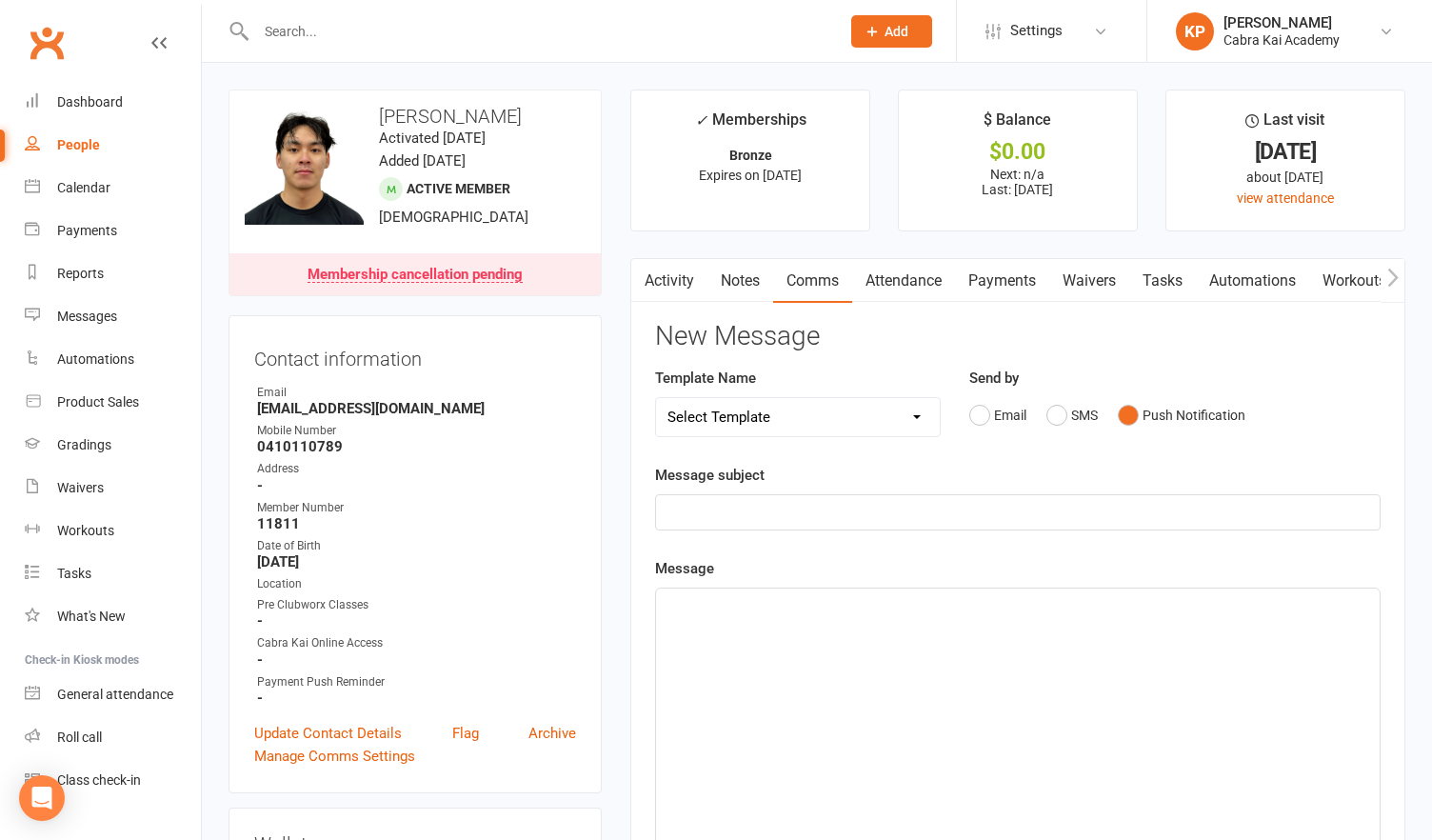
click at [914, 420] on select "Select Template [SMS] [Default template - review before using] Appointment remi…" at bounding box center [798, 417] width 284 height 38
select select "16"
click at [657, 398] on select "Select Template [SMS] [Default template - review before using] Appointment remi…" at bounding box center [798, 417] width 284 height 38
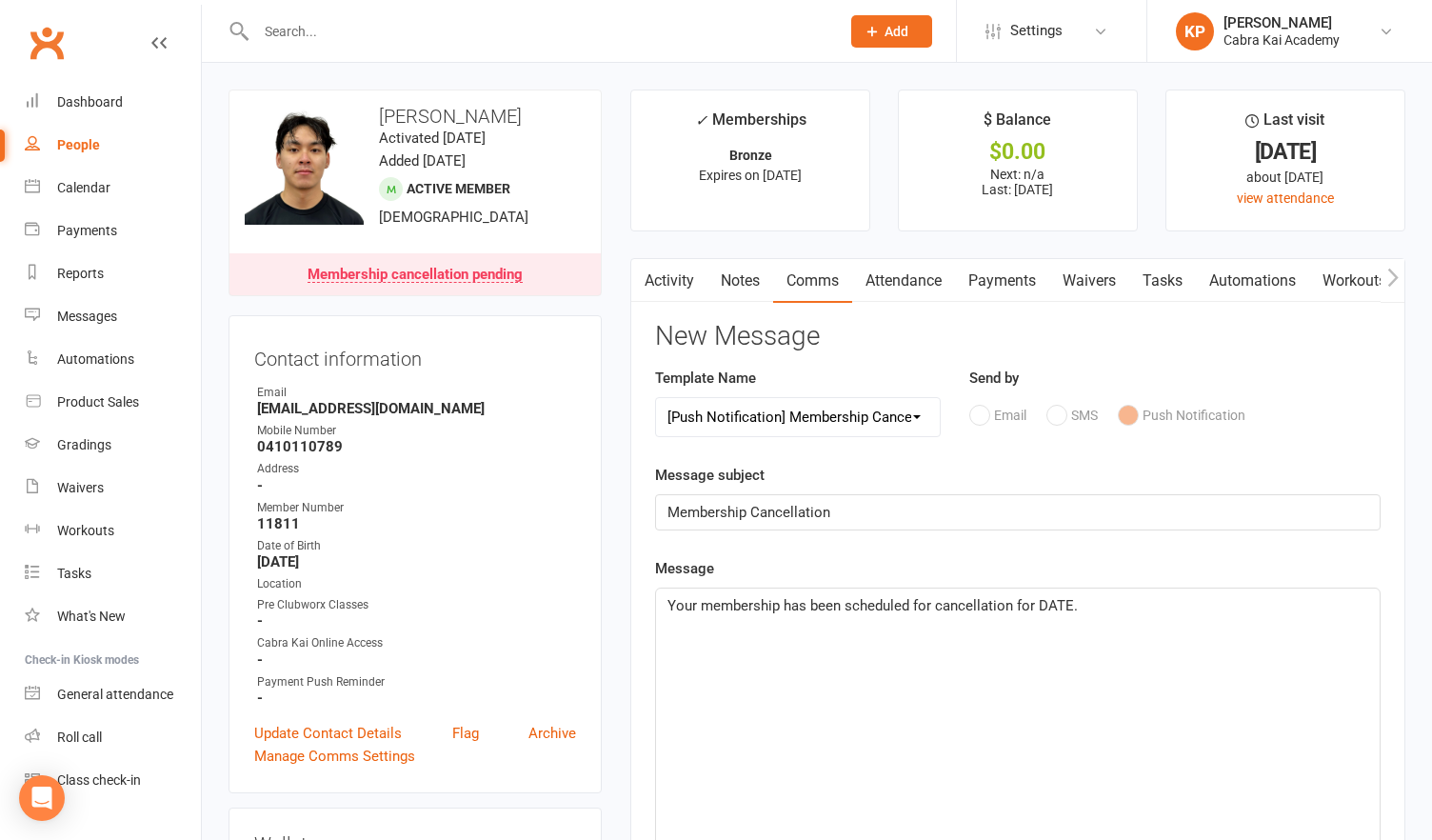
click at [1057, 600] on span "Your membership has been scheduled for cancellation for DATE." at bounding box center [872, 605] width 411 height 17
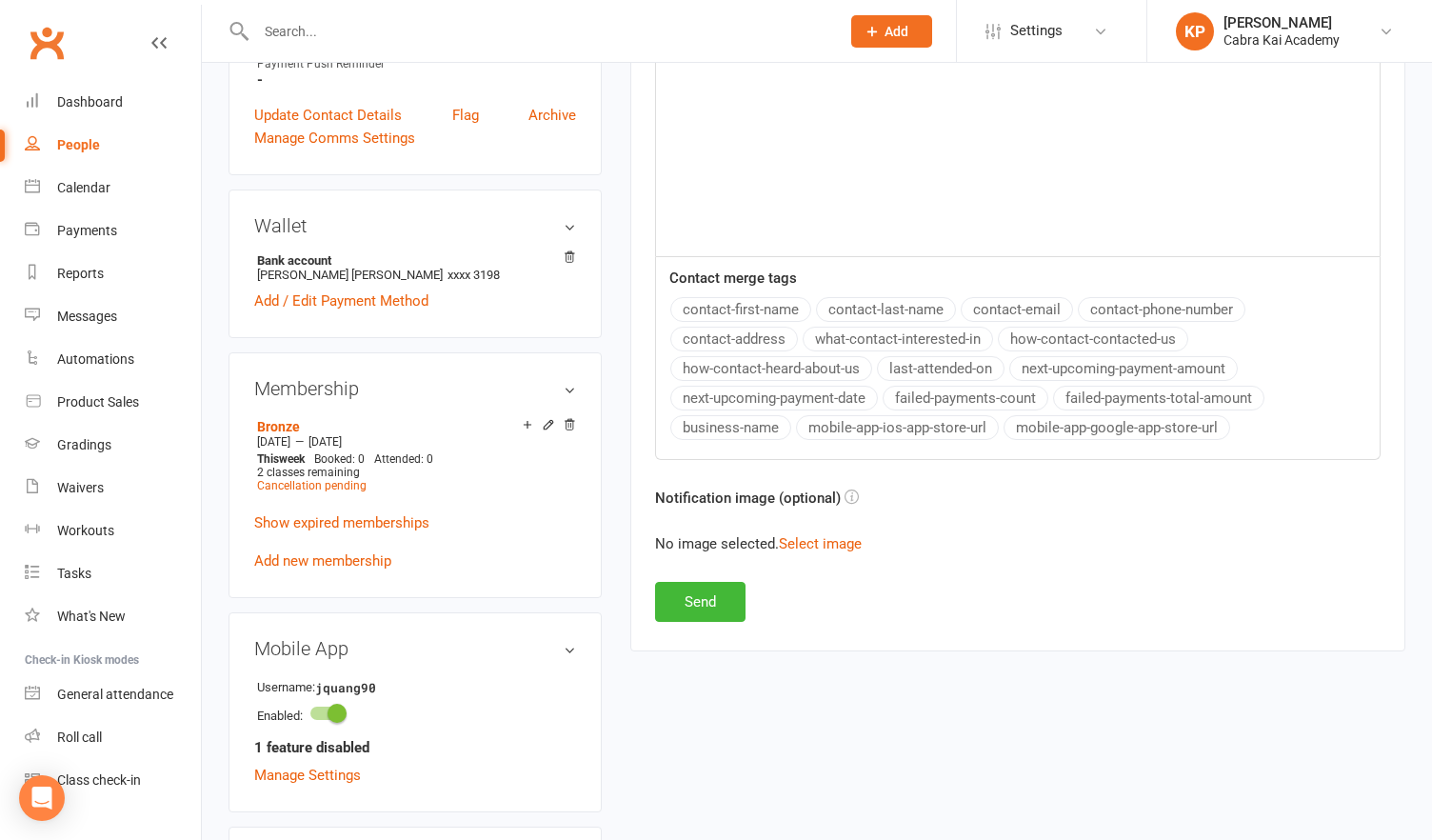
scroll to position [666, 0]
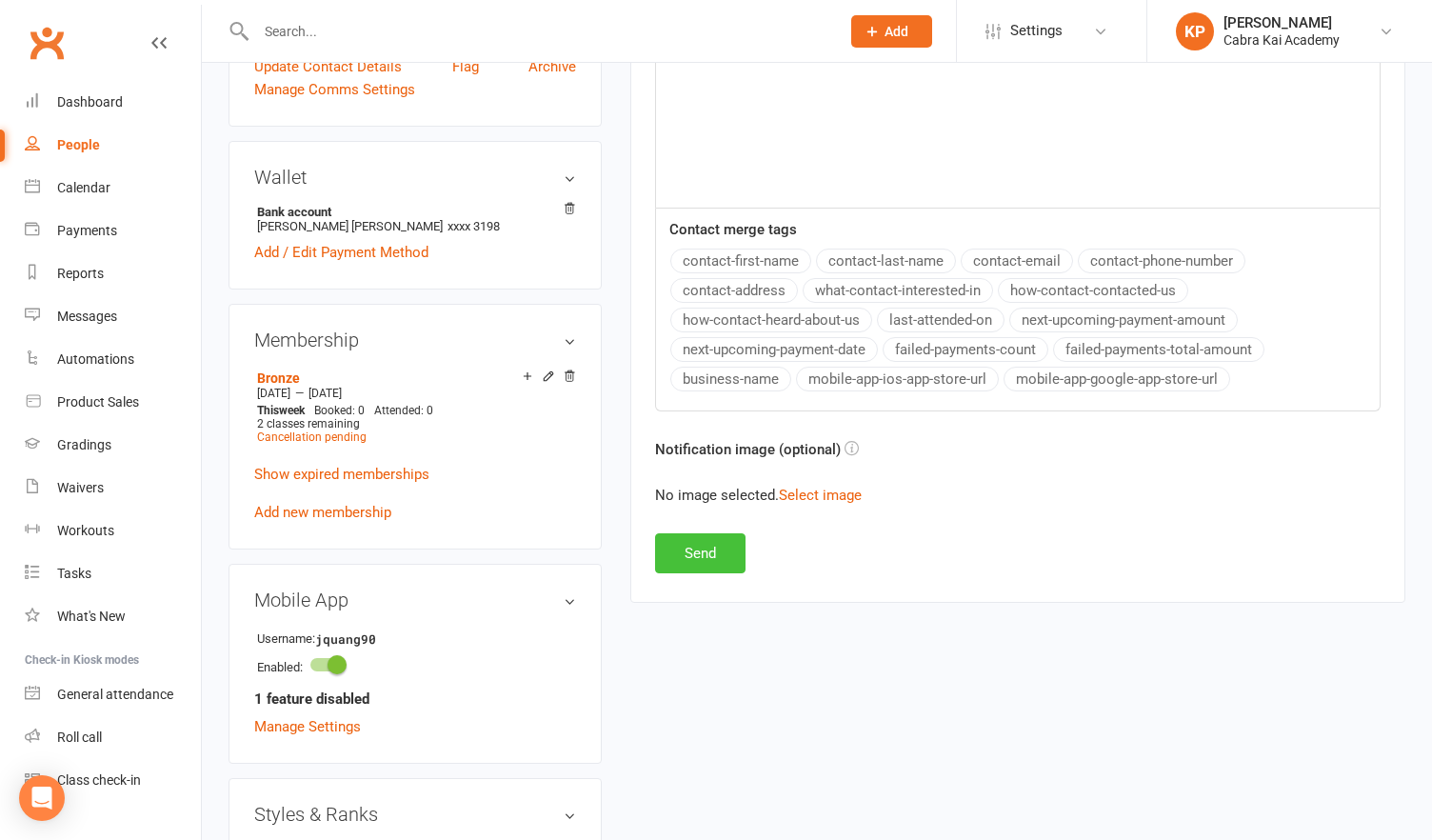
click at [725, 546] on button "Send" at bounding box center [701, 553] width 91 height 40
select select
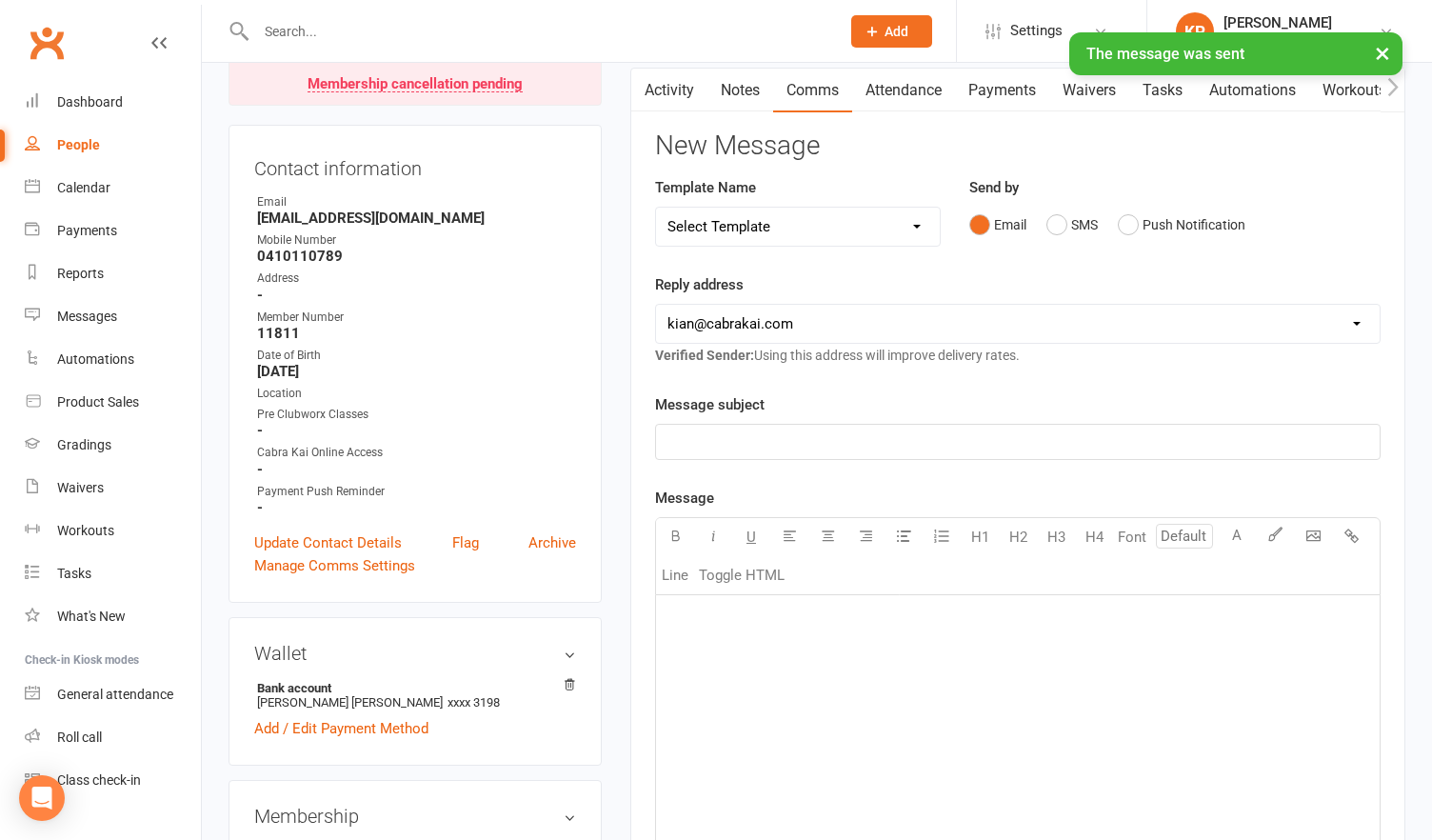
scroll to position [0, 0]
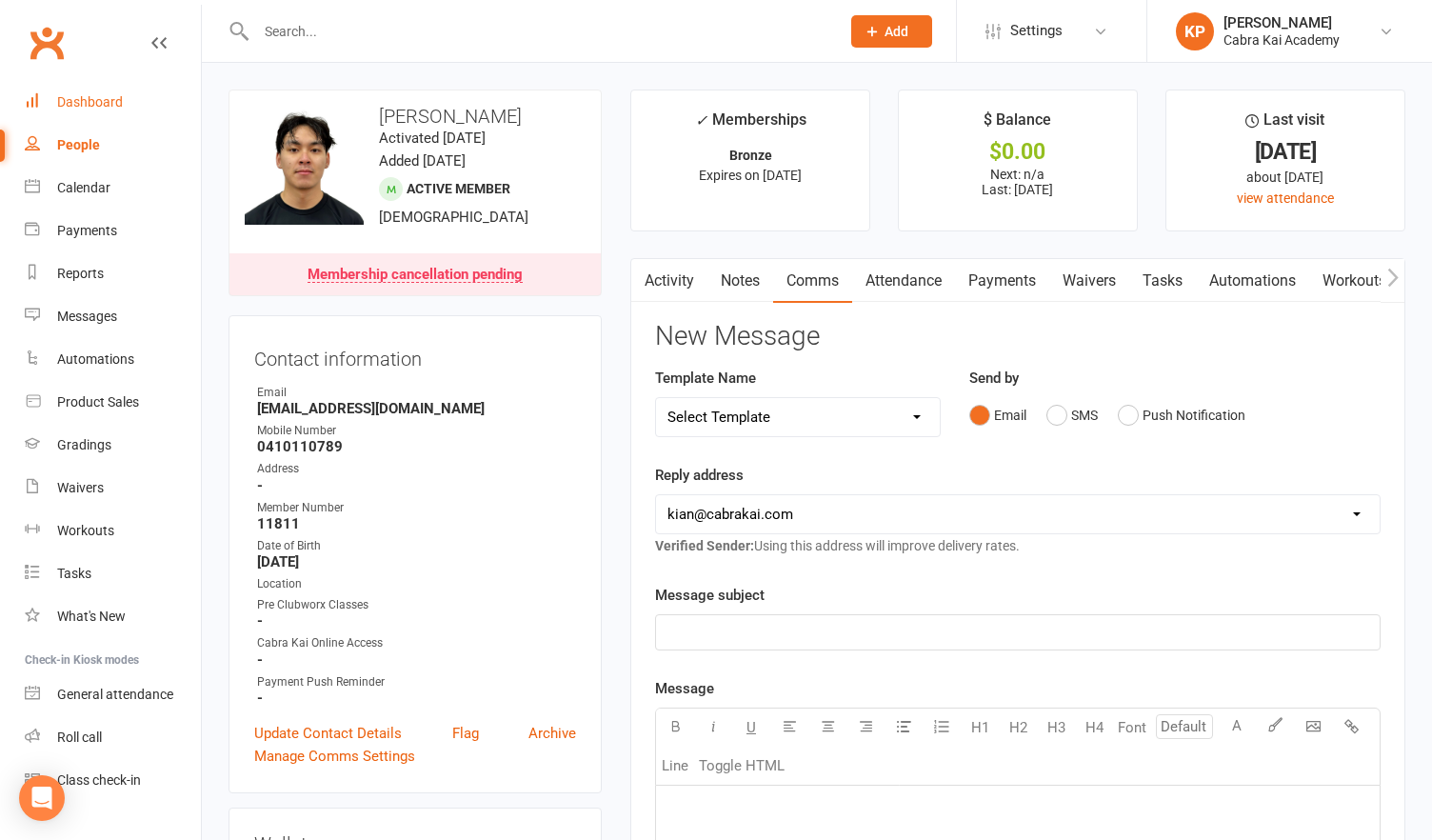
click at [100, 91] on link "Dashboard" at bounding box center [113, 102] width 176 height 43
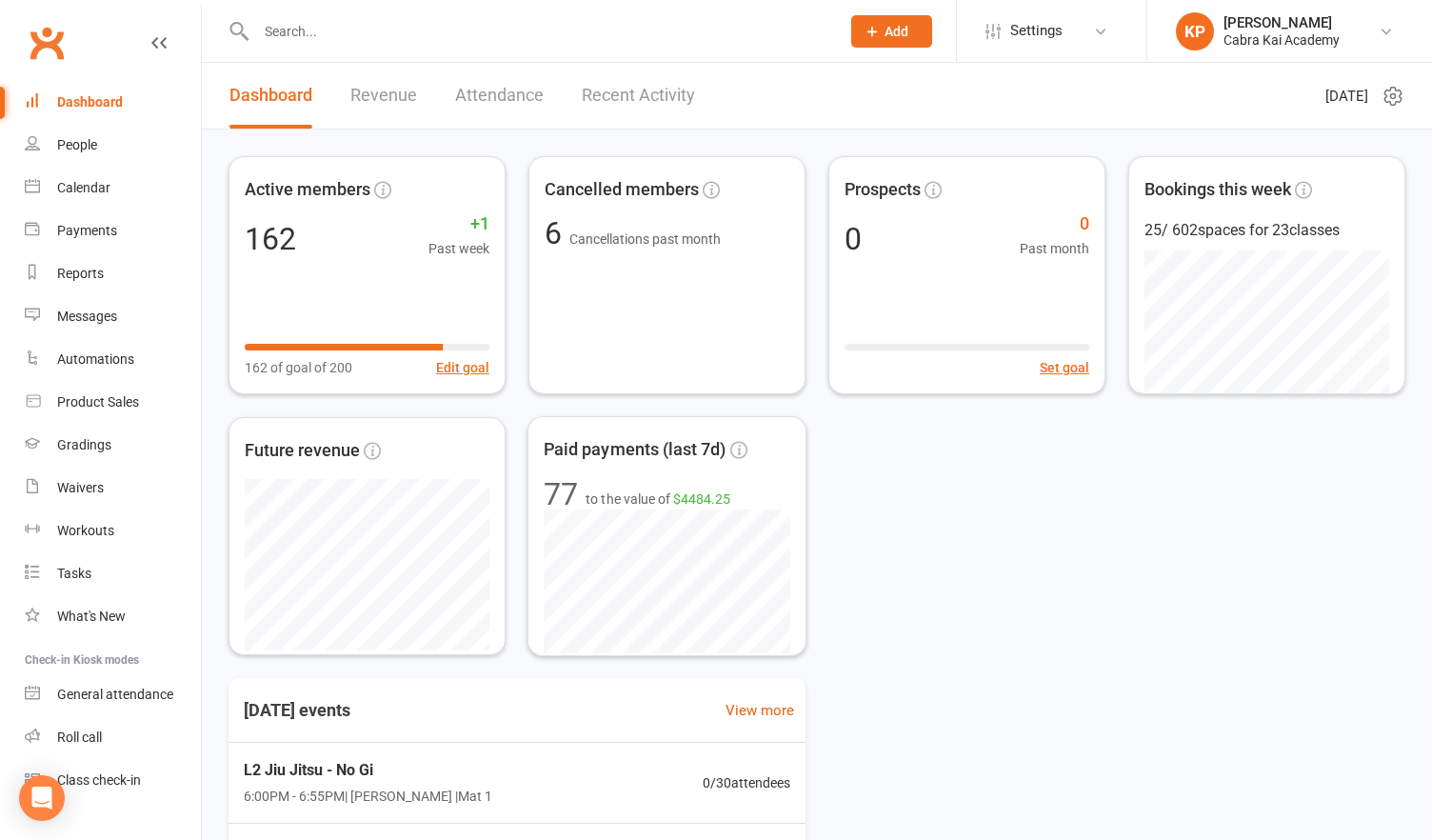
click at [981, 494] on div "Active members 162 +1 Past week 162 of goal of 200 Edit goal Cancelled members …" at bounding box center [817, 405] width 1177 height 498
click at [321, 30] on input "text" at bounding box center [539, 31] width 577 height 27
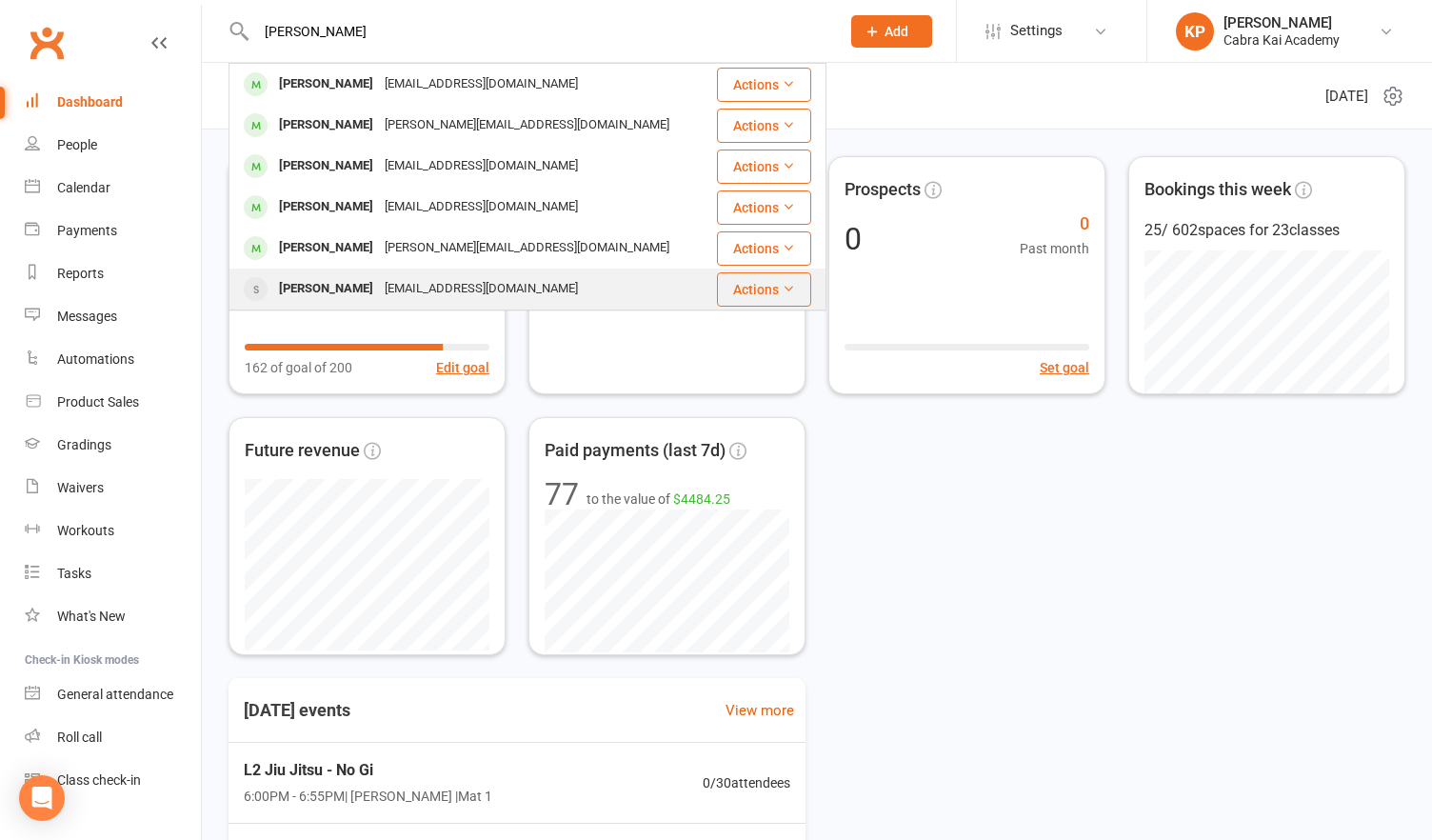
type input "[PERSON_NAME]"
click at [427, 291] on div "[EMAIL_ADDRESS][DOMAIN_NAME]" at bounding box center [481, 289] width 205 height 28
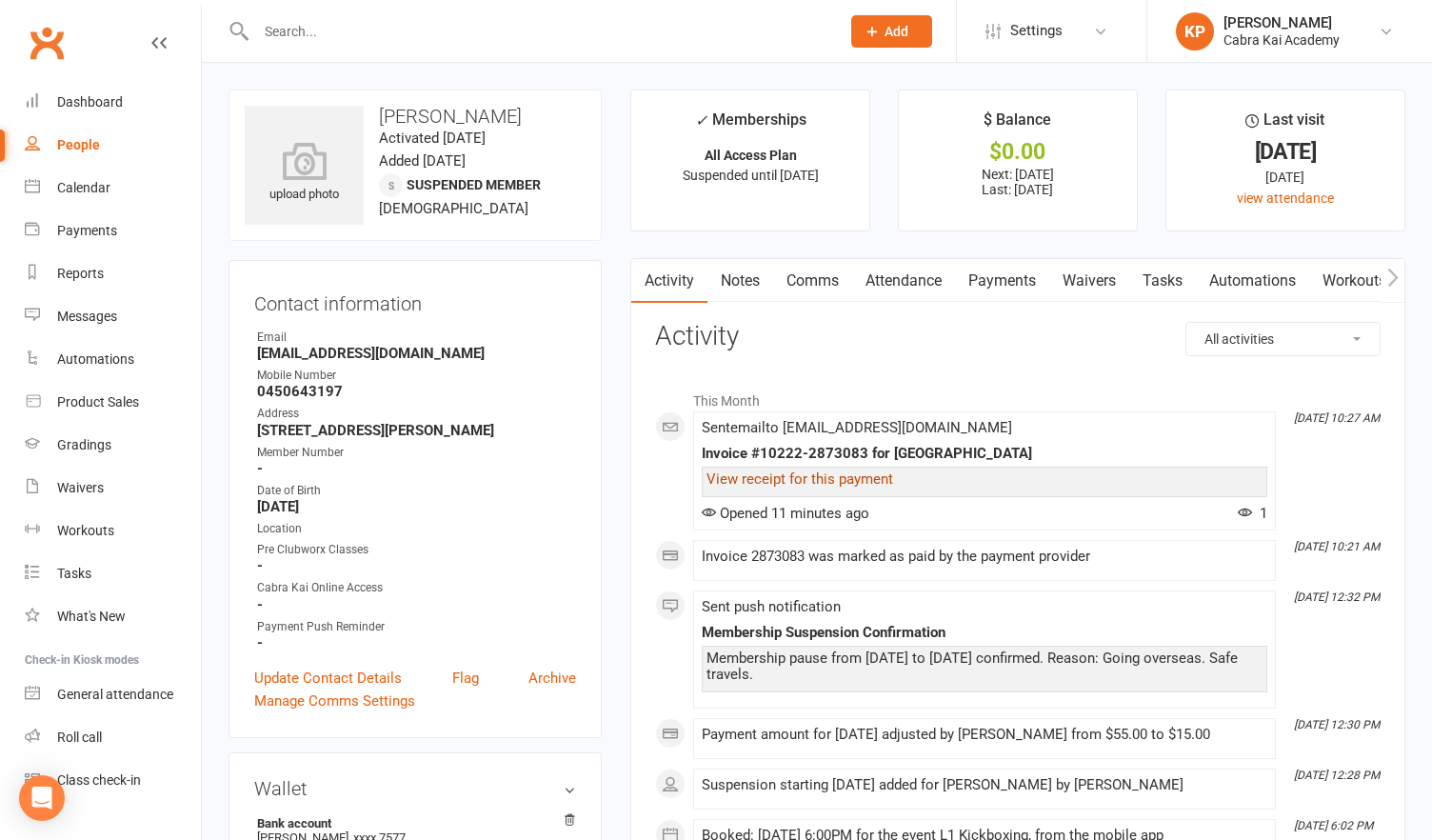
click at [856, 483] on link "View receipt for this payment" at bounding box center [799, 478] width 187 height 17
click at [992, 279] on link "Payments" at bounding box center [1002, 281] width 94 height 44
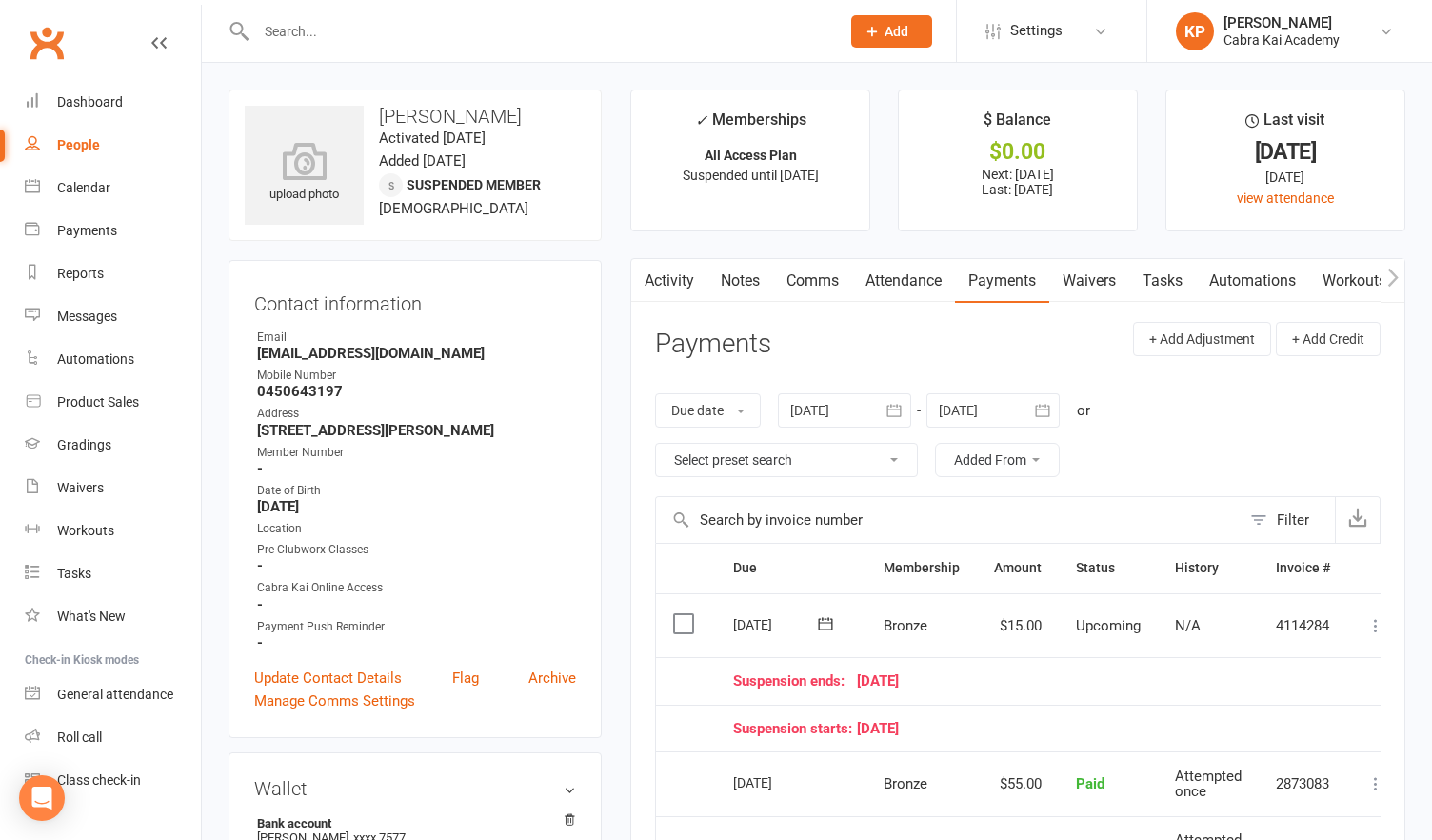
click at [620, 176] on main "✓ Memberships All Access Plan Suspended until [DATE] $ Balance $0.00 Next: [DAT…" at bounding box center [1018, 661] width 803 height 1143
click at [290, 30] on input "text" at bounding box center [539, 31] width 577 height 27
type input "[PERSON_NAME]"
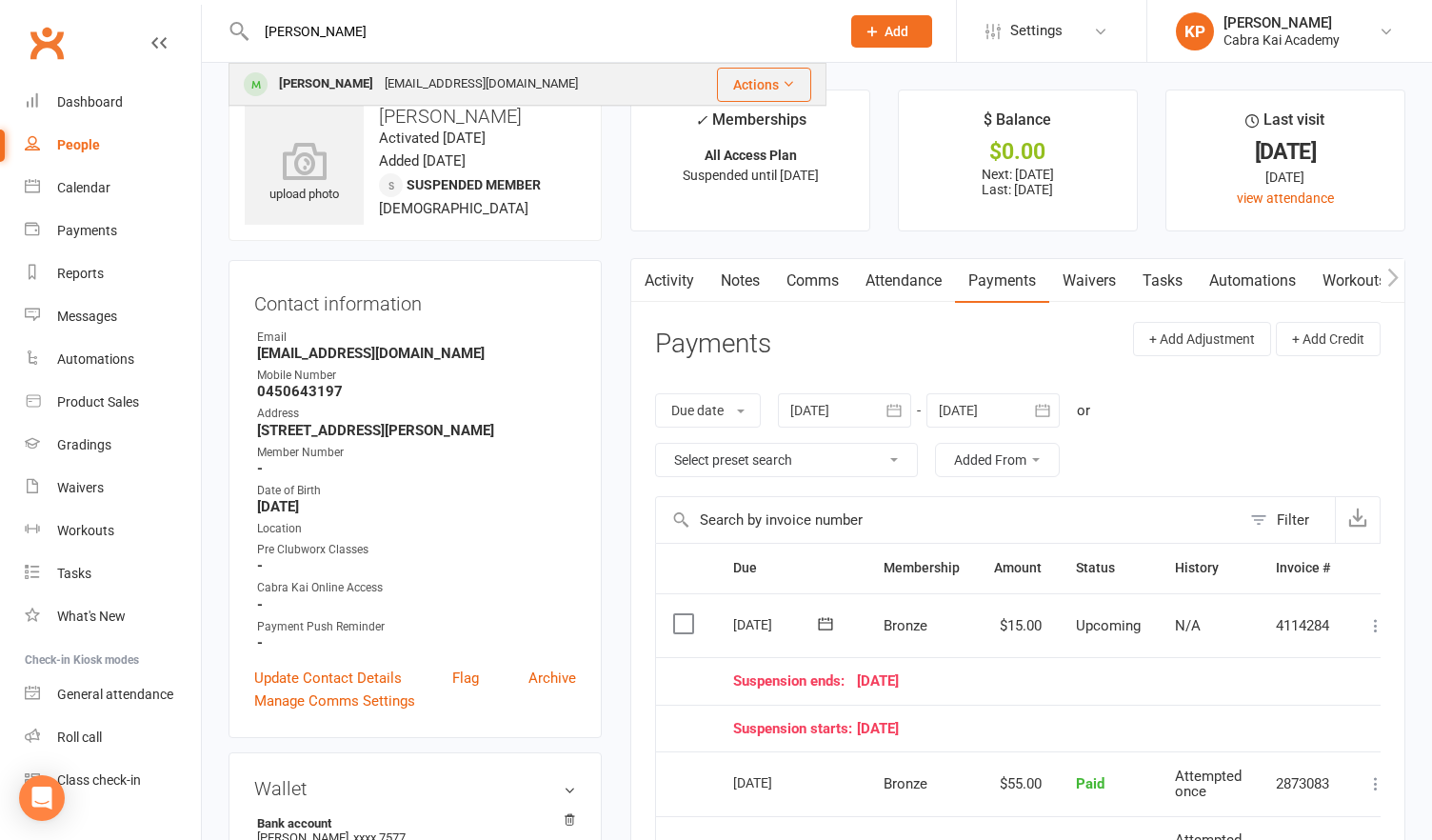
click at [379, 71] on div "[EMAIL_ADDRESS][DOMAIN_NAME]" at bounding box center [481, 85] width 205 height 28
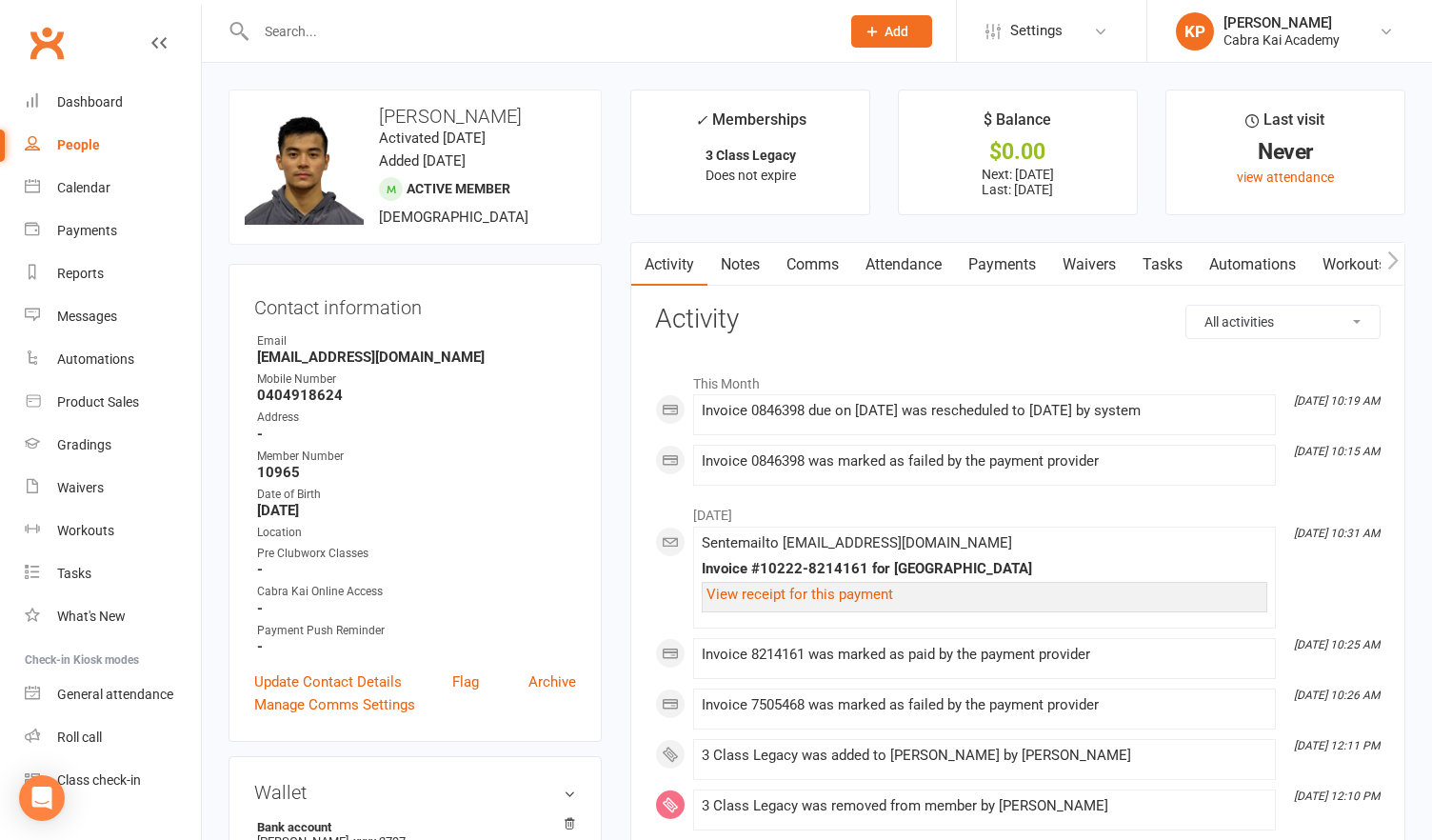
click at [997, 271] on link "Payments" at bounding box center [1002, 265] width 94 height 44
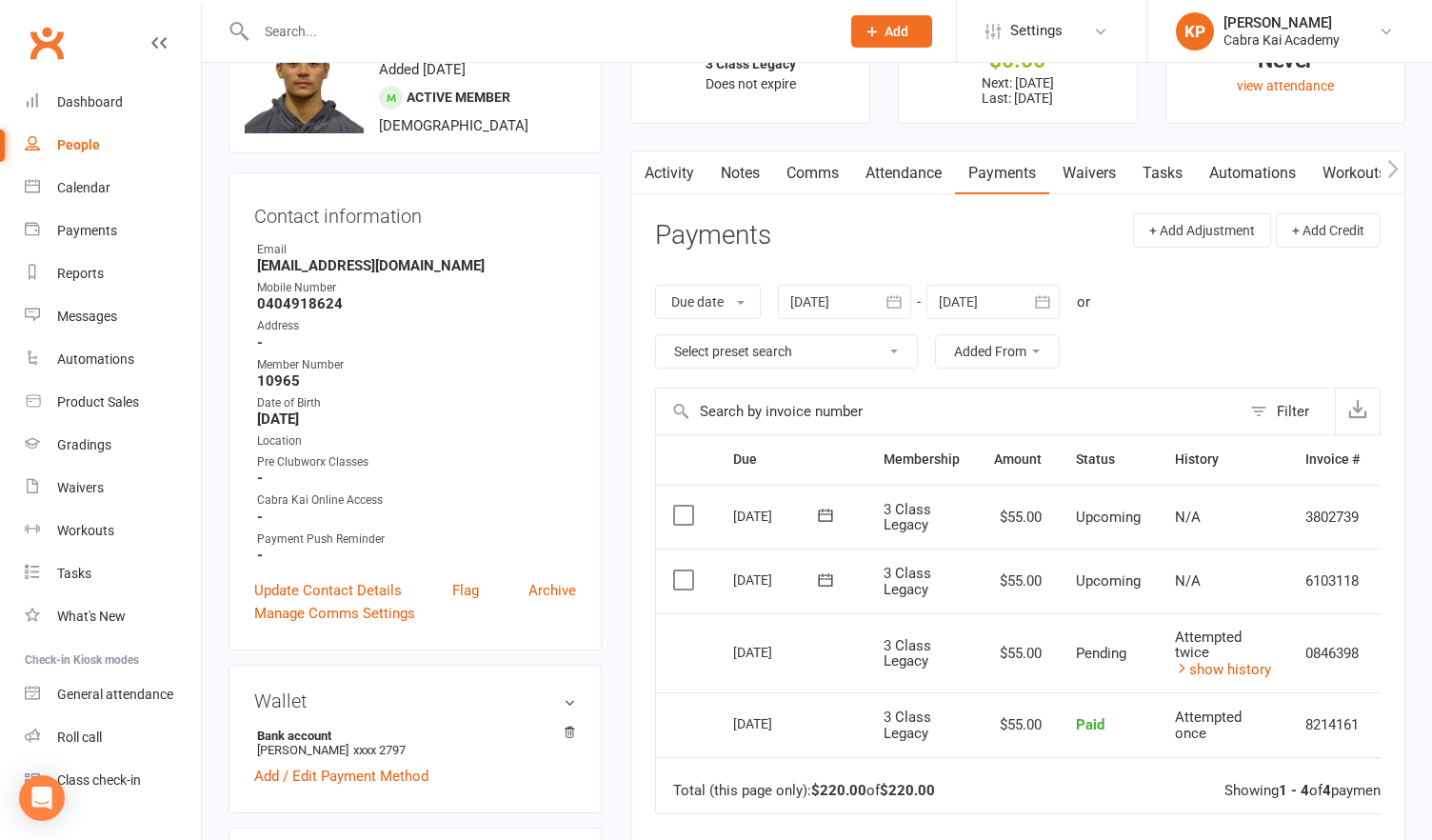
scroll to position [95, 0]
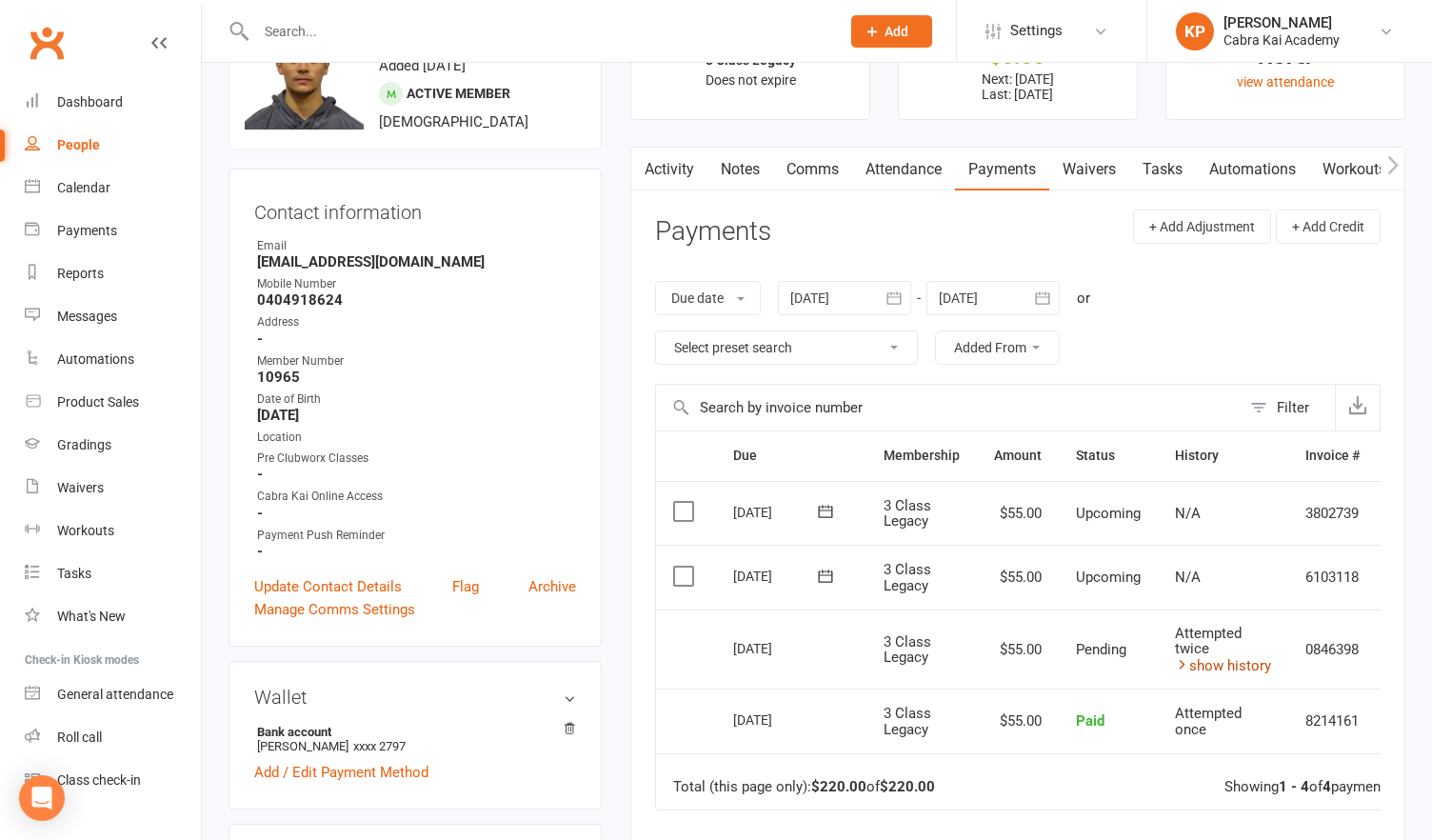
click at [1227, 663] on link "show history" at bounding box center [1223, 665] width 96 height 17
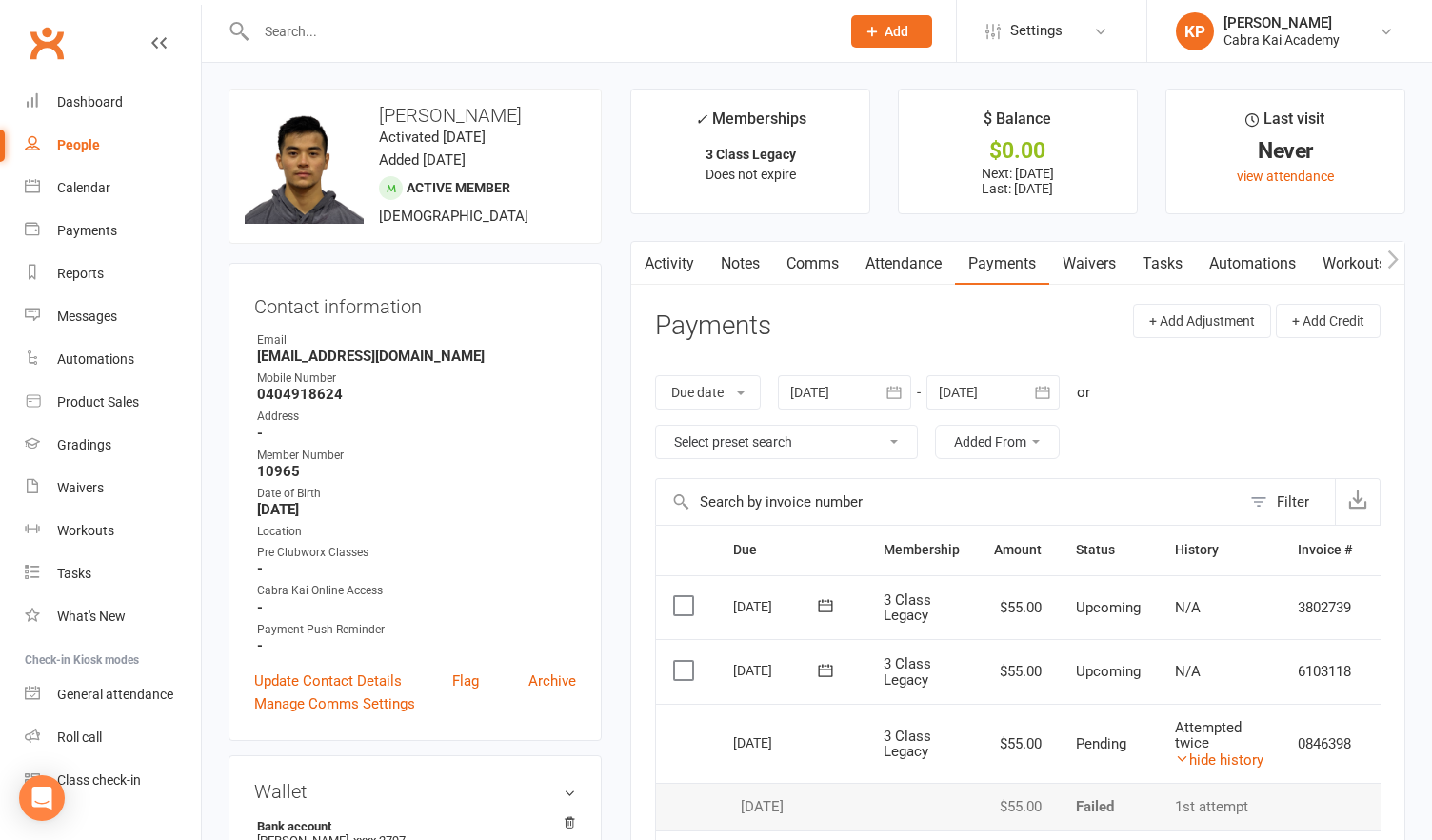
scroll to position [0, 0]
click at [282, 39] on input "text" at bounding box center [539, 31] width 577 height 27
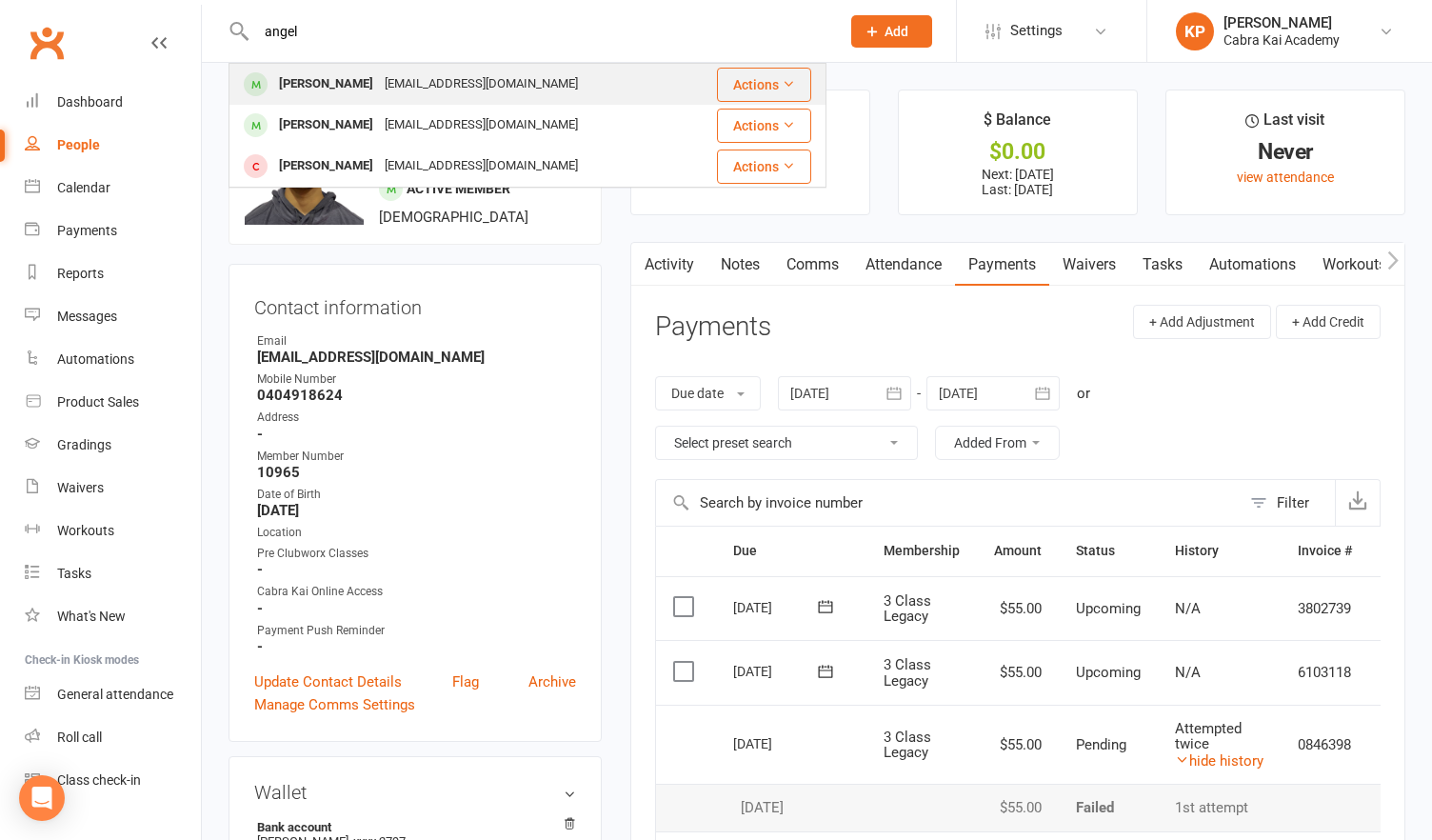
type input "angel"
click at [389, 82] on div "[EMAIL_ADDRESS][DOMAIN_NAME]" at bounding box center [481, 85] width 205 height 28
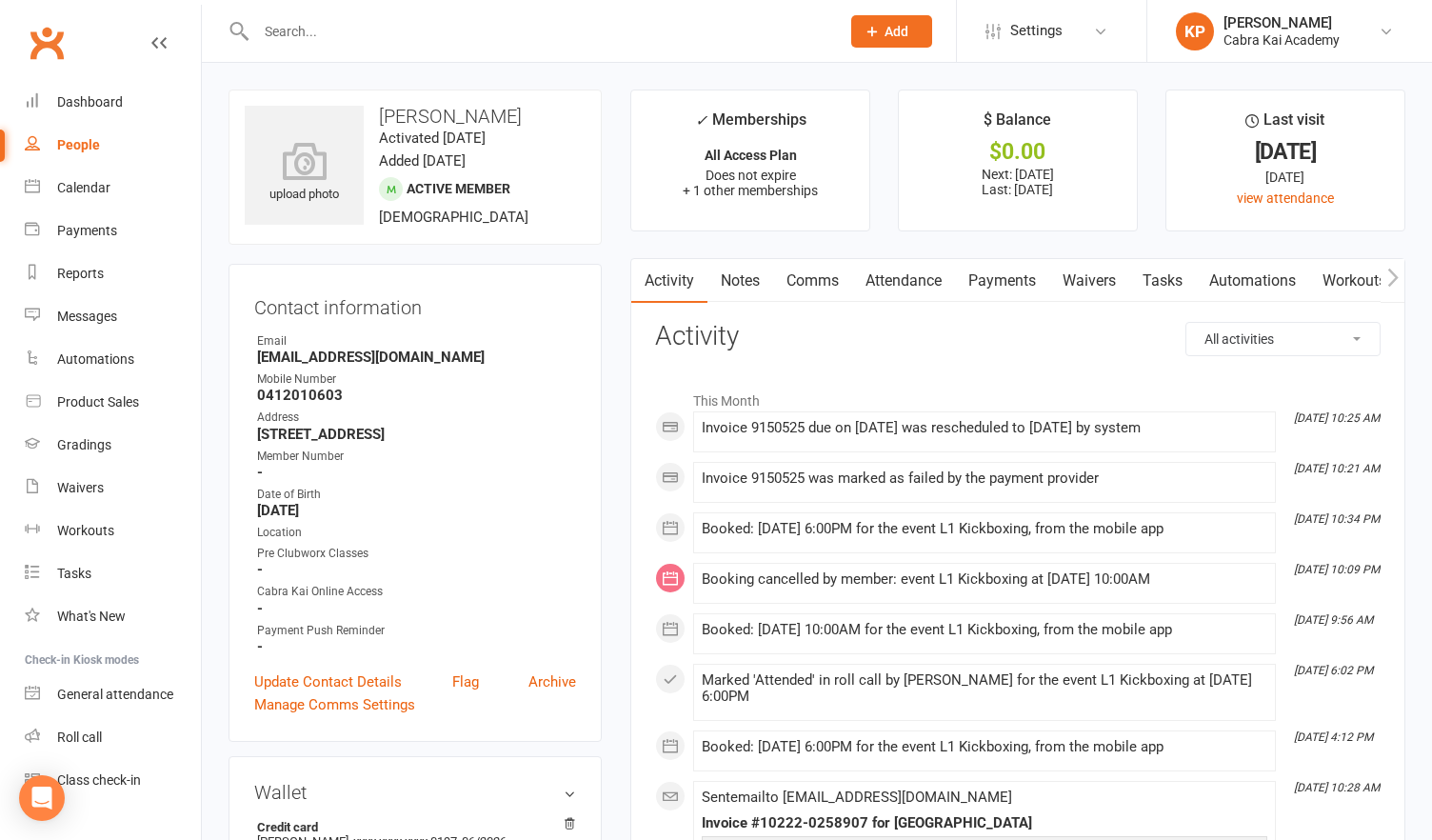
click at [1005, 279] on link "Payments" at bounding box center [1002, 281] width 94 height 44
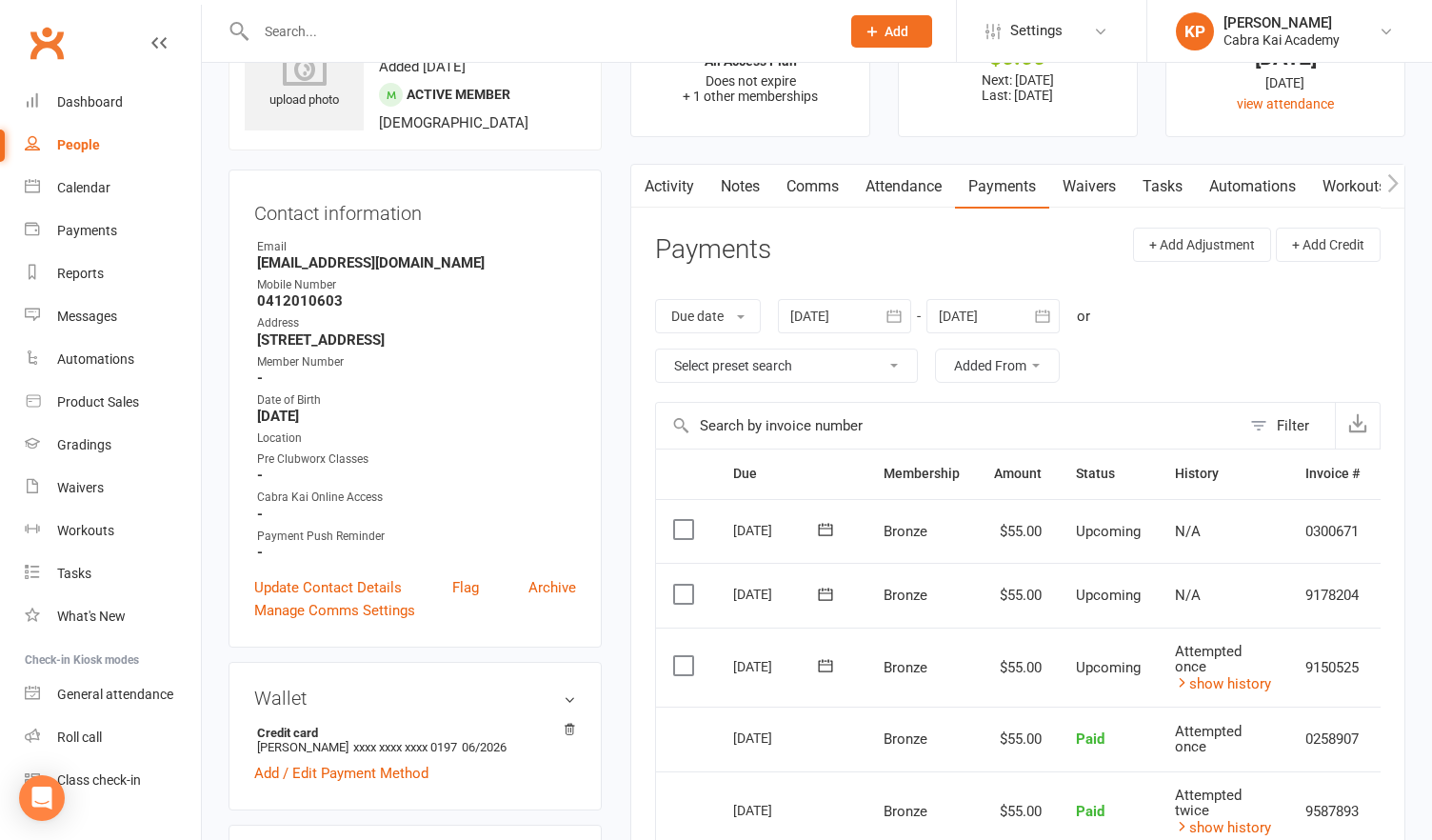
scroll to position [95, 0]
